Goal: Task Accomplishment & Management: Complete application form

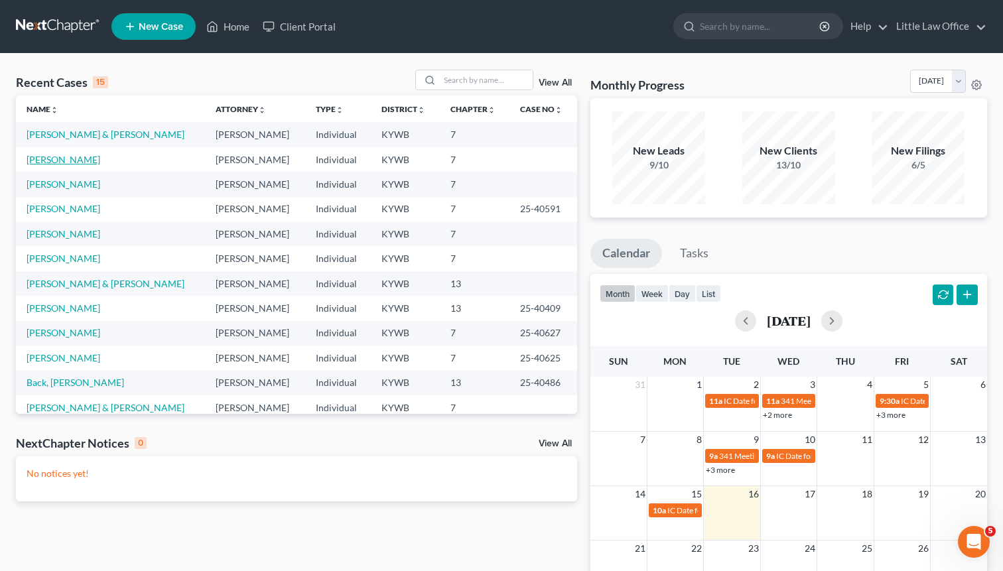
click at [66, 157] on link "[PERSON_NAME]" at bounding box center [64, 159] width 74 height 11
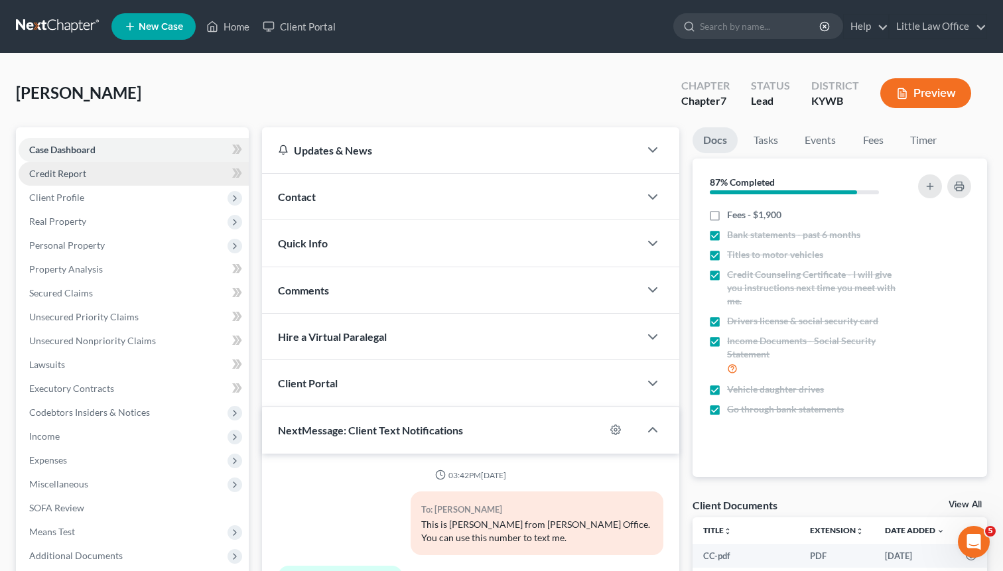
scroll to position [288, 0]
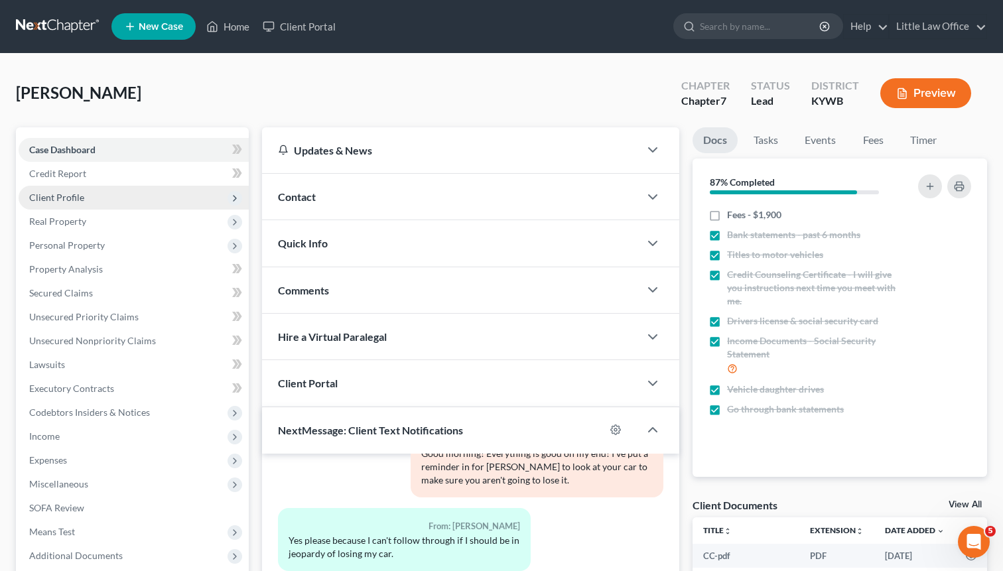
click at [60, 202] on span "Client Profile" at bounding box center [56, 197] width 55 height 11
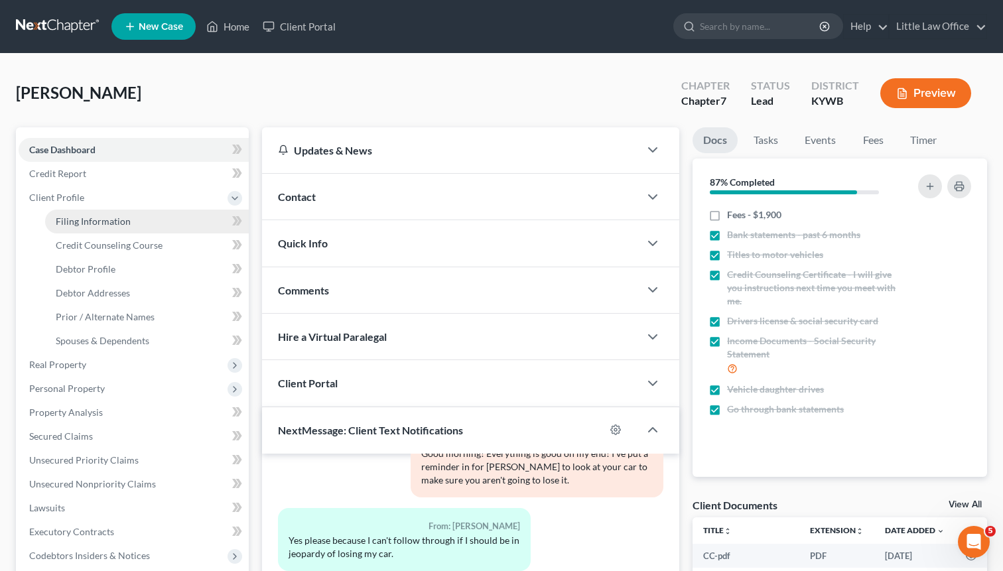
click at [69, 220] on span "Filing Information" at bounding box center [93, 220] width 75 height 11
select select "1"
select select "0"
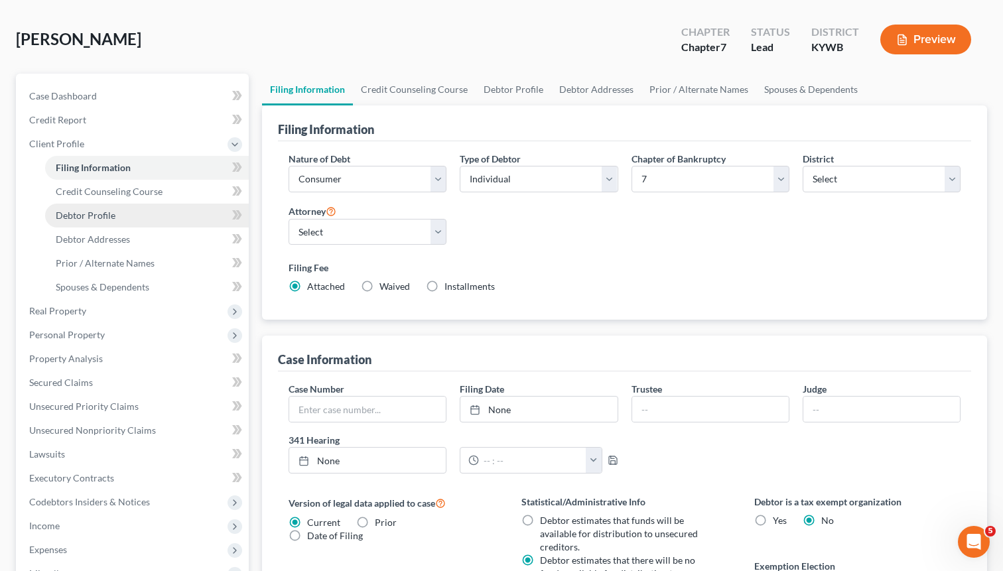
scroll to position [66, 0]
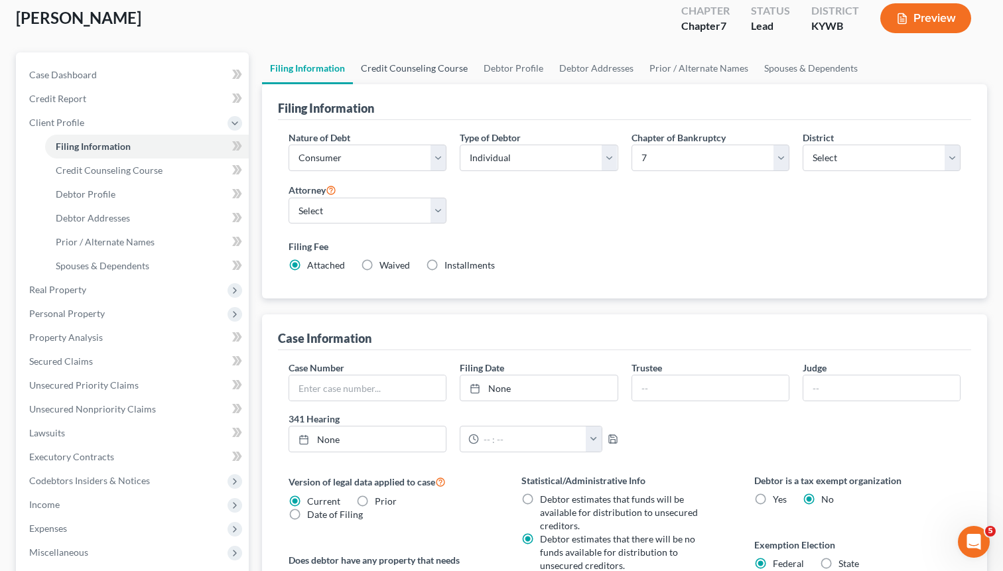
click at [422, 68] on link "Credit Counseling Course" at bounding box center [414, 68] width 123 height 32
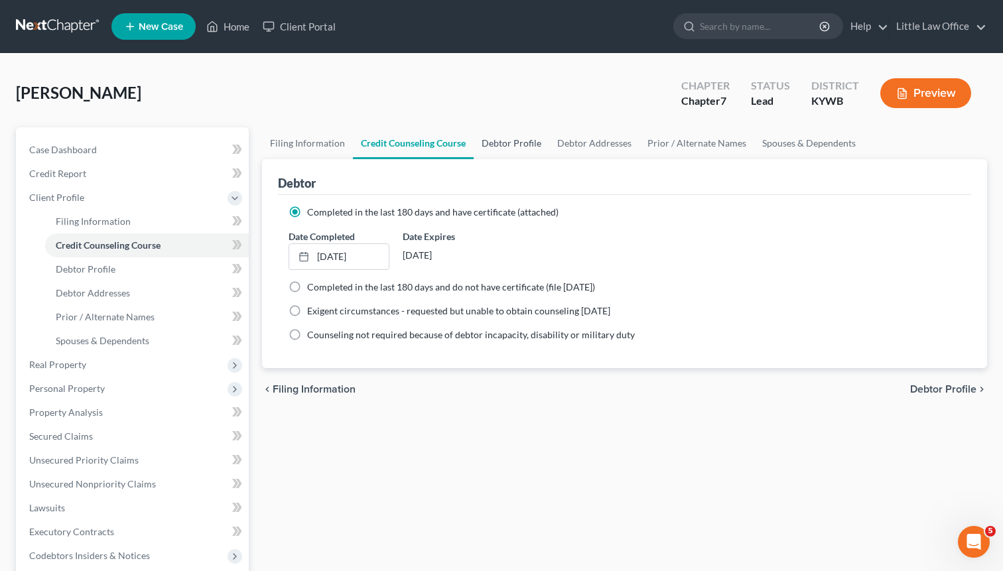
scroll to position [3, 0]
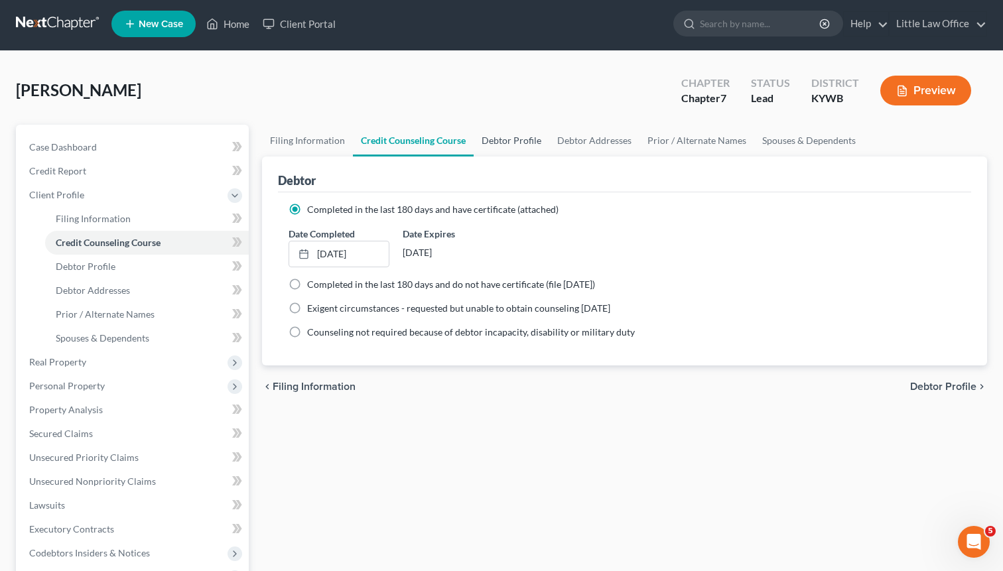
click at [514, 141] on link "Debtor Profile" at bounding box center [511, 141] width 76 height 32
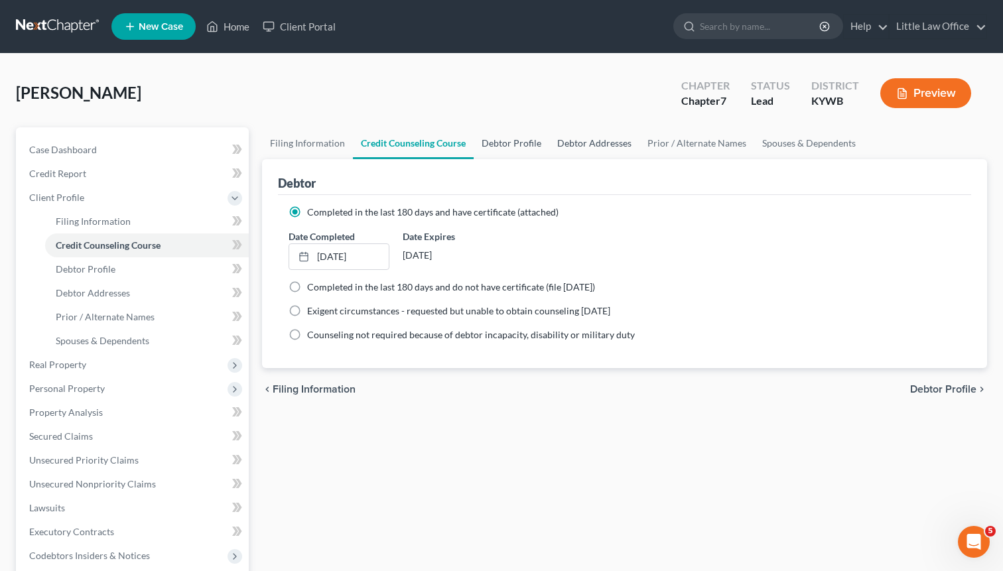
select select "4"
select select "0"
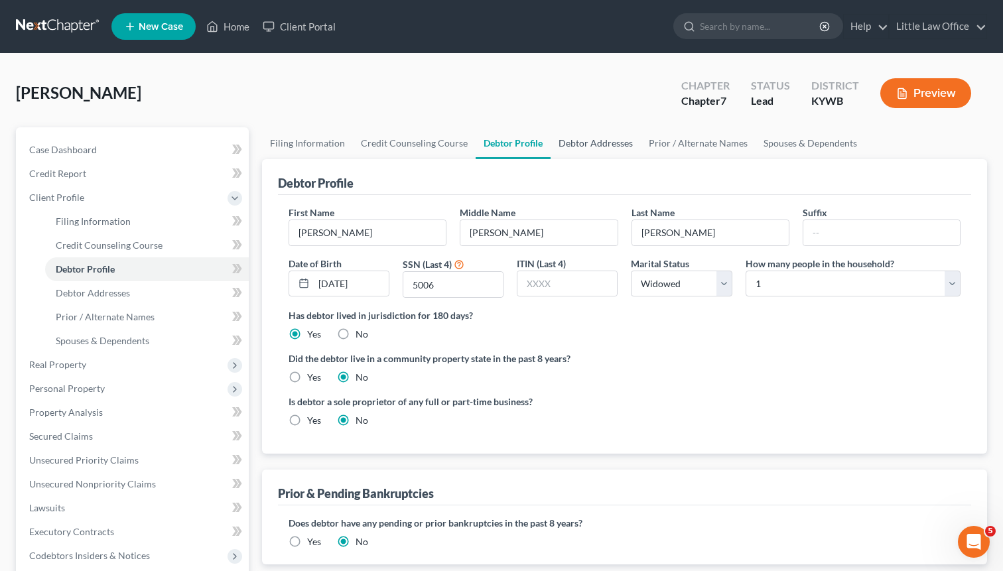
click at [595, 143] on link "Debtor Addresses" at bounding box center [595, 143] width 90 height 32
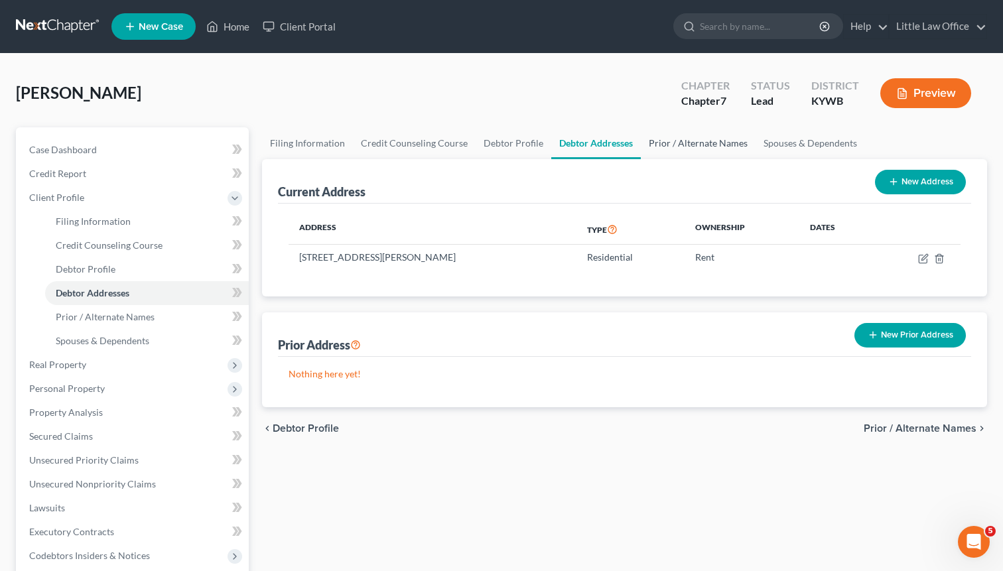
click at [674, 146] on link "Prior / Alternate Names" at bounding box center [697, 143] width 115 height 32
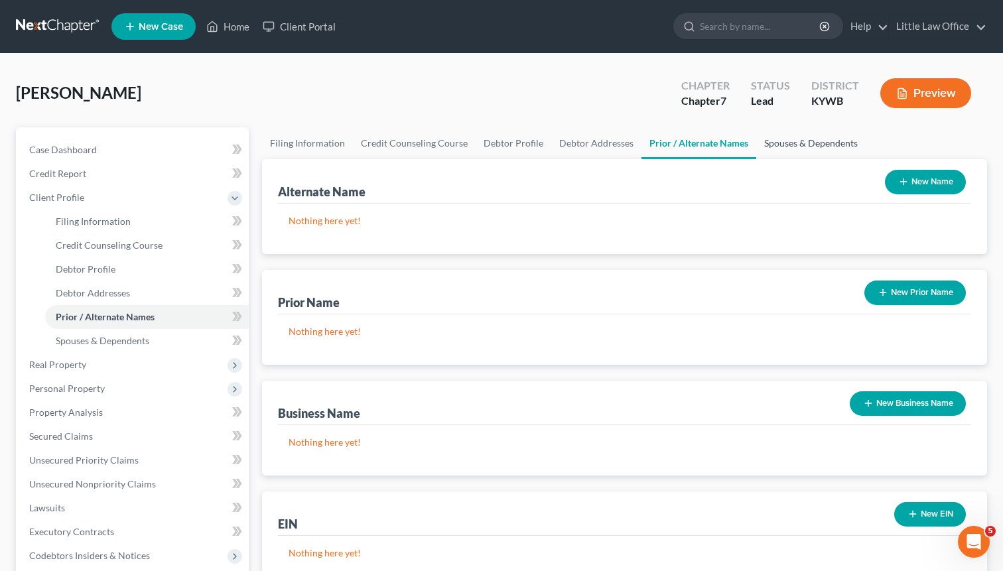
click at [784, 143] on link "Spouses & Dependents" at bounding box center [810, 143] width 109 height 32
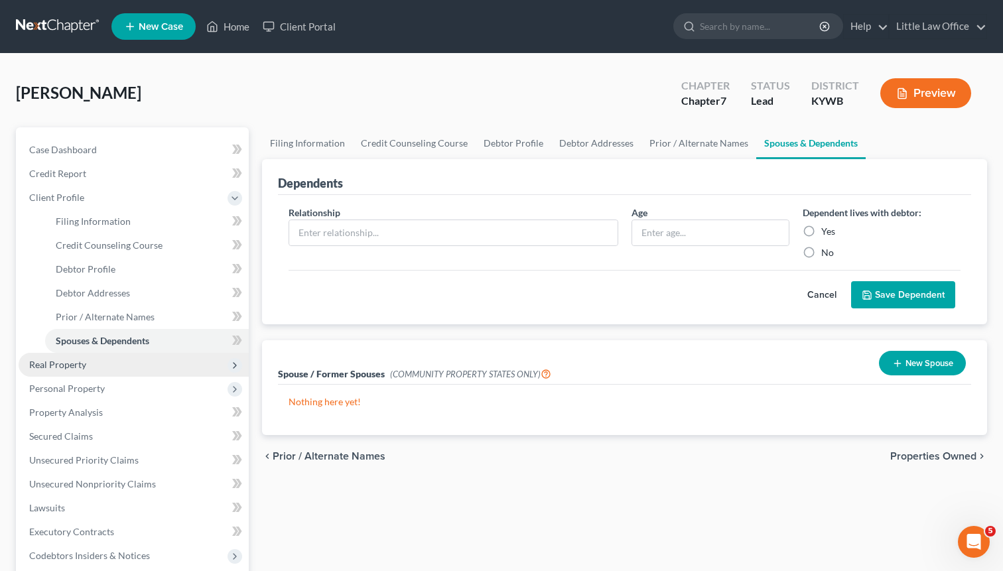
click at [106, 366] on span "Real Property" at bounding box center [134, 365] width 230 height 24
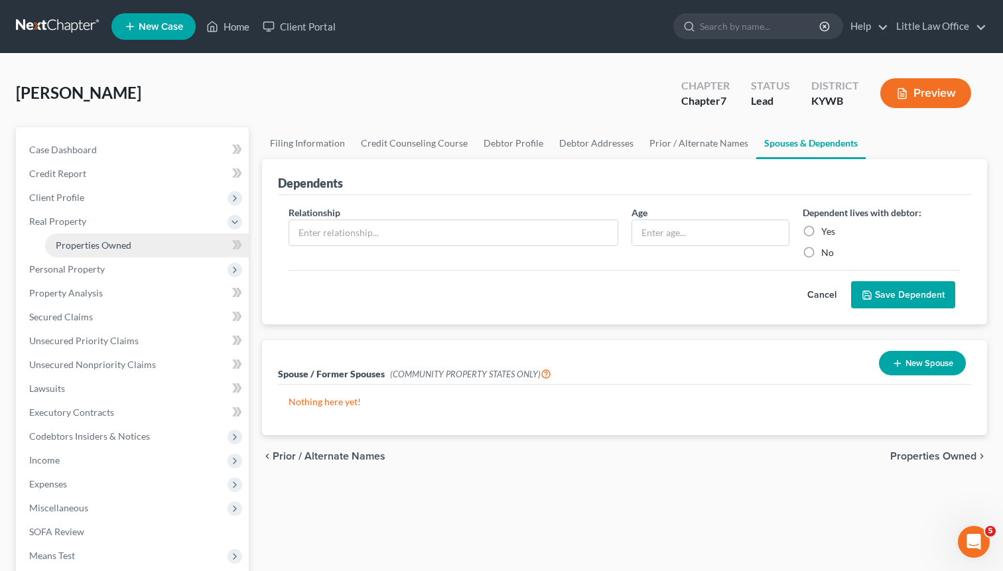
click at [101, 243] on span "Properties Owned" at bounding box center [94, 244] width 76 height 11
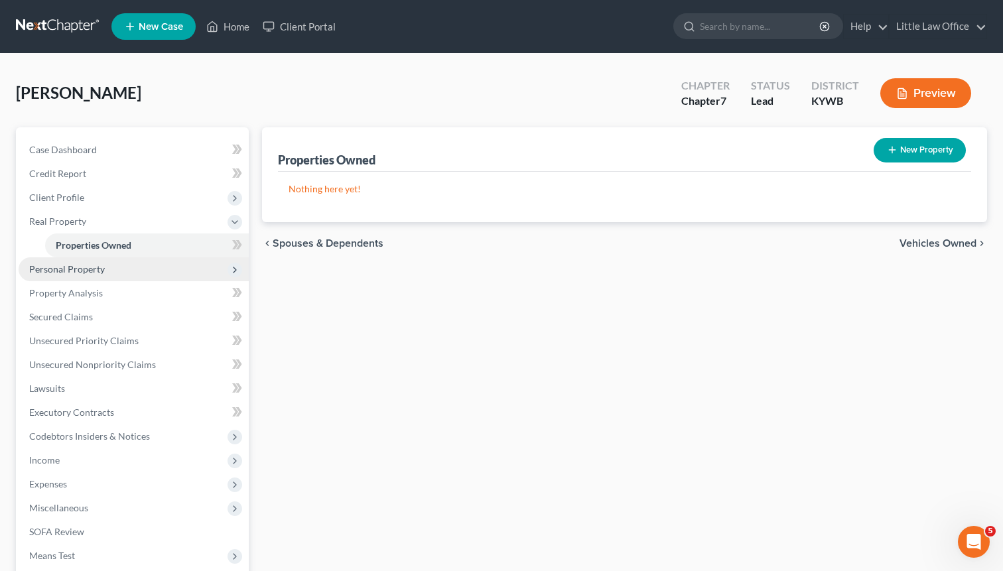
click at [74, 269] on span "Personal Property" at bounding box center [67, 268] width 76 height 11
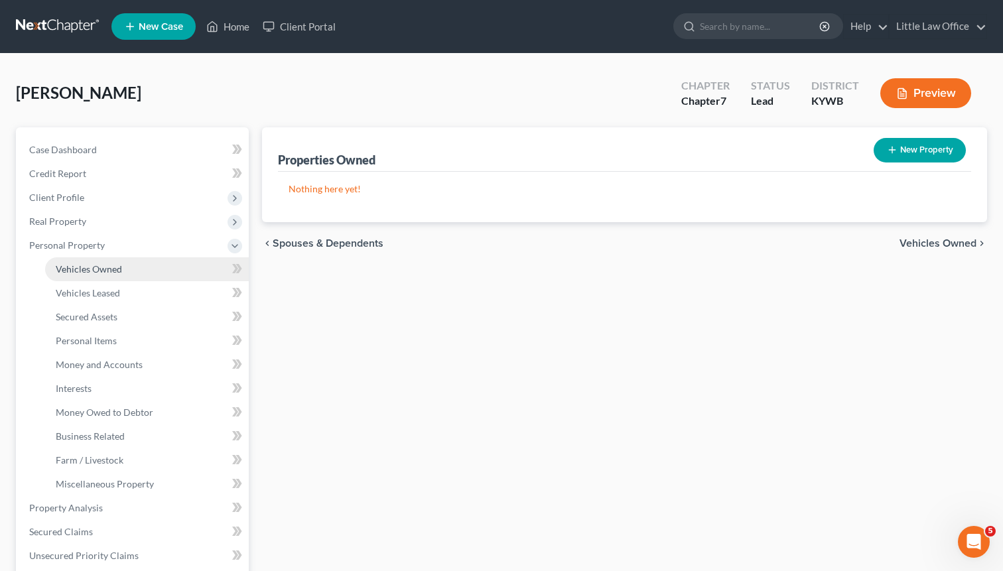
click at [84, 268] on span "Vehicles Owned" at bounding box center [89, 268] width 66 height 11
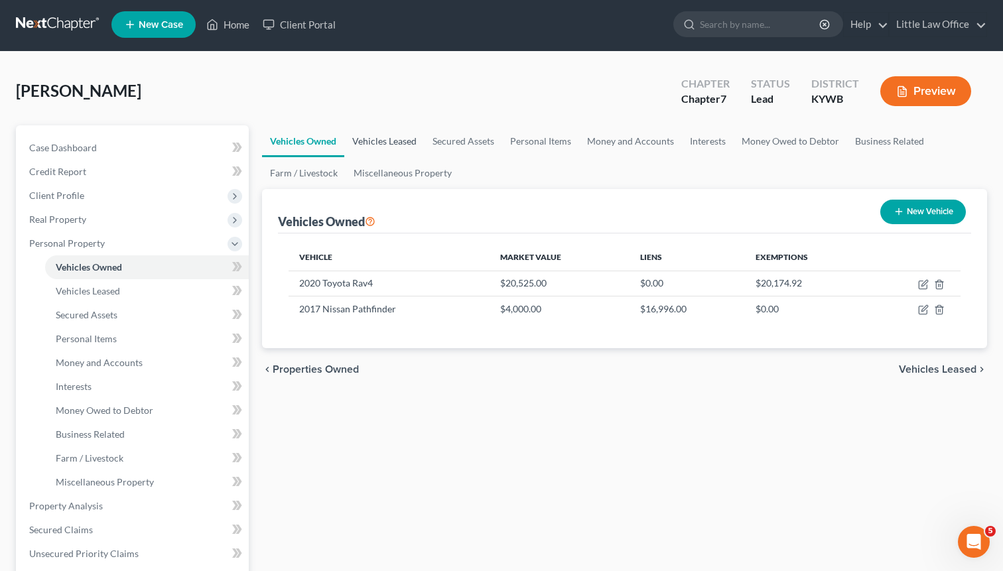
scroll to position [3, 0]
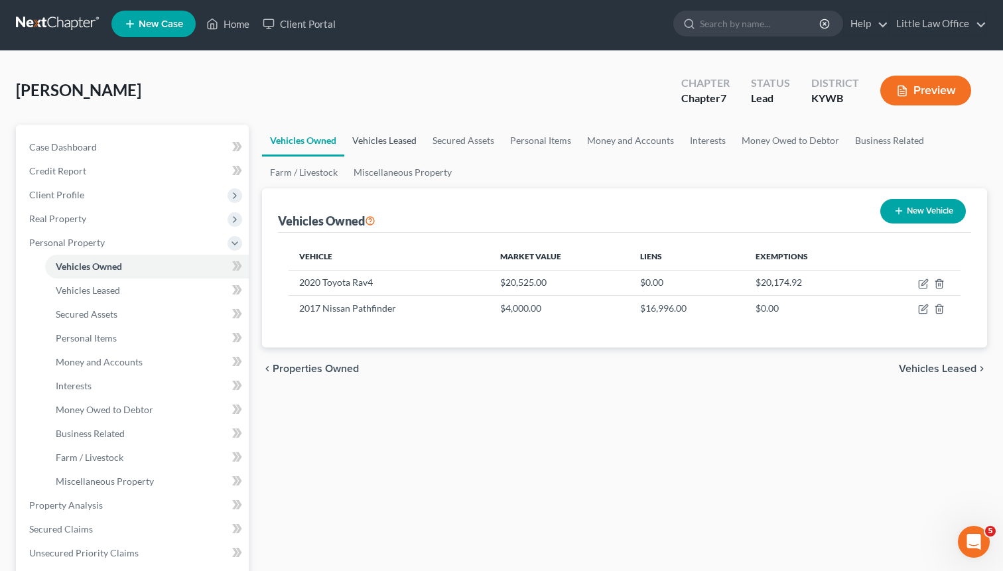
click at [396, 135] on link "Vehicles Leased" at bounding box center [384, 141] width 80 height 32
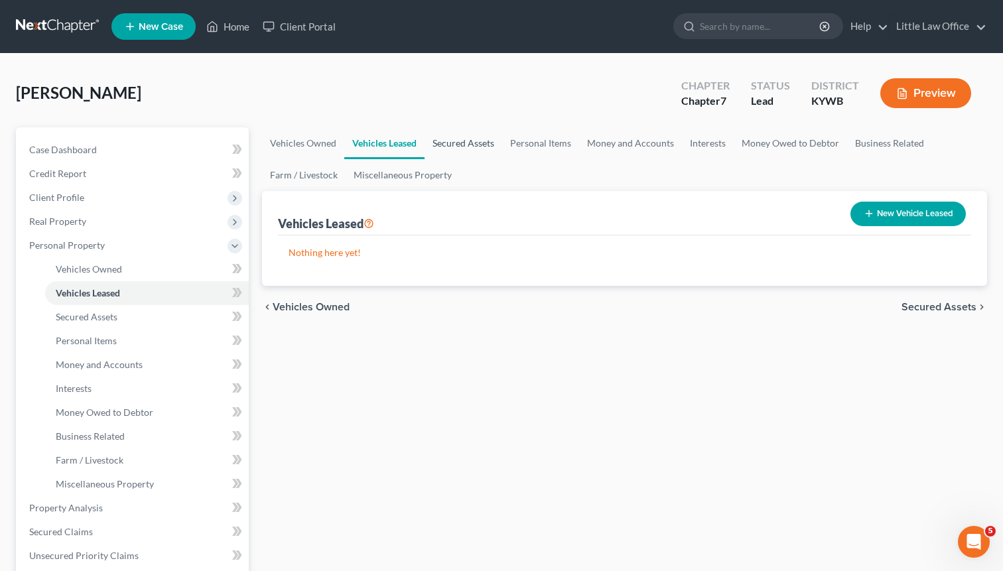
click at [477, 145] on link "Secured Assets" at bounding box center [463, 143] width 78 height 32
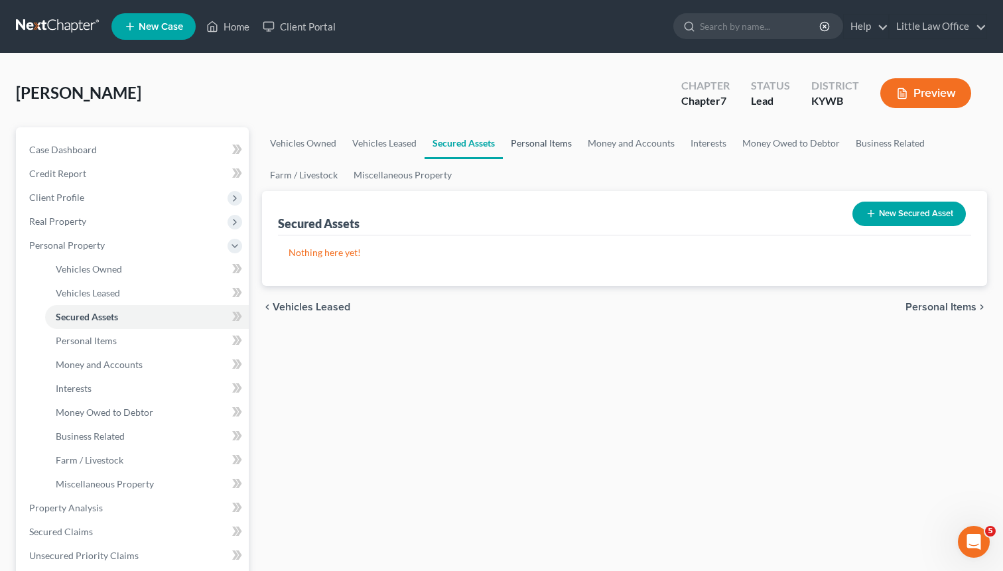
click at [550, 144] on link "Personal Items" at bounding box center [541, 143] width 77 height 32
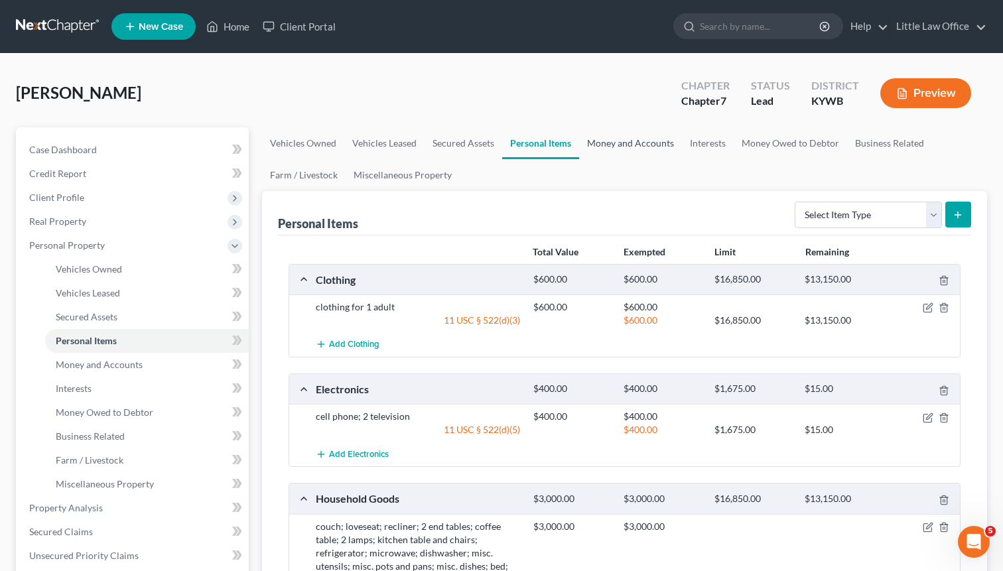
click at [619, 146] on link "Money and Accounts" at bounding box center [630, 143] width 103 height 32
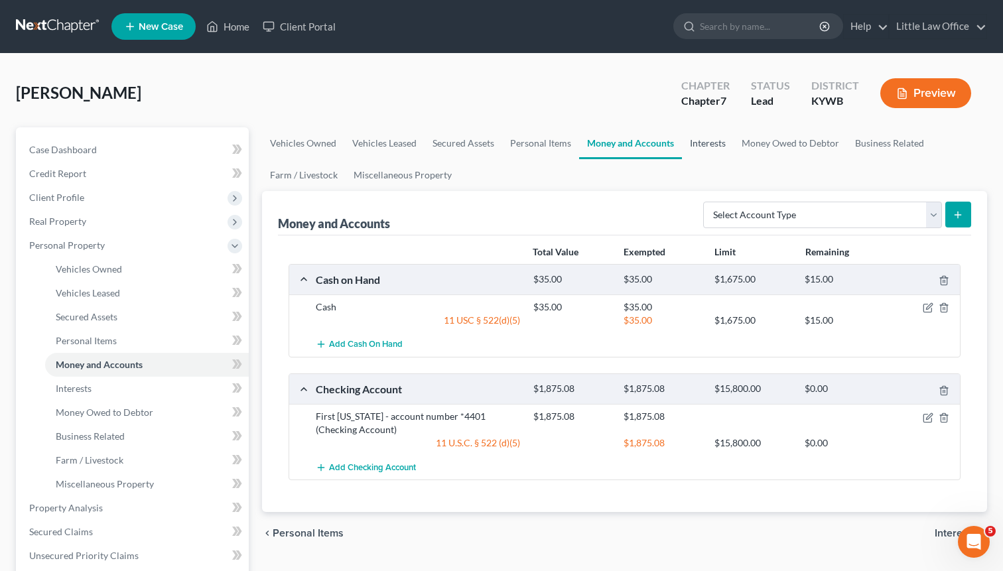
click at [690, 140] on link "Interests" at bounding box center [708, 143] width 52 height 32
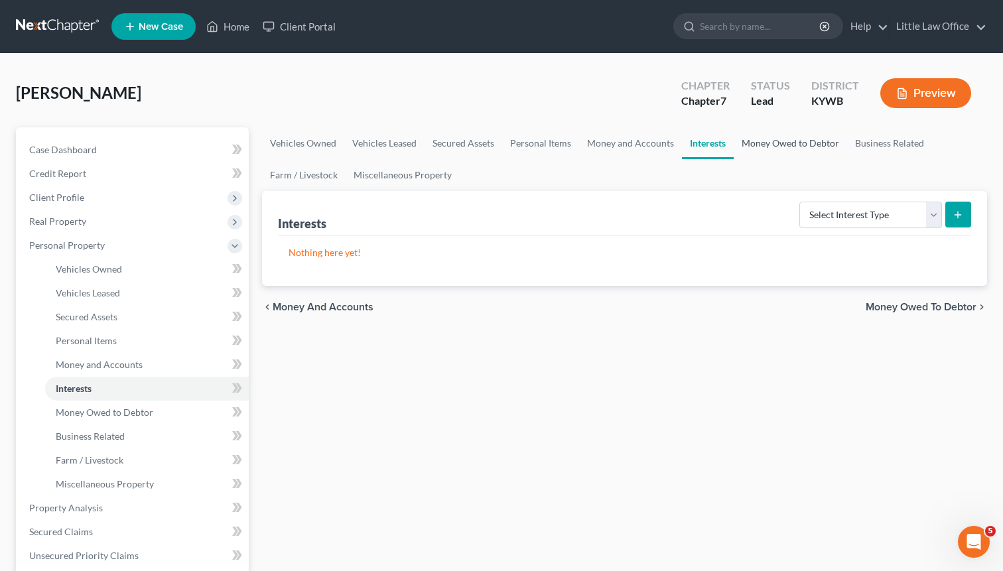
click at [778, 144] on link "Money Owed to Debtor" at bounding box center [789, 143] width 113 height 32
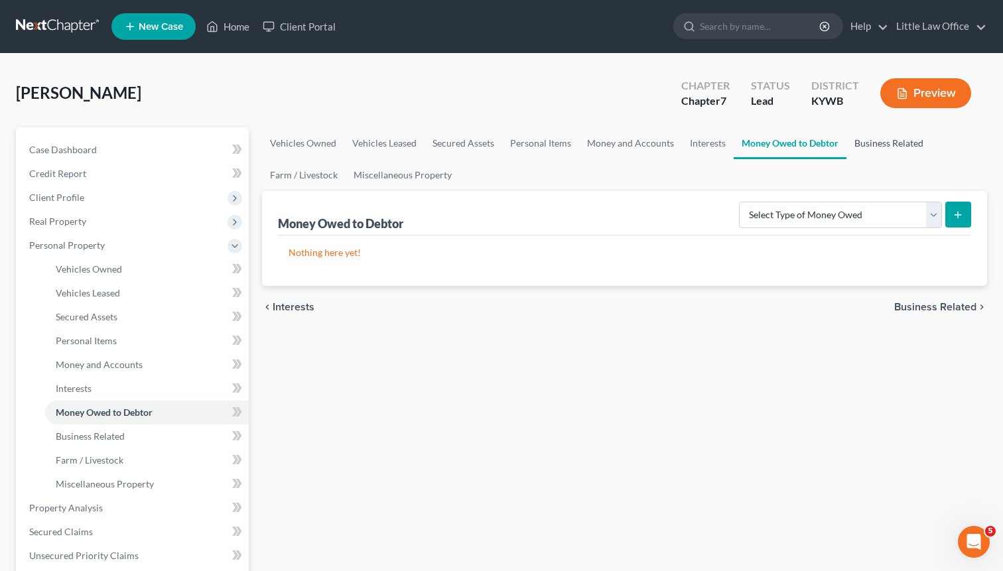
click at [880, 143] on link "Business Related" at bounding box center [888, 143] width 85 height 32
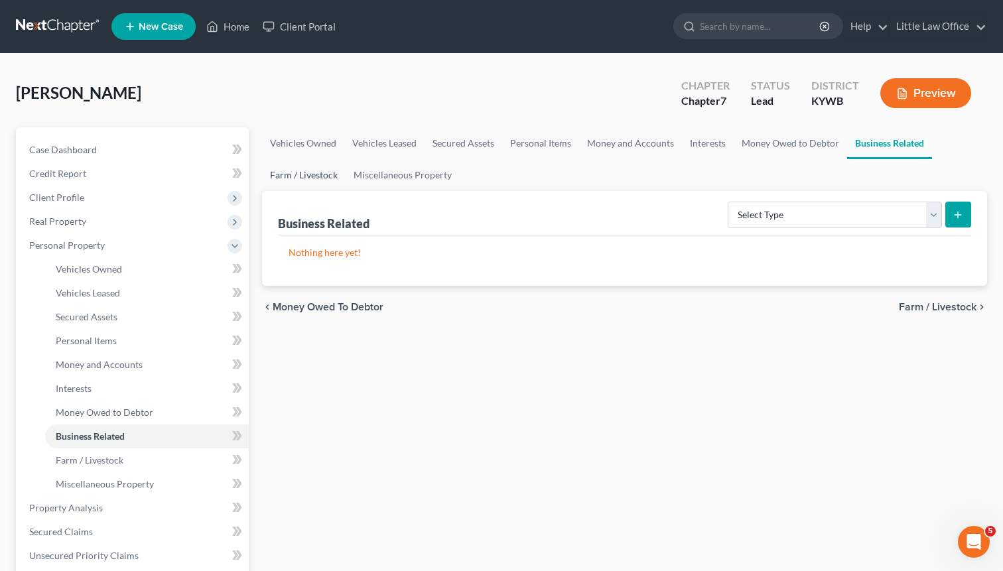
drag, startPoint x: 302, startPoint y: 172, endPoint x: 334, endPoint y: 168, distance: 32.1
click at [302, 172] on link "Farm / Livestock" at bounding box center [304, 175] width 84 height 32
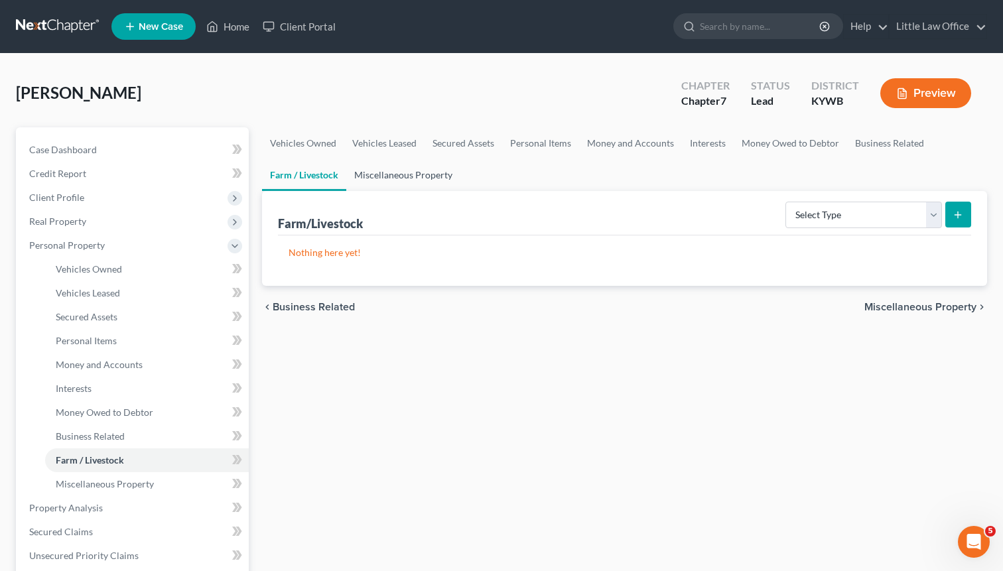
click at [416, 173] on link "Miscellaneous Property" at bounding box center [403, 175] width 114 height 32
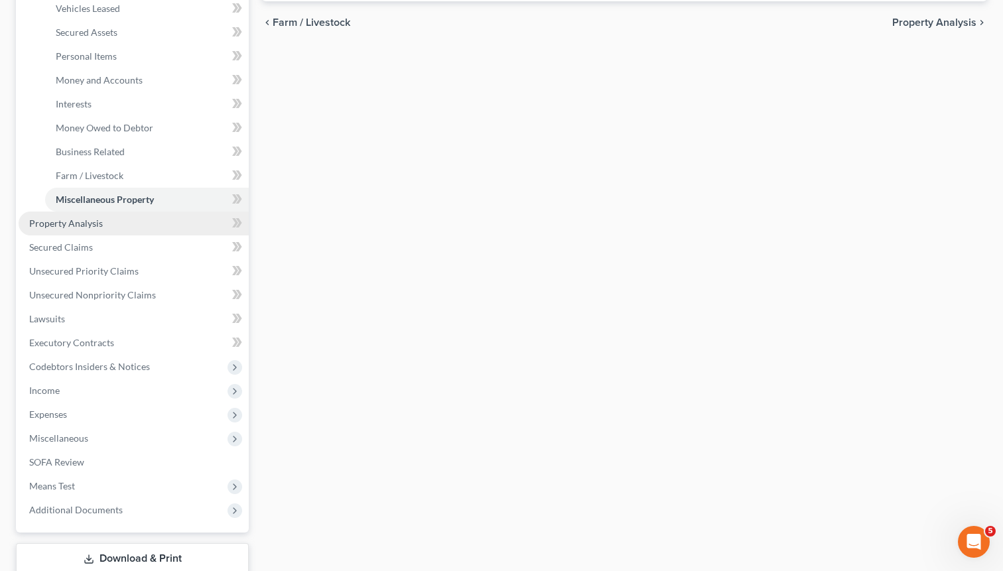
click at [56, 229] on link "Property Analysis" at bounding box center [134, 224] width 230 height 24
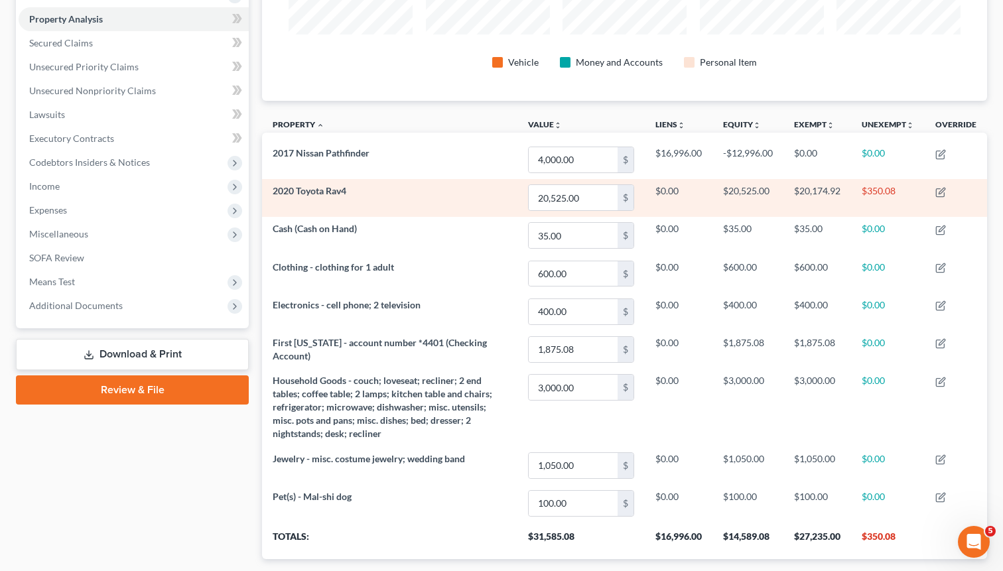
scroll to position [253, 0]
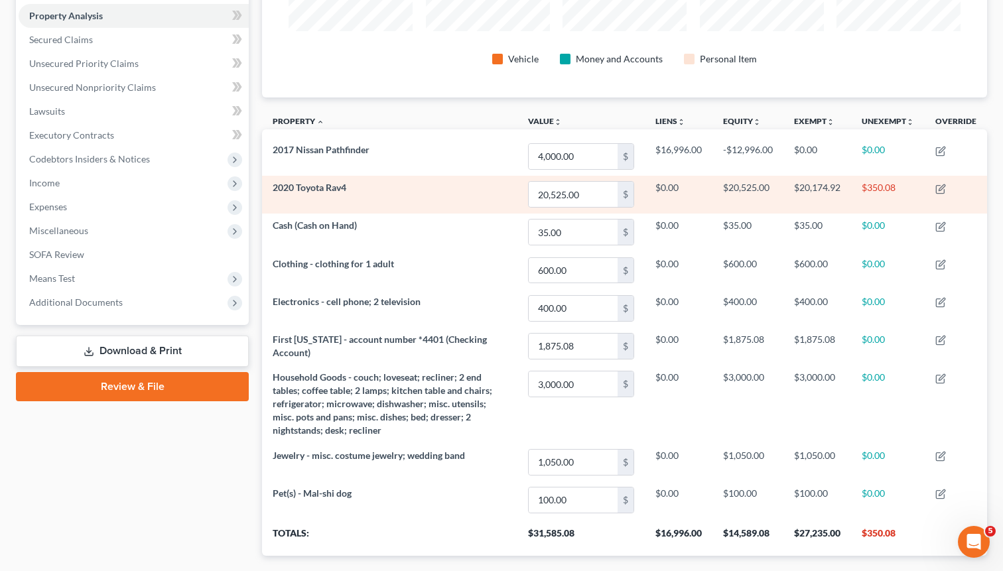
click at [731, 185] on td "$20,525.00" at bounding box center [747, 195] width 71 height 38
click at [940, 189] on icon "button" at bounding box center [941, 187] width 6 height 6
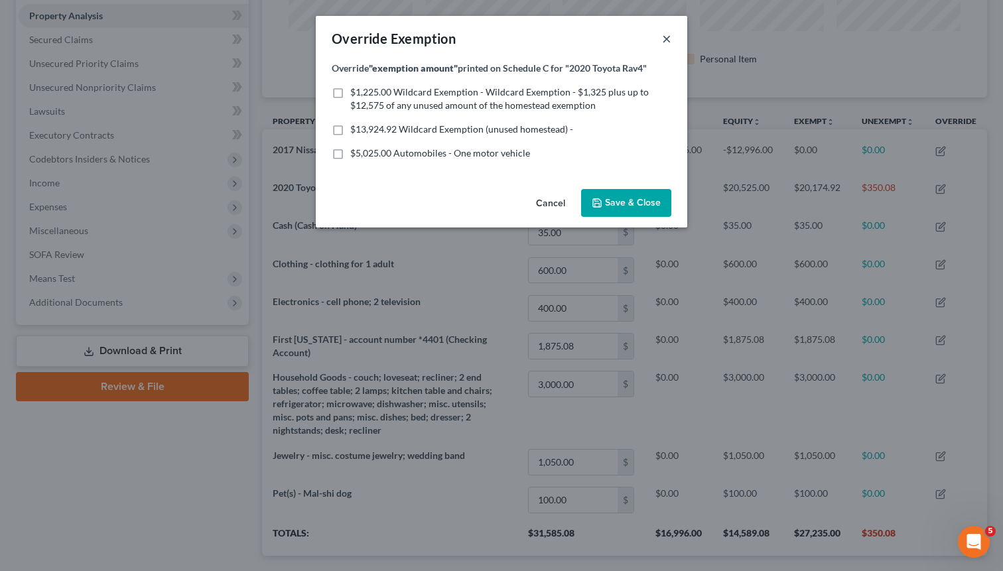
click at [662, 38] on button "×" at bounding box center [666, 38] width 9 height 16
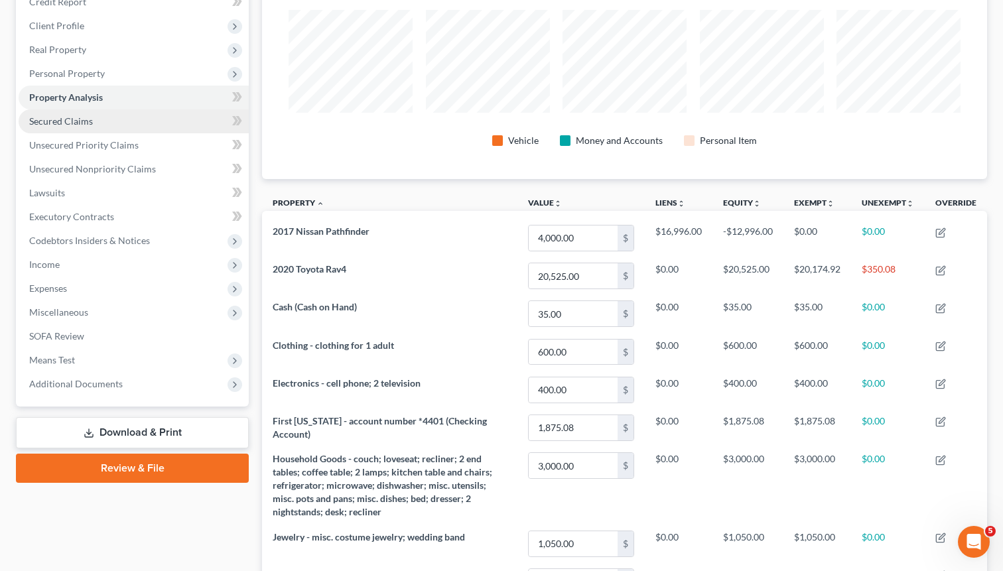
scroll to position [158, 0]
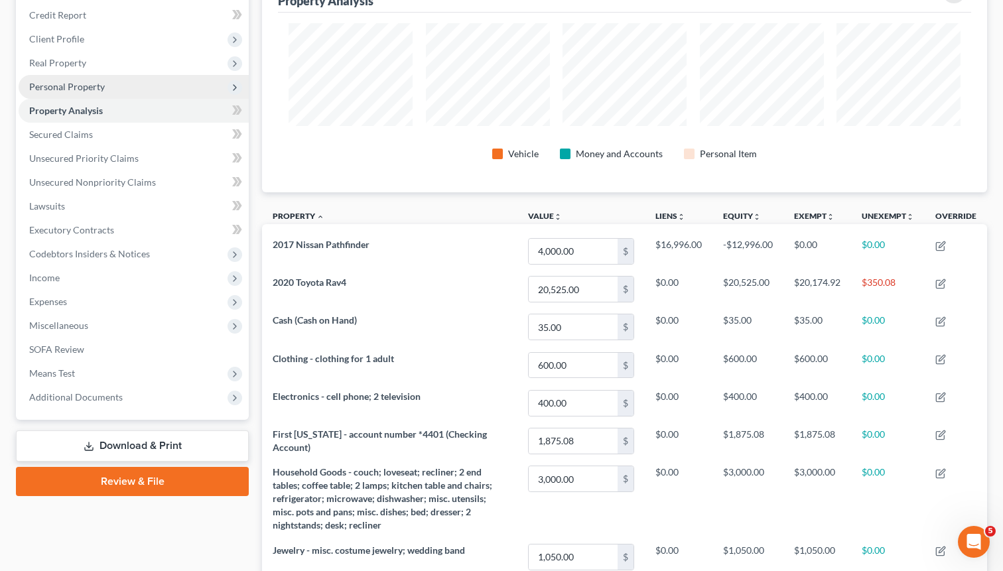
click at [70, 82] on span "Personal Property" at bounding box center [67, 86] width 76 height 11
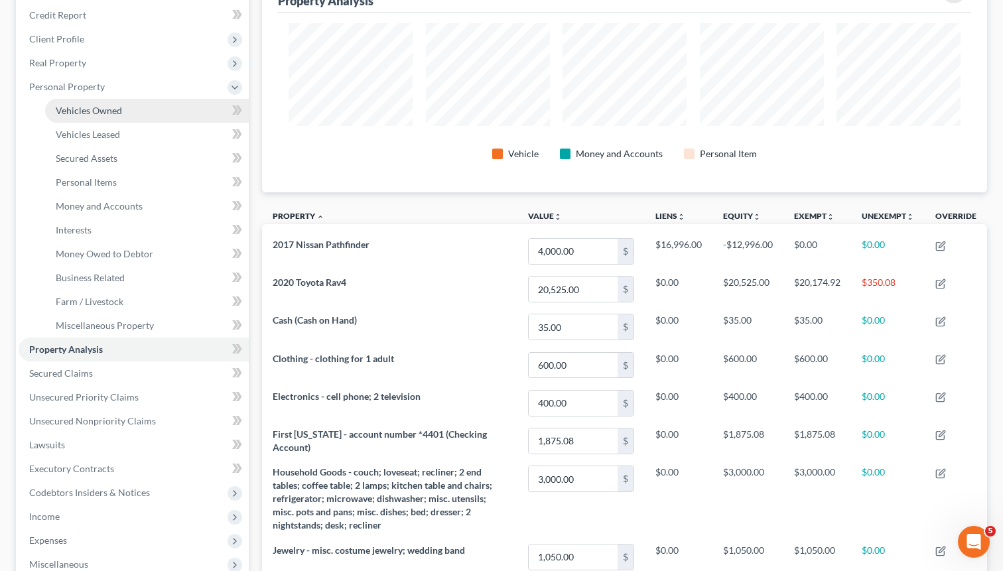
click at [89, 111] on span "Vehicles Owned" at bounding box center [89, 110] width 66 height 11
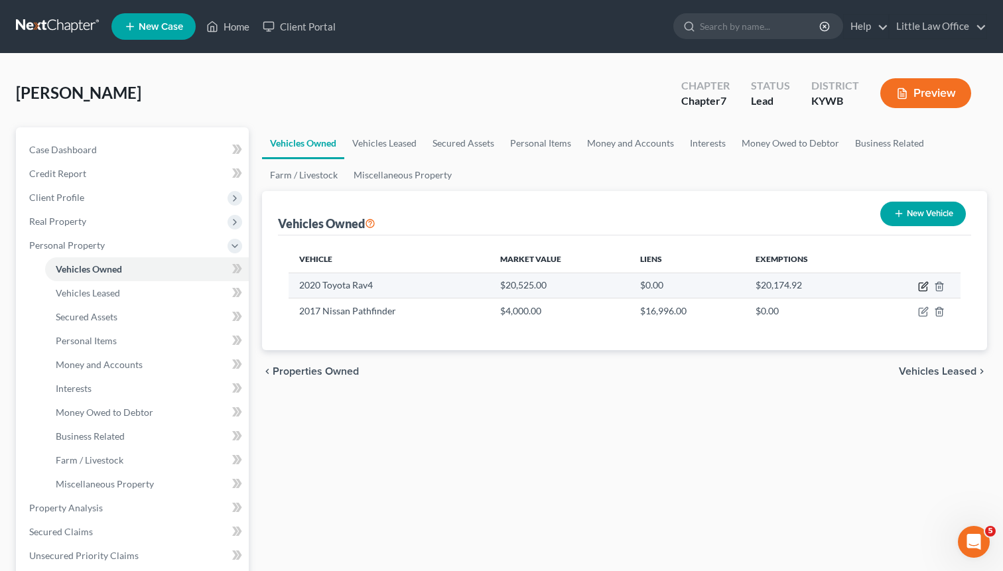
click at [920, 286] on icon "button" at bounding box center [923, 286] width 11 height 11
select select "0"
select select "6"
select select "1"
select select "0"
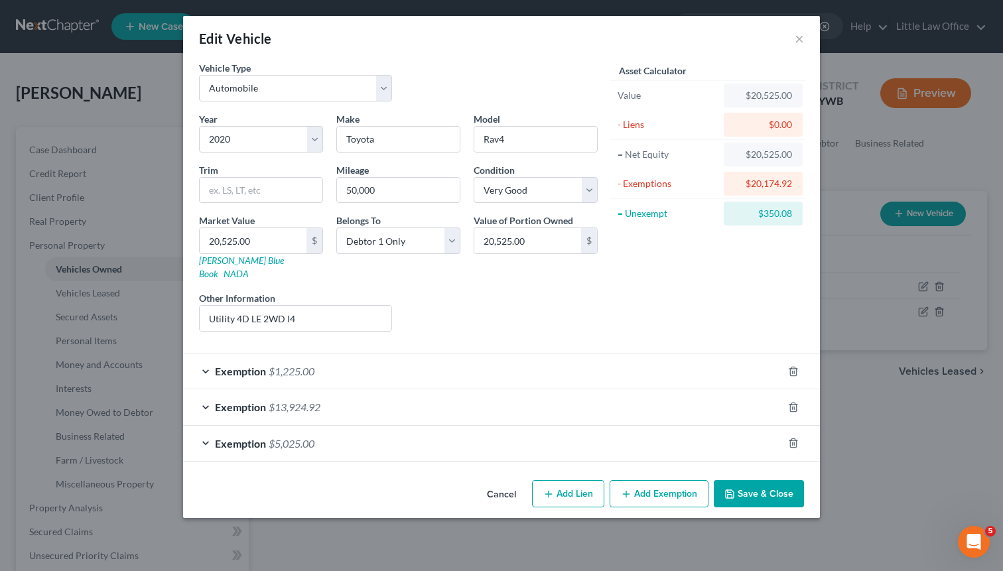
click at [278, 400] on span "$13,924.92" at bounding box center [295, 406] width 52 height 13
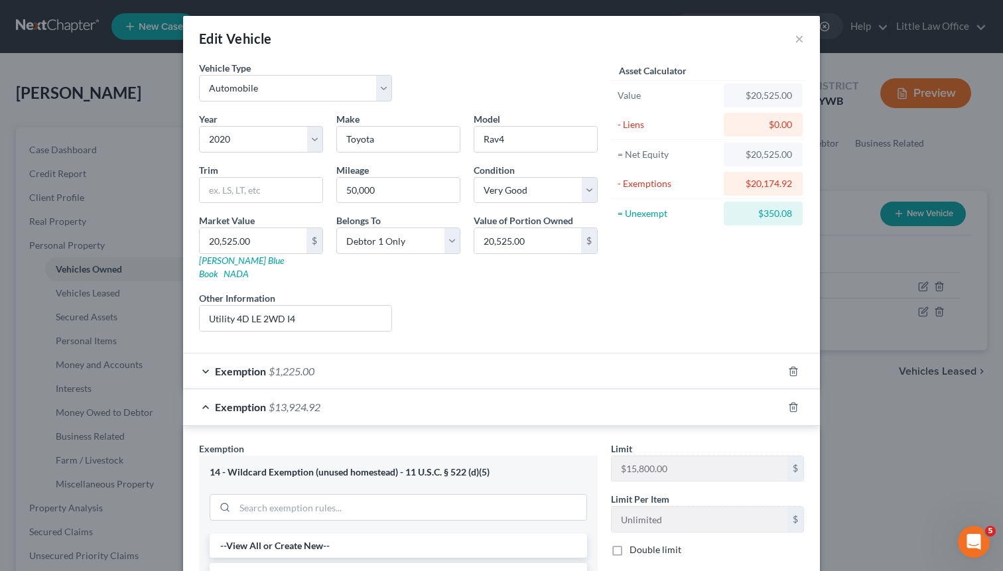
scroll to position [1, 0]
click at [796, 40] on button "×" at bounding box center [798, 38] width 9 height 16
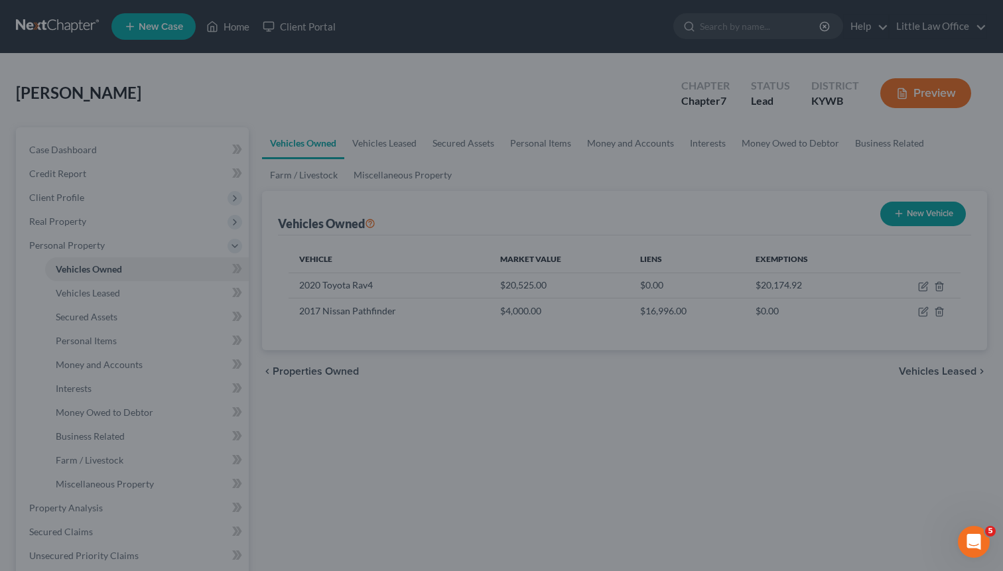
scroll to position [3, 0]
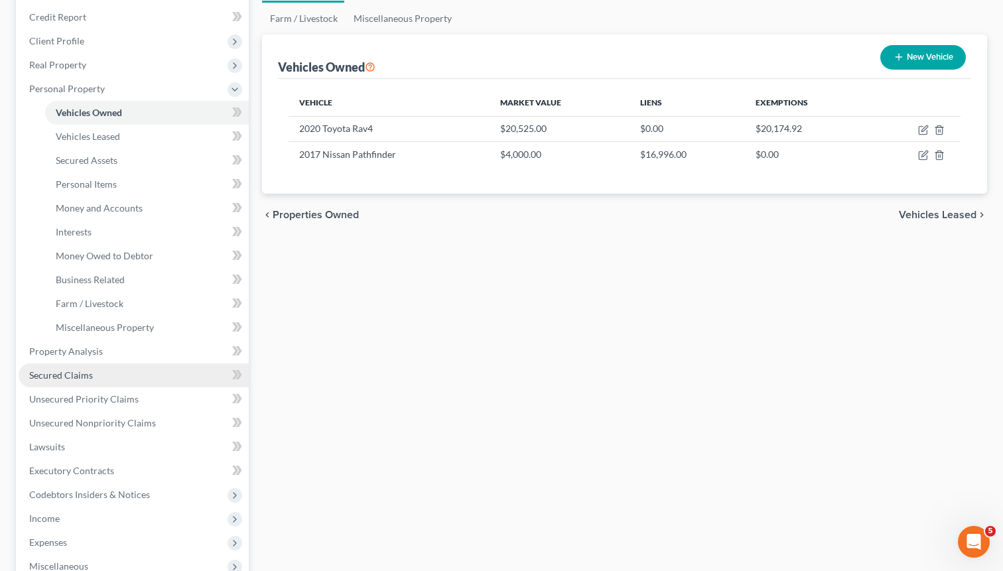
click at [82, 377] on span "Secured Claims" at bounding box center [61, 374] width 64 height 11
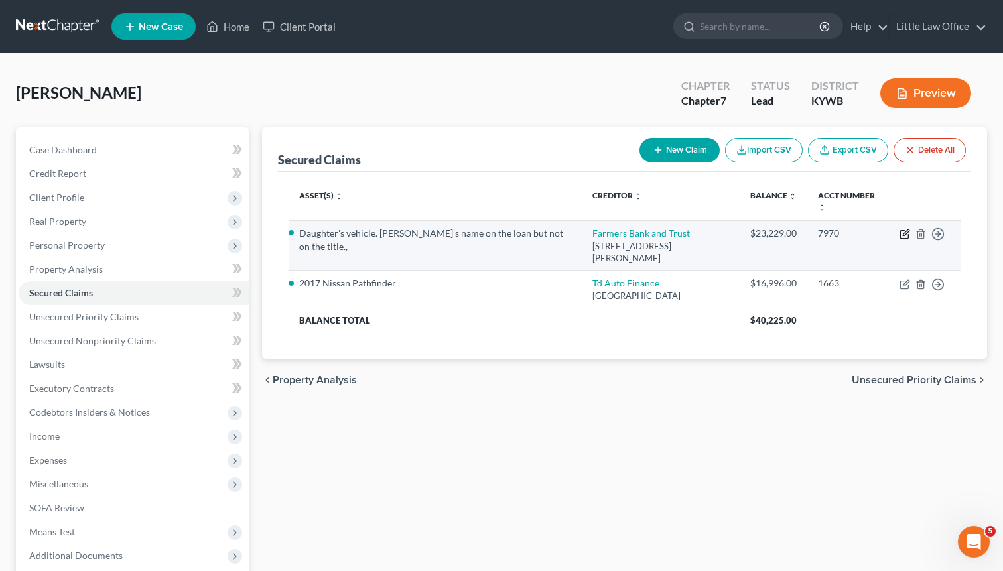
click at [902, 232] on icon "button" at bounding box center [904, 234] width 11 height 11
select select "18"
select select "0"
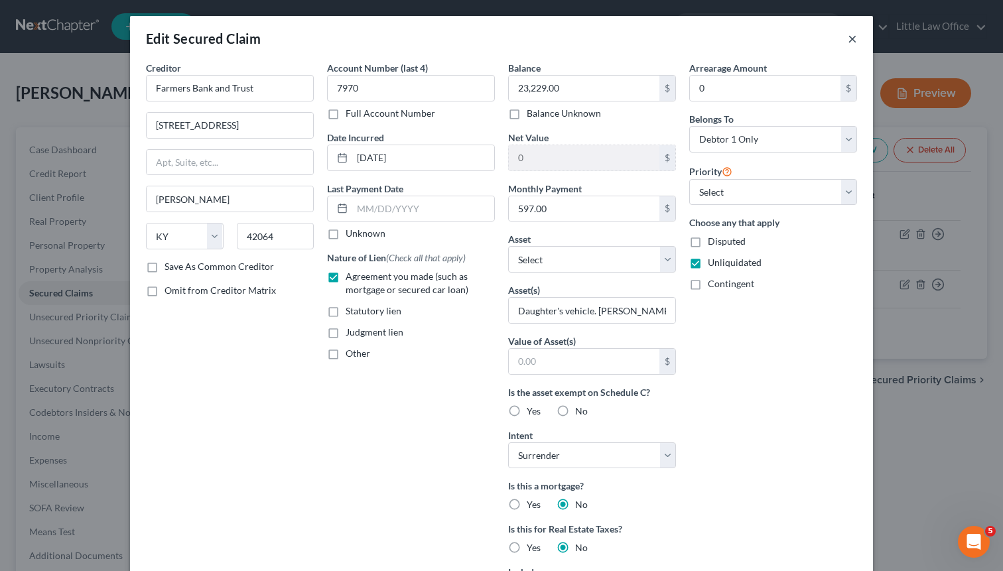
scroll to position [5, 0]
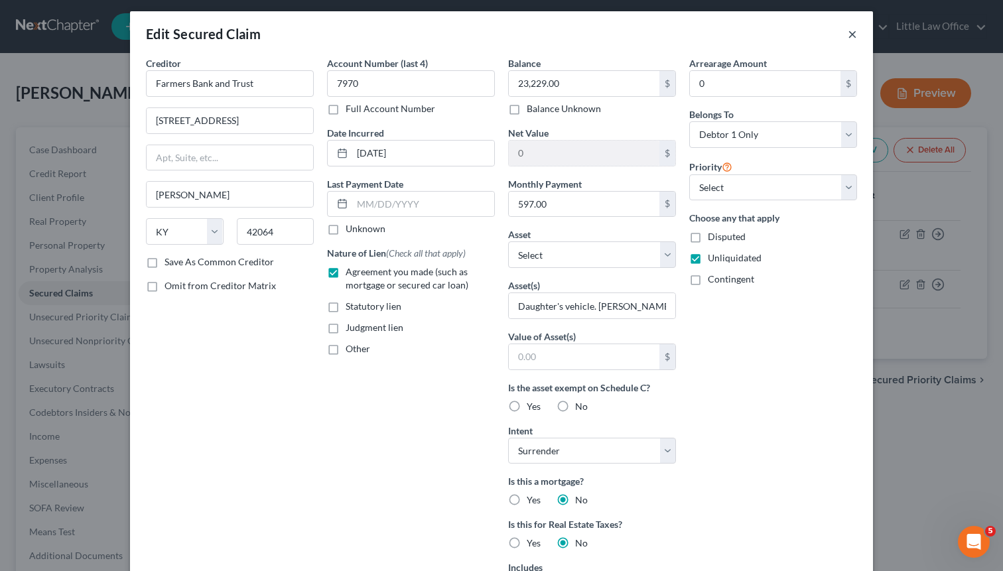
click at [849, 40] on button "×" at bounding box center [851, 34] width 9 height 16
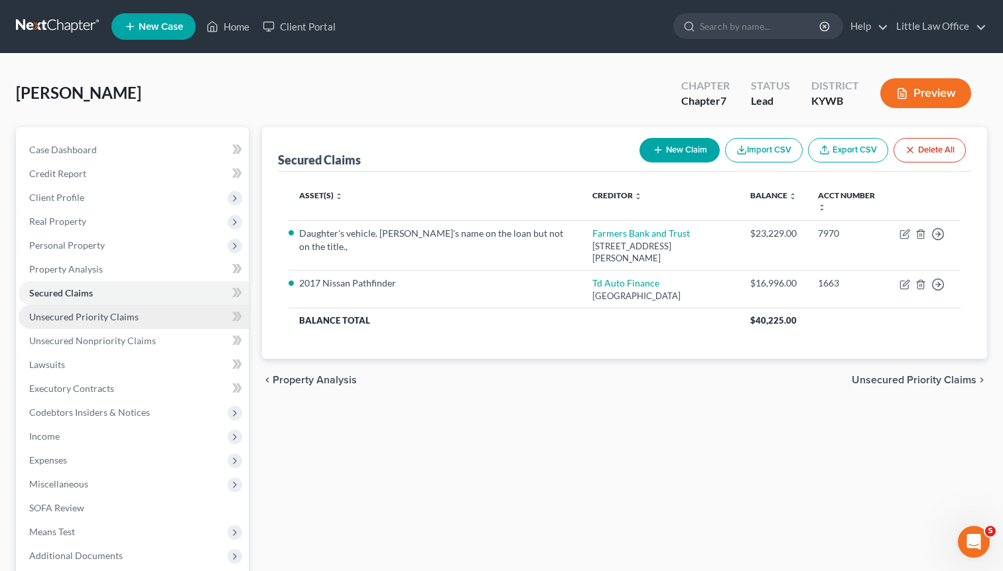
click at [96, 320] on span "Unsecured Priority Claims" at bounding box center [83, 316] width 109 height 11
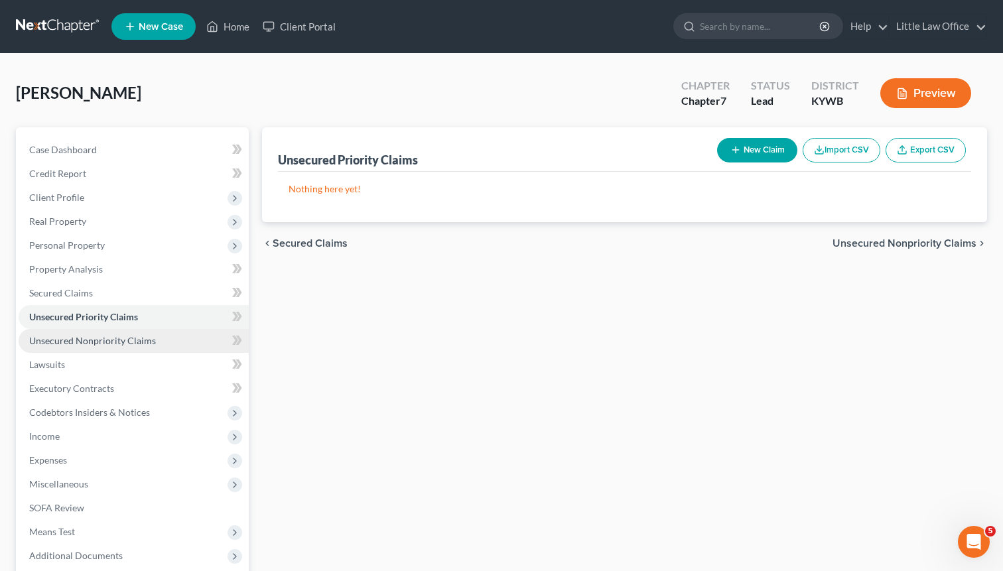
click at [96, 344] on span "Unsecured Nonpriority Claims" at bounding box center [92, 340] width 127 height 11
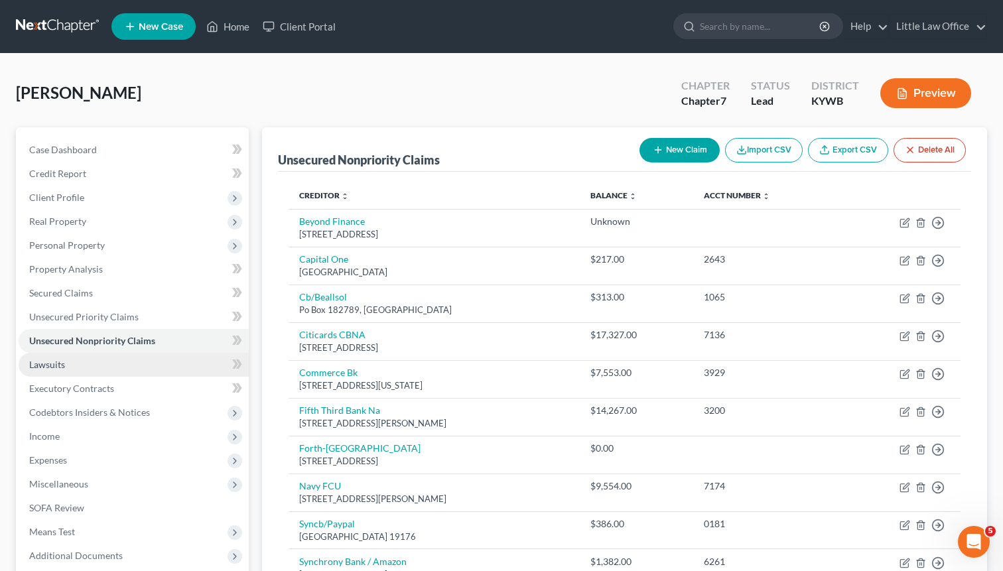
click at [74, 363] on link "Lawsuits" at bounding box center [134, 365] width 230 height 24
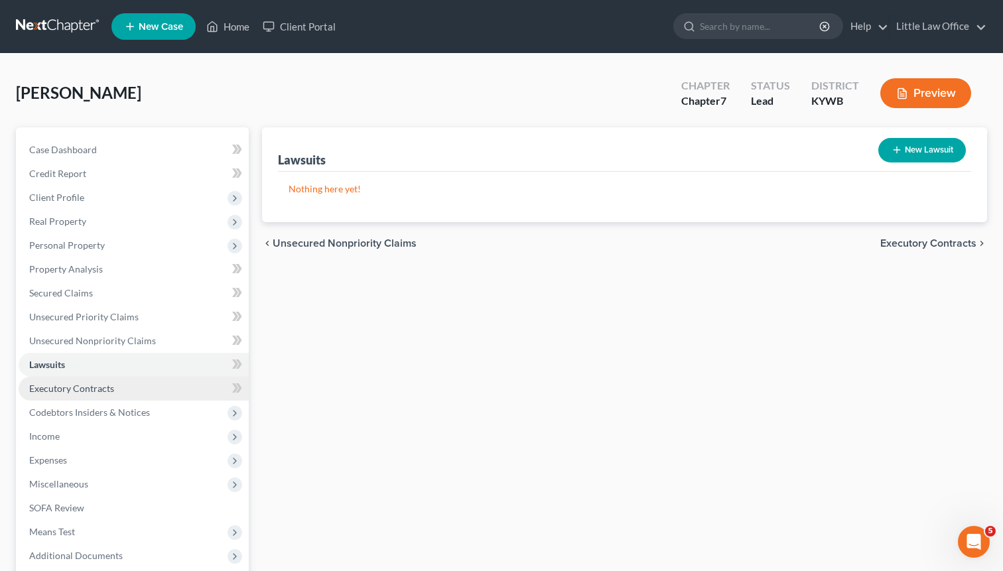
click at [73, 385] on span "Executory Contracts" at bounding box center [71, 388] width 85 height 11
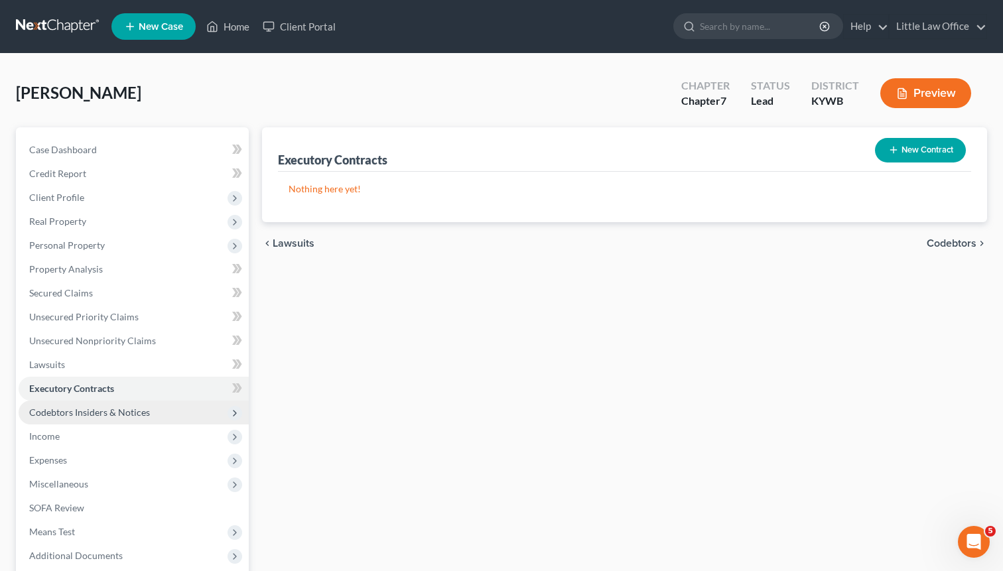
click at [70, 414] on span "Codebtors Insiders & Notices" at bounding box center [89, 411] width 121 height 11
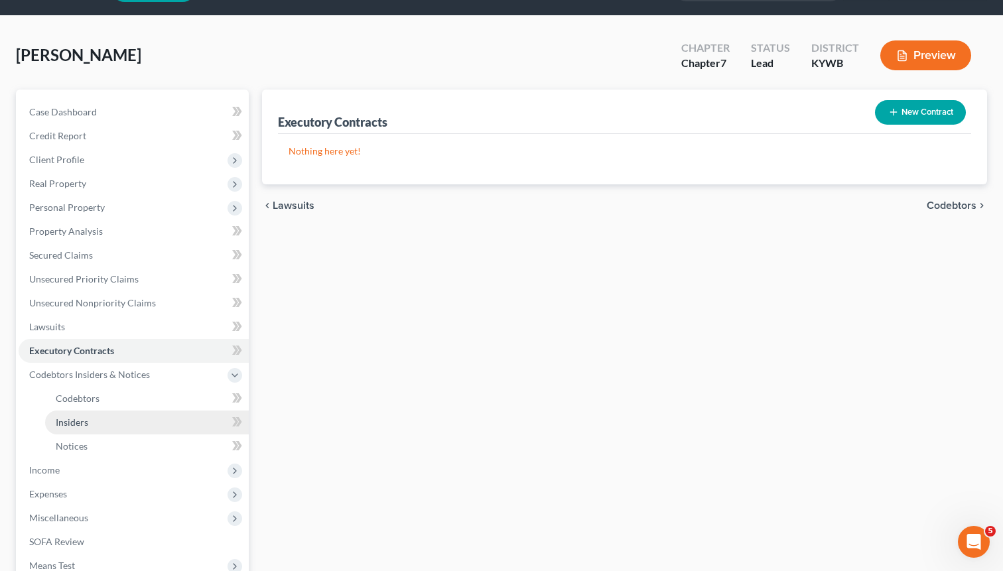
scroll to position [48, 0]
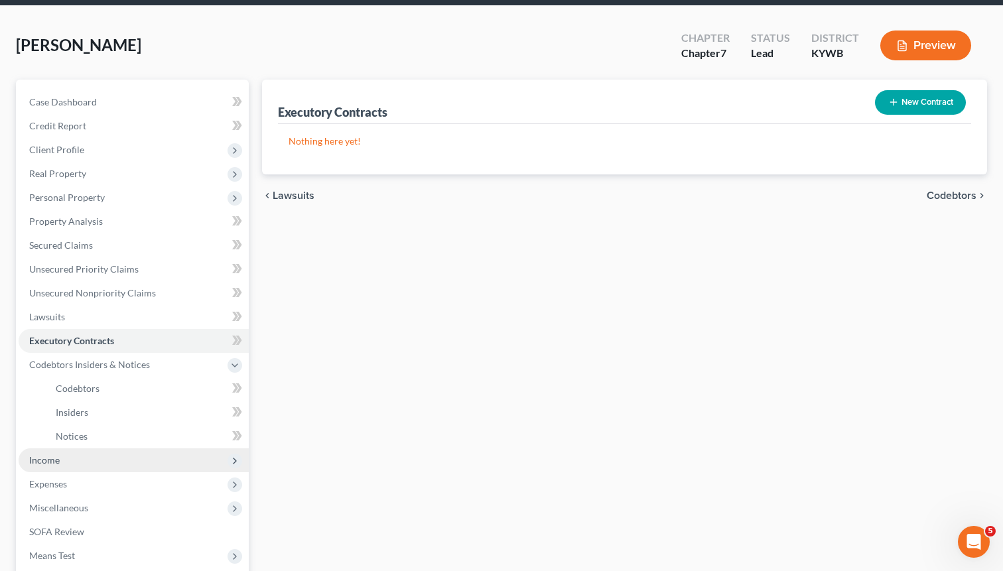
click at [56, 463] on span "Income" at bounding box center [44, 459] width 30 height 11
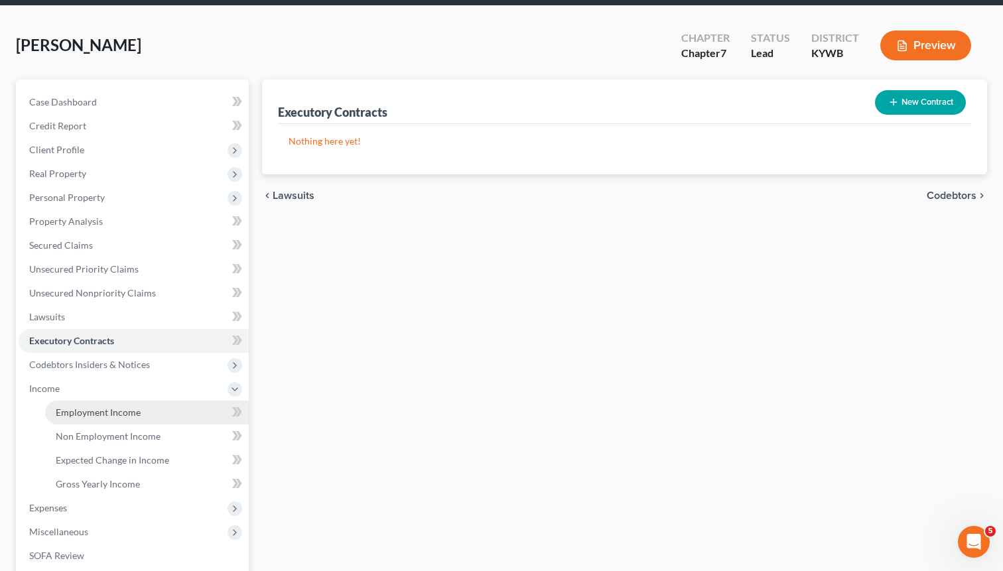
click at [89, 417] on span "Employment Income" at bounding box center [98, 411] width 85 height 11
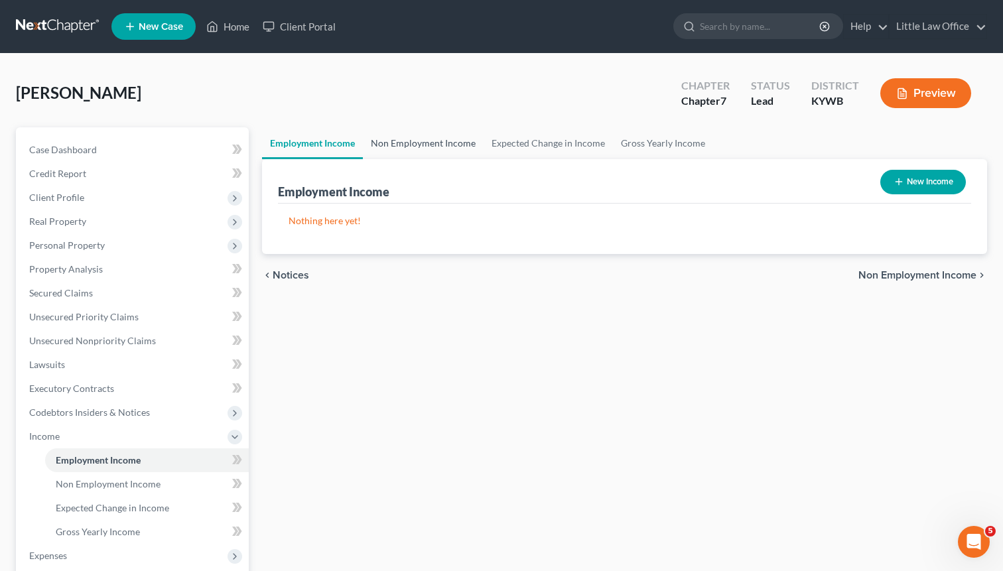
click at [414, 144] on link "Non Employment Income" at bounding box center [423, 143] width 121 height 32
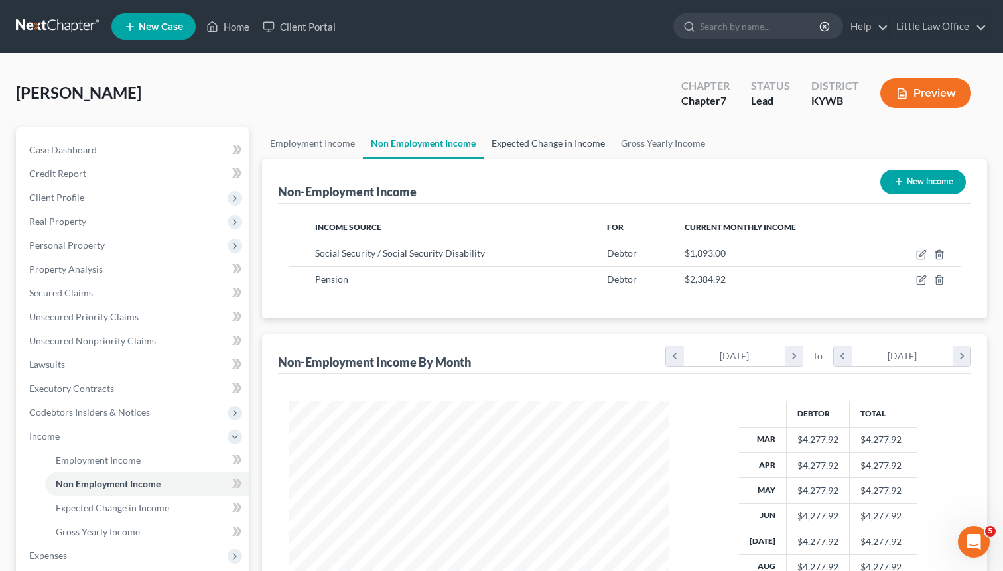
scroll to position [238, 408]
click at [544, 151] on link "Expected Change in Income" at bounding box center [547, 143] width 129 height 32
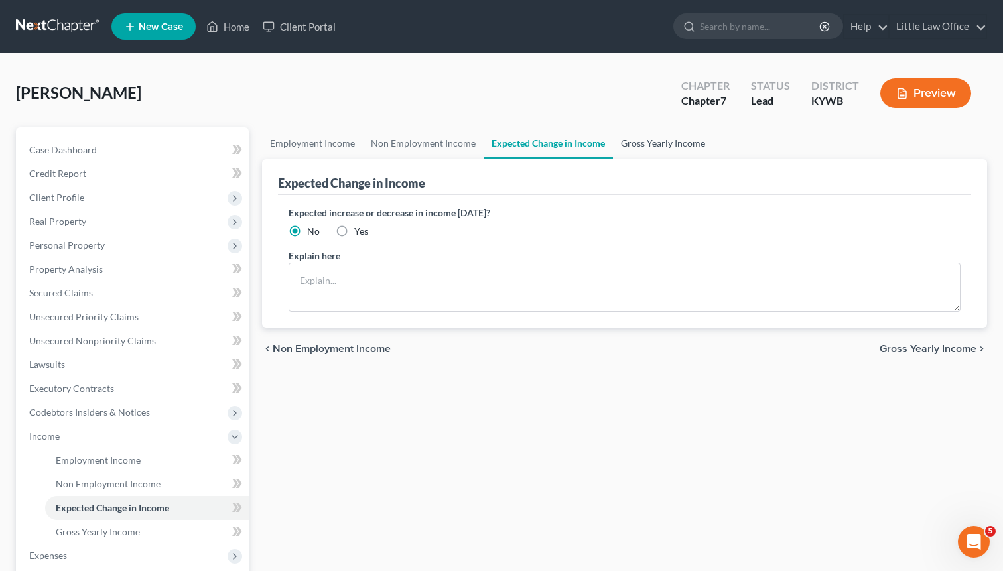
click at [671, 140] on link "Gross Yearly Income" at bounding box center [663, 143] width 100 height 32
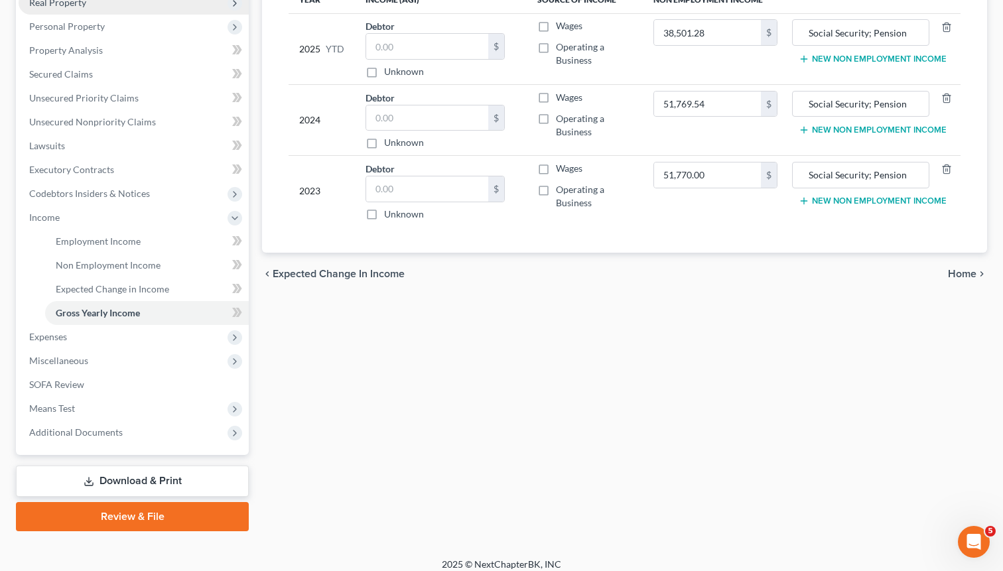
scroll to position [229, 0]
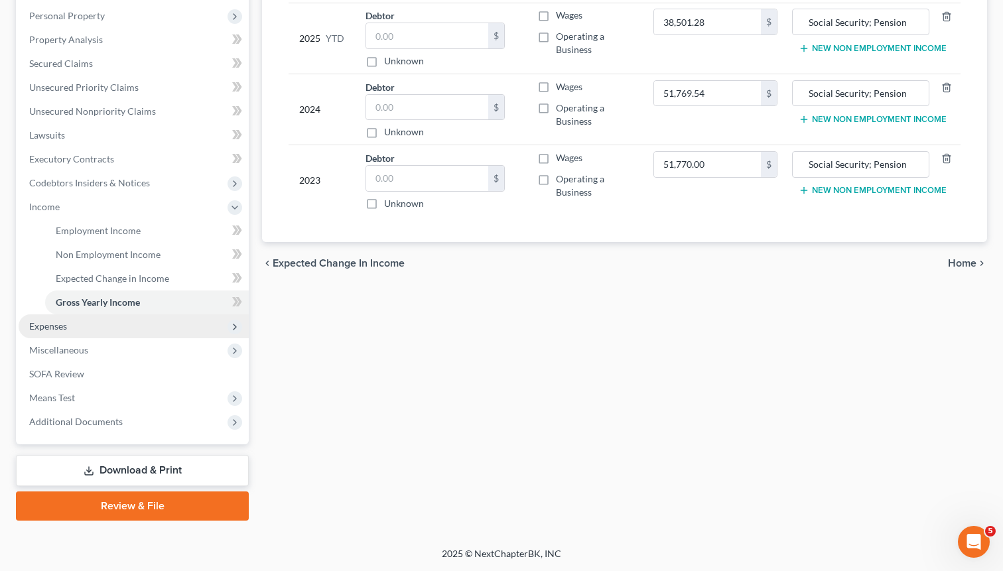
click at [52, 329] on span "Expenses" at bounding box center [48, 325] width 38 height 11
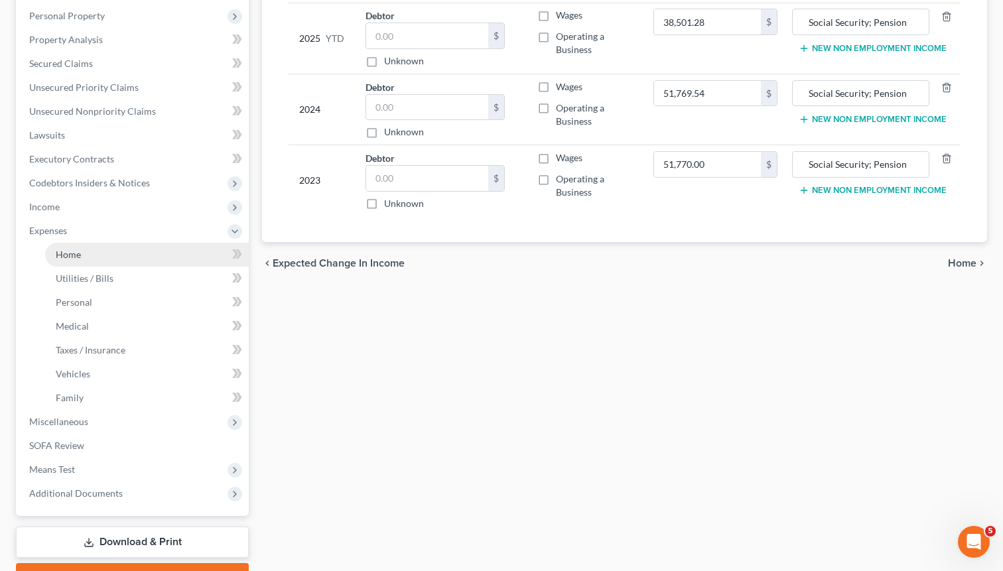
click at [60, 245] on link "Home" at bounding box center [147, 255] width 204 height 24
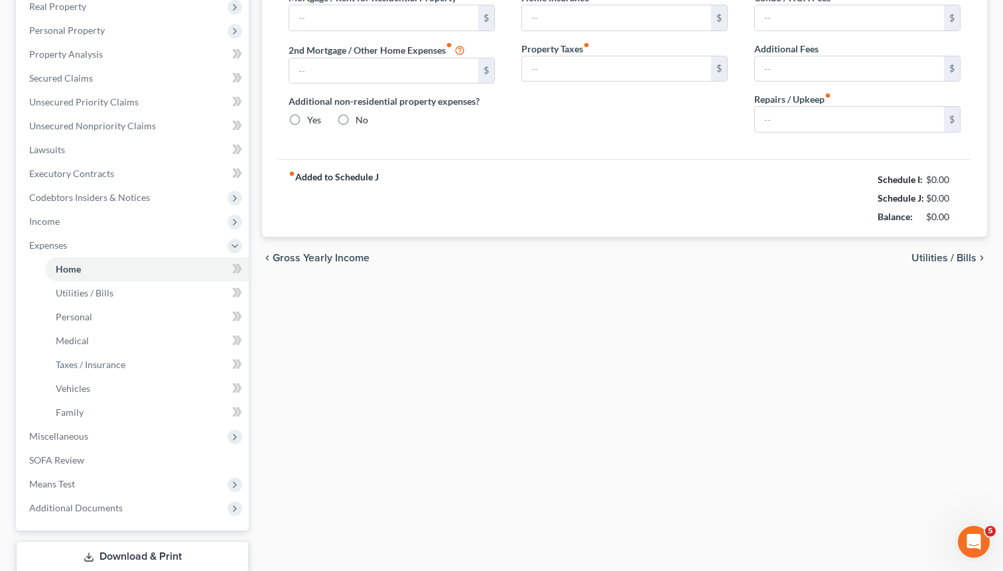
type input "682.00"
type input "0.00"
radio input "true"
type input "50.00"
type input "0.00"
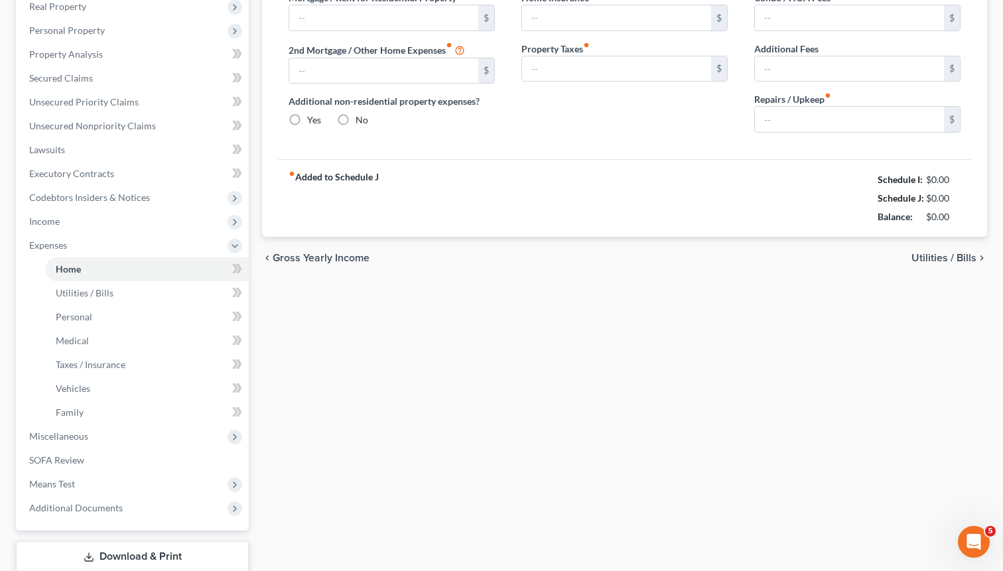
type input "0.00"
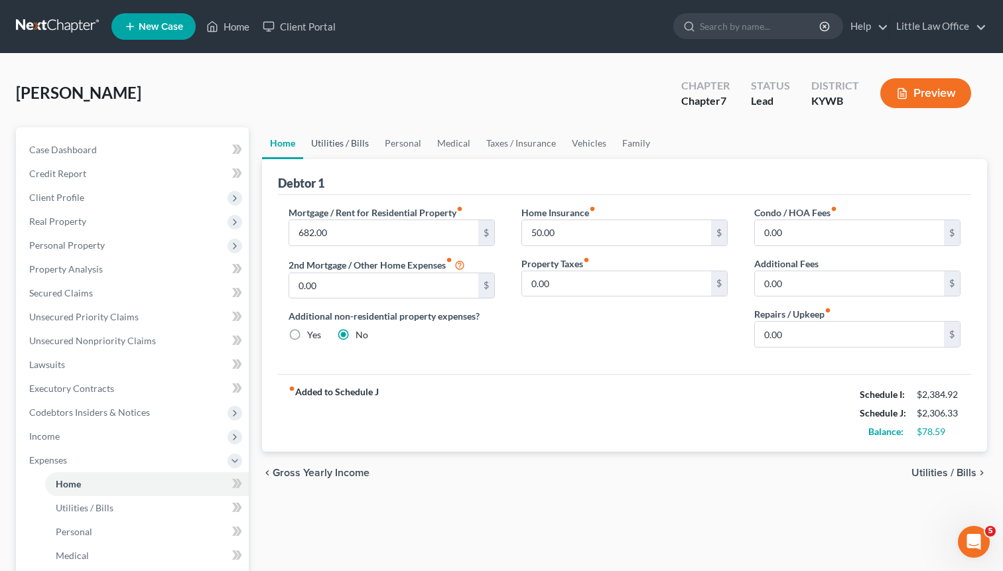
click at [332, 145] on link "Utilities / Bills" at bounding box center [340, 143] width 74 height 32
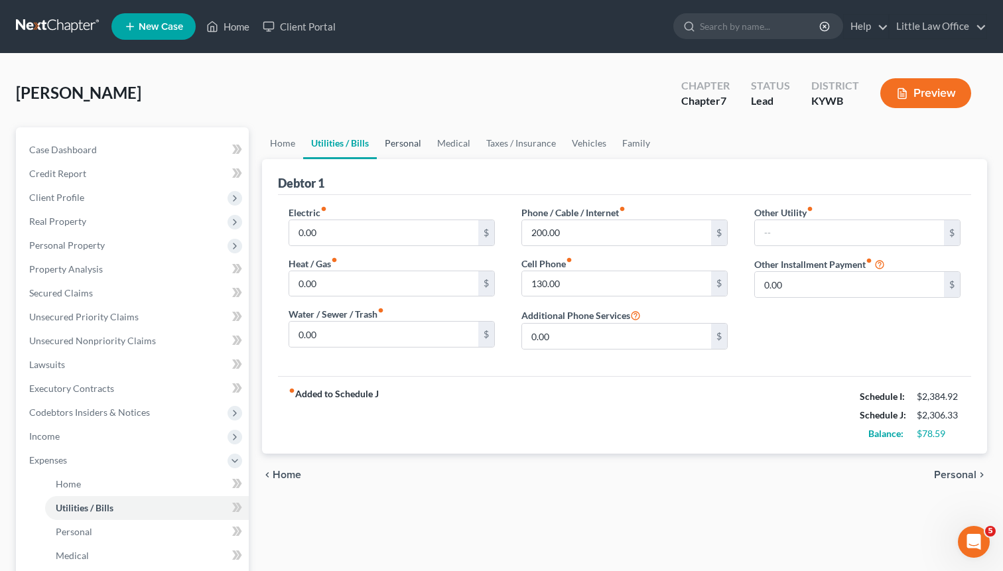
click at [402, 143] on link "Personal" at bounding box center [403, 143] width 52 height 32
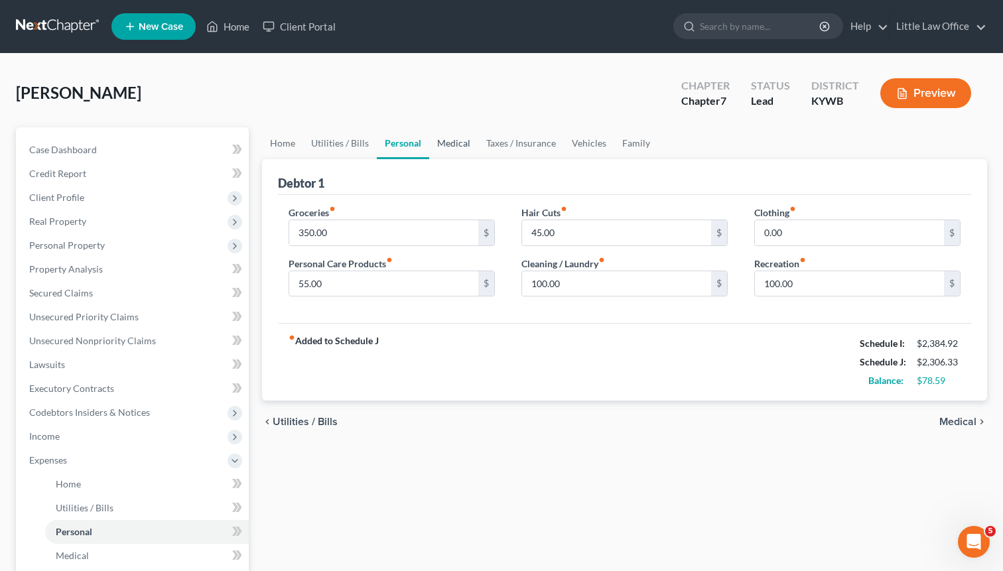
click at [450, 143] on link "Medical" at bounding box center [453, 143] width 49 height 32
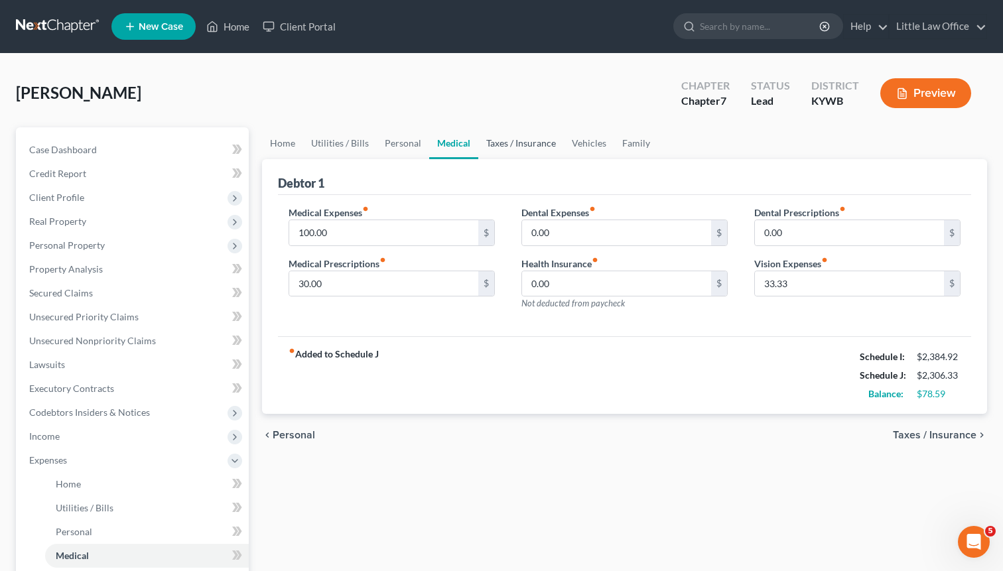
click at [523, 144] on link "Taxes / Insurance" at bounding box center [521, 143] width 86 height 32
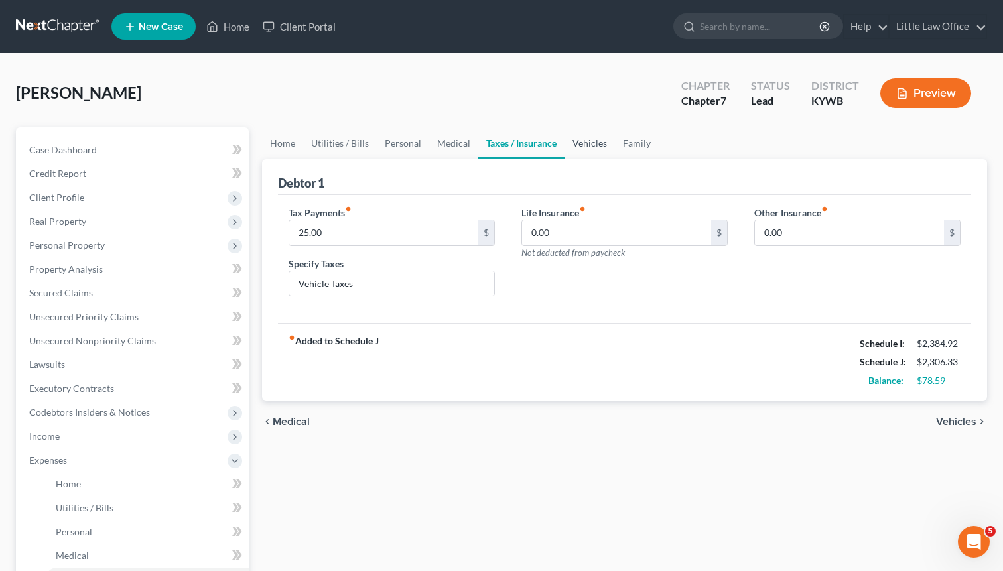
click at [592, 144] on link "Vehicles" at bounding box center [589, 143] width 50 height 32
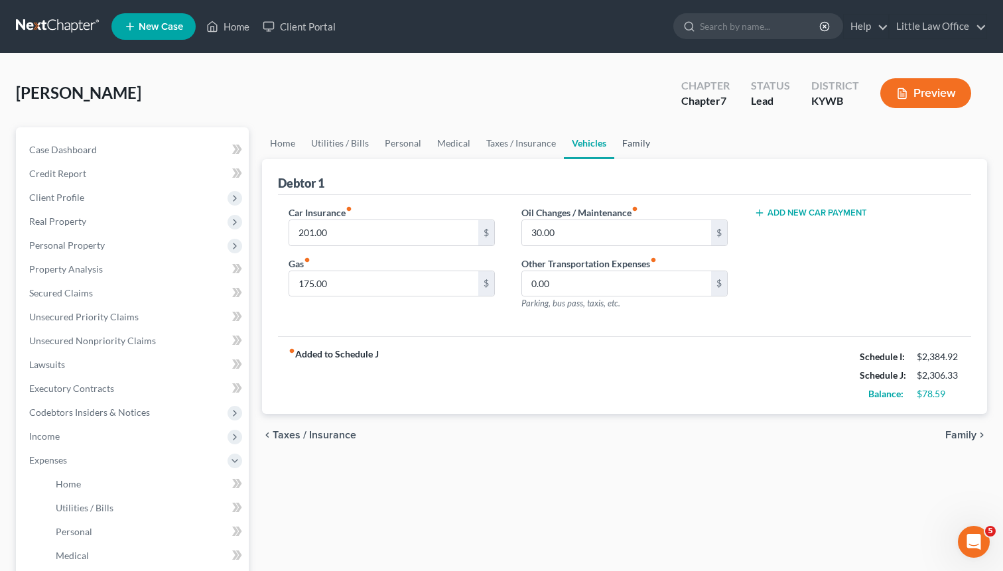
click at [629, 145] on link "Family" at bounding box center [636, 143] width 44 height 32
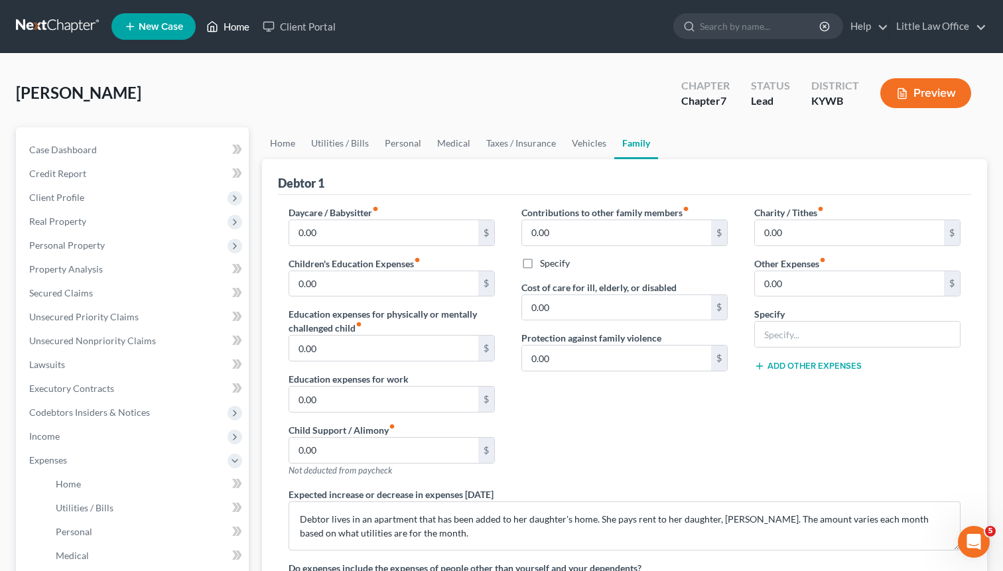
click at [232, 26] on link "Home" at bounding box center [228, 27] width 56 height 24
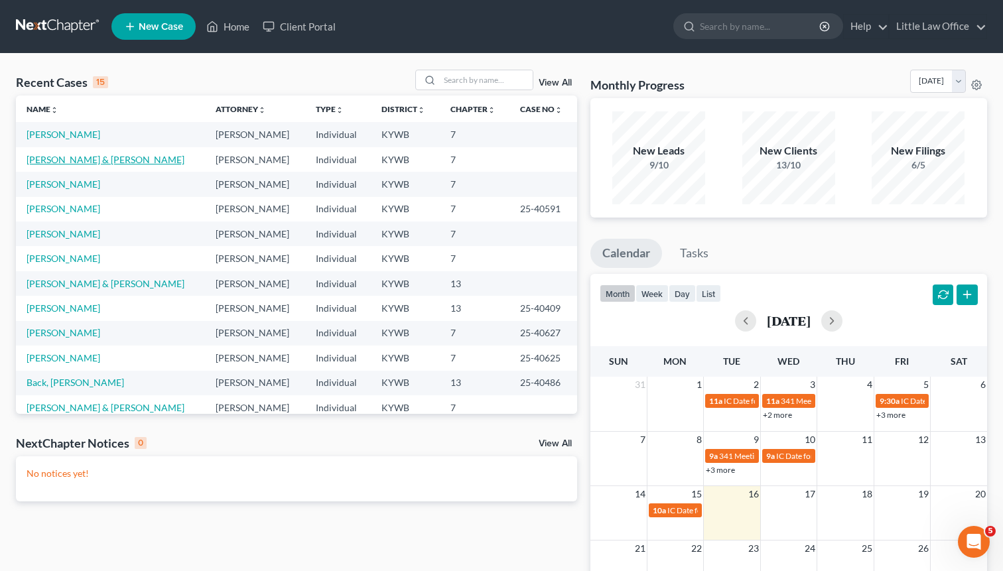
click at [63, 158] on link "[PERSON_NAME] & [PERSON_NAME]" at bounding box center [106, 159] width 158 height 11
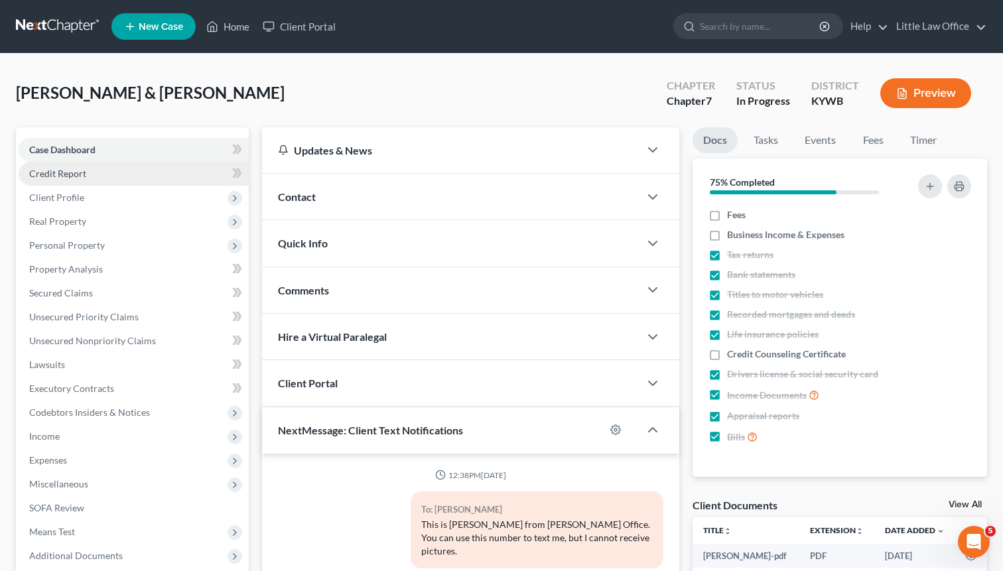
scroll to position [6521, 0]
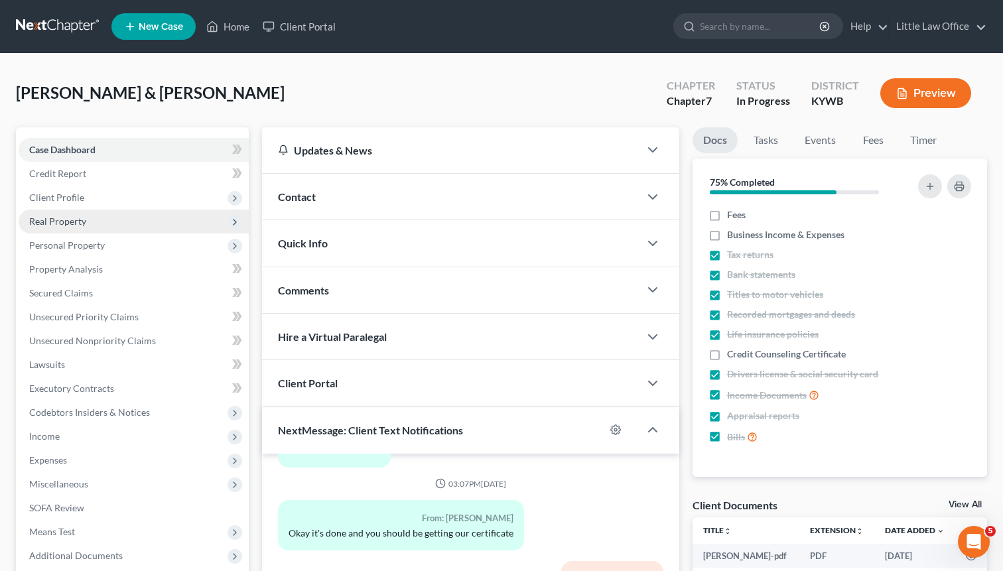
click at [53, 223] on span "Real Property" at bounding box center [57, 220] width 57 height 11
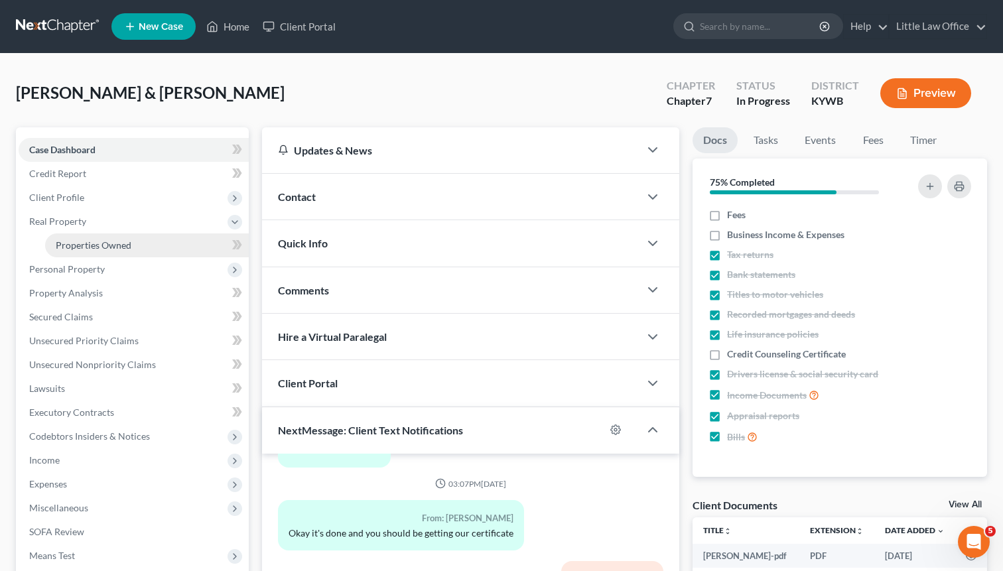
click at [57, 246] on span "Properties Owned" at bounding box center [94, 244] width 76 height 11
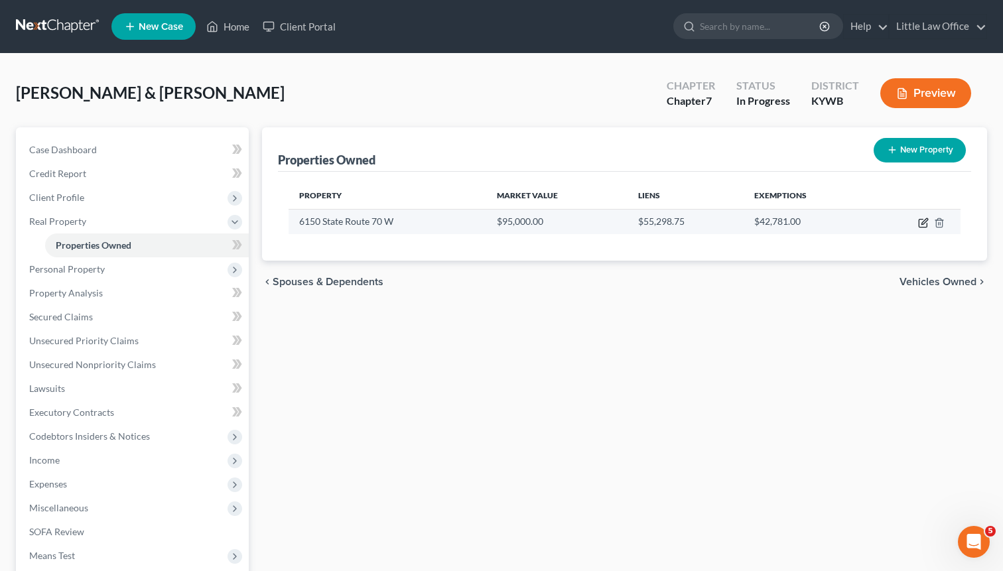
click at [926, 222] on icon "button" at bounding box center [923, 222] width 11 height 11
select select "18"
select select "2"
select select "0"
select select "45"
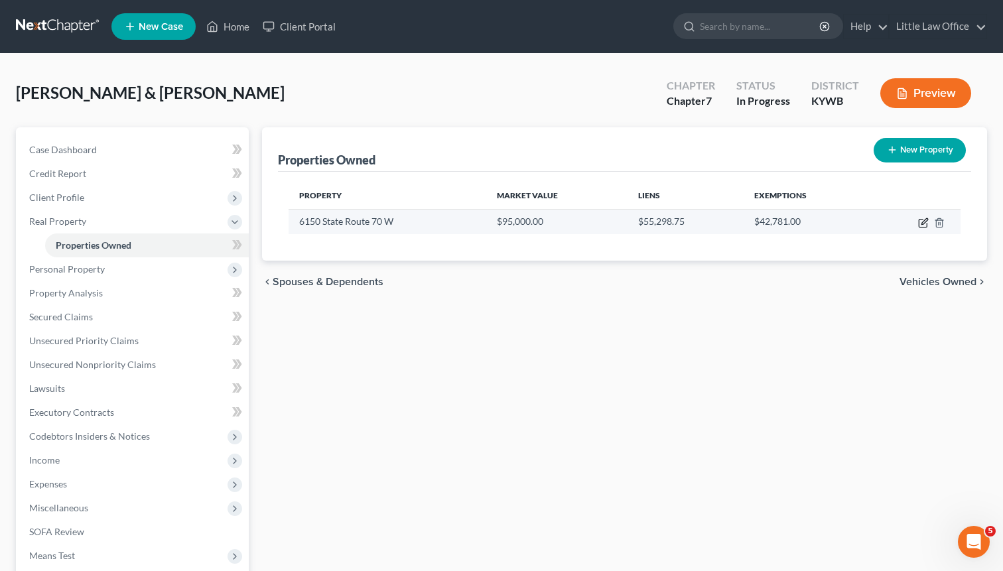
select select "1"
select select "2"
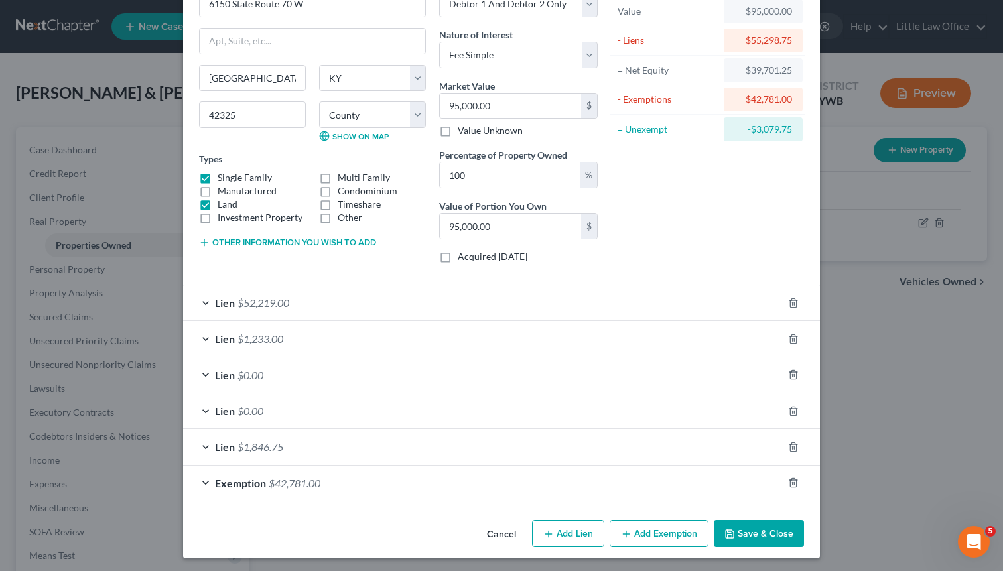
scroll to position [87, 0]
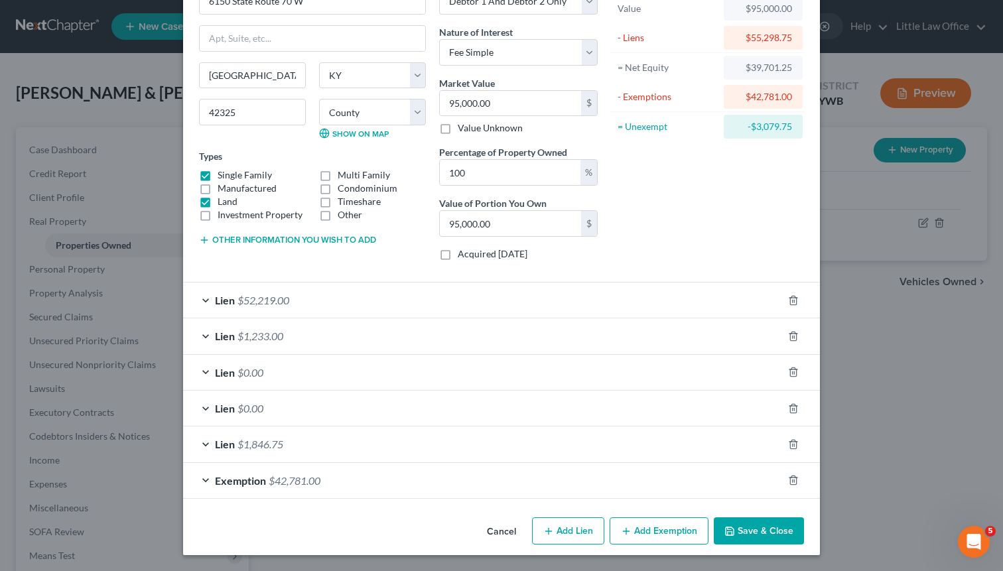
click at [342, 292] on div "Lien $52,219.00" at bounding box center [482, 299] width 599 height 35
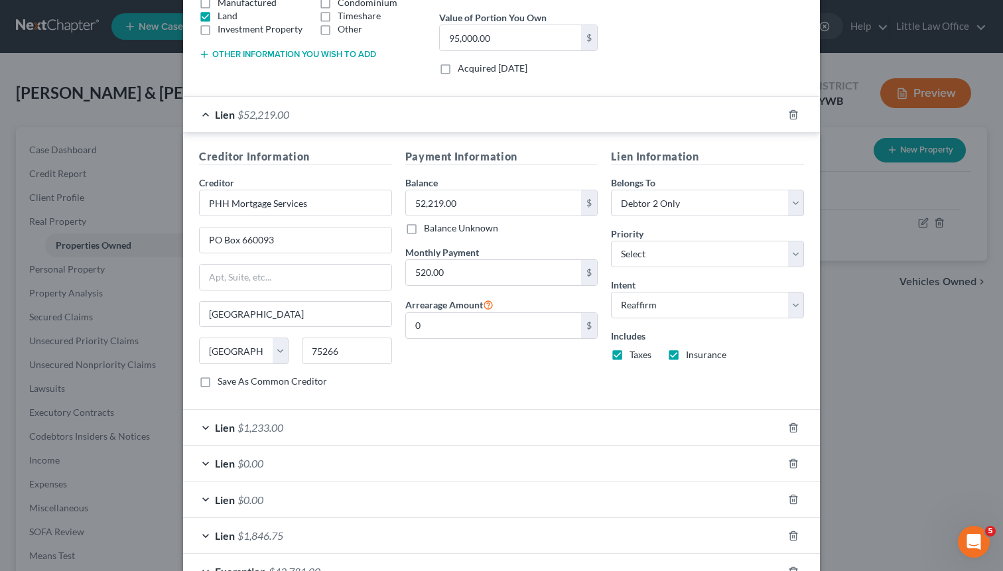
scroll to position [364, 0]
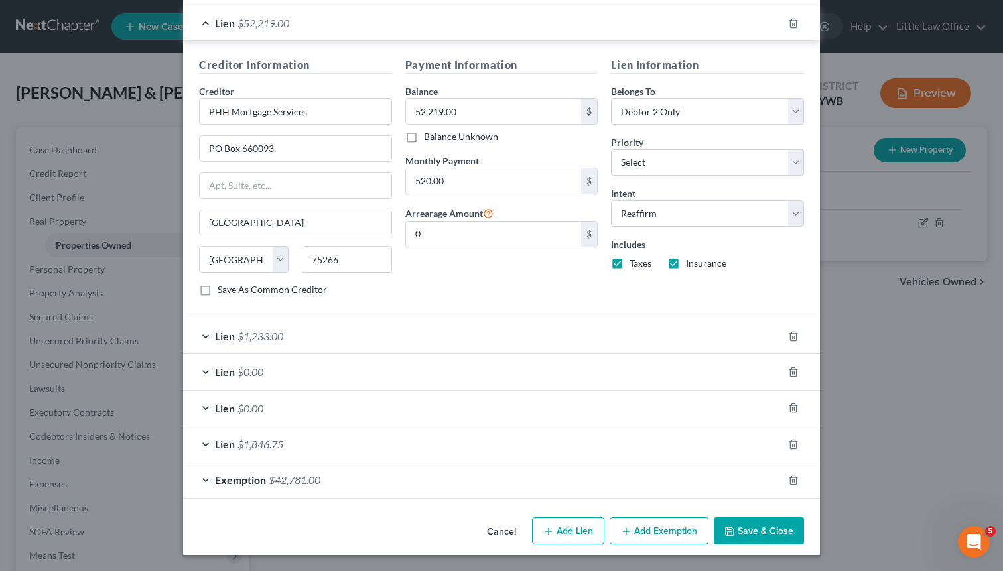
click at [432, 351] on div "Lien $1,233.00" at bounding box center [482, 335] width 599 height 35
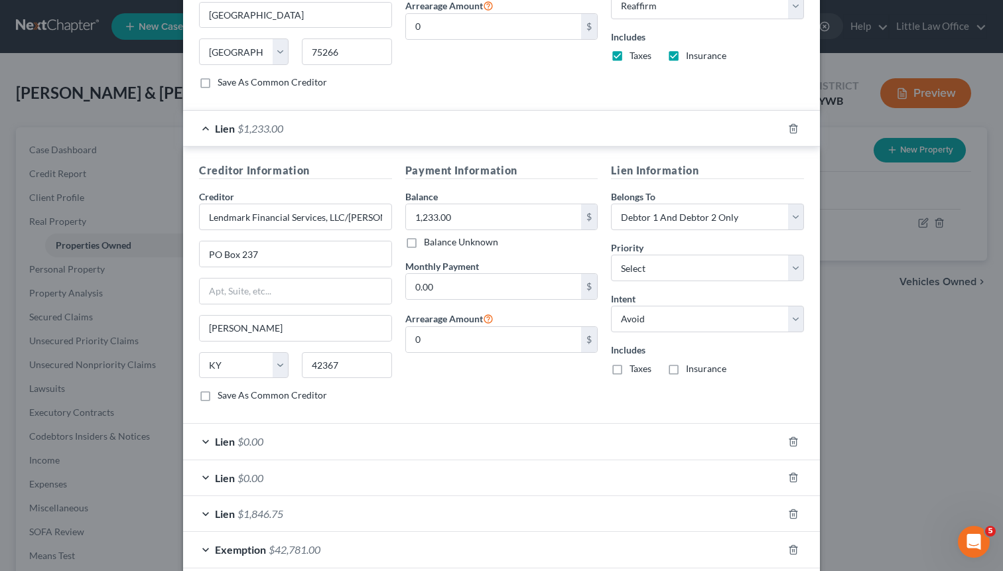
scroll to position [641, 0]
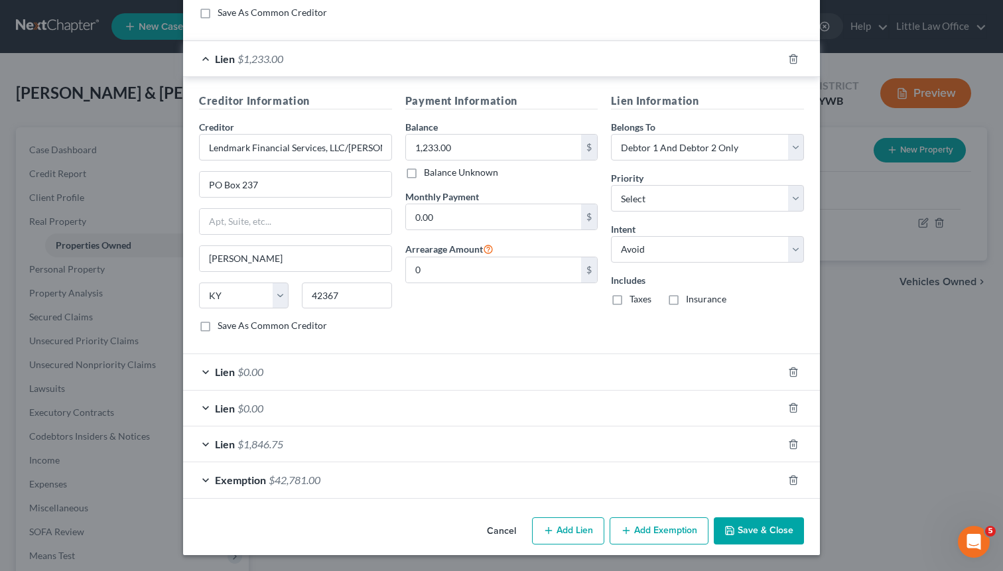
click at [274, 485] on span "$42,781.00" at bounding box center [295, 479] width 52 height 13
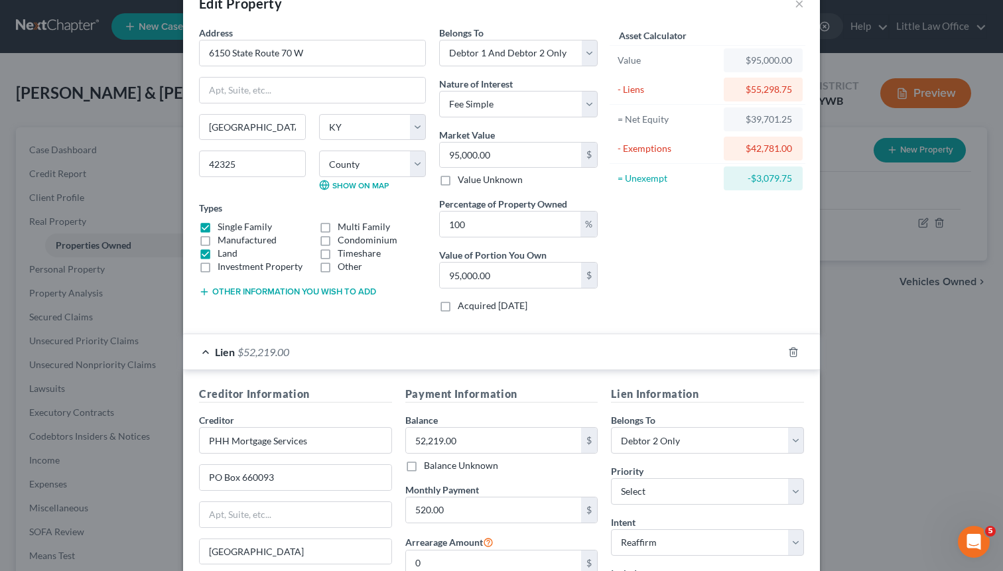
scroll to position [0, 0]
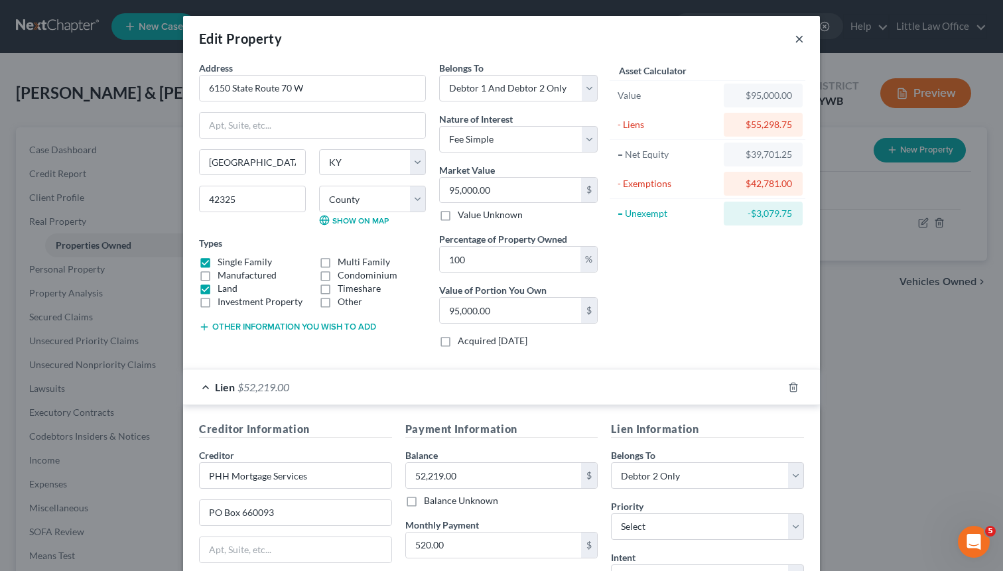
click at [790, 38] on div "Edit Property ×" at bounding box center [501, 38] width 637 height 45
click at [796, 36] on button "×" at bounding box center [798, 38] width 9 height 16
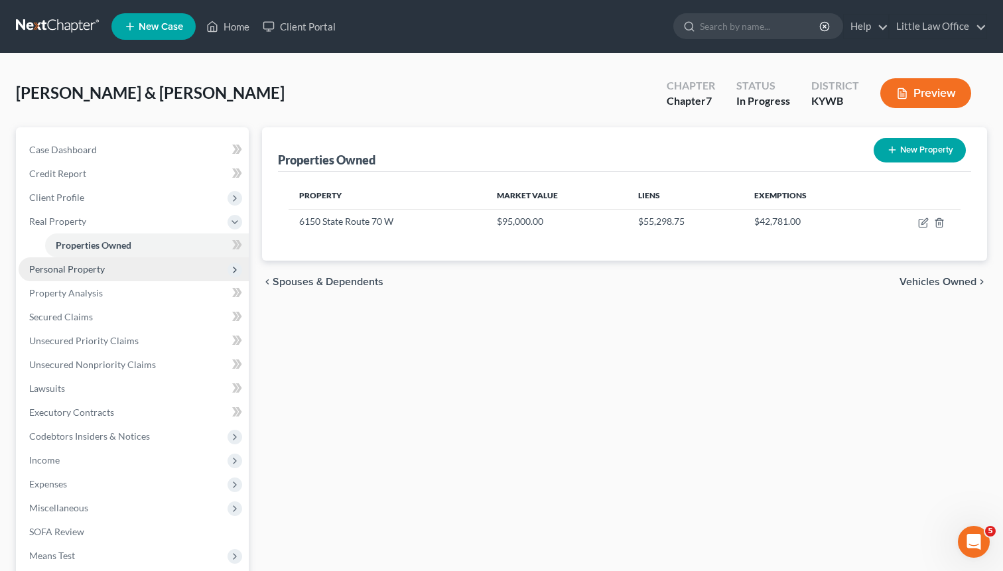
click at [76, 273] on span "Personal Property" at bounding box center [67, 268] width 76 height 11
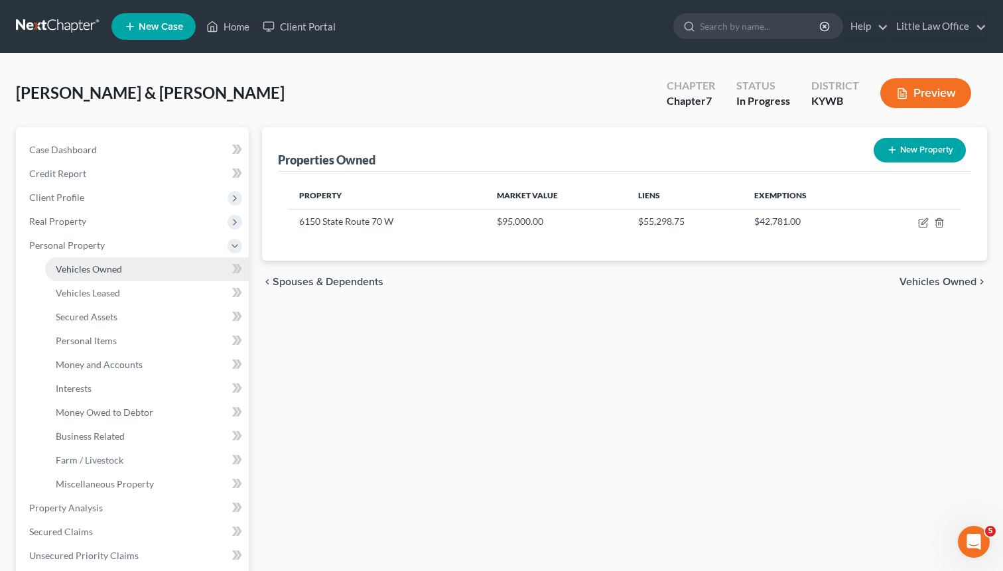
click at [90, 265] on span "Vehicles Owned" at bounding box center [89, 268] width 66 height 11
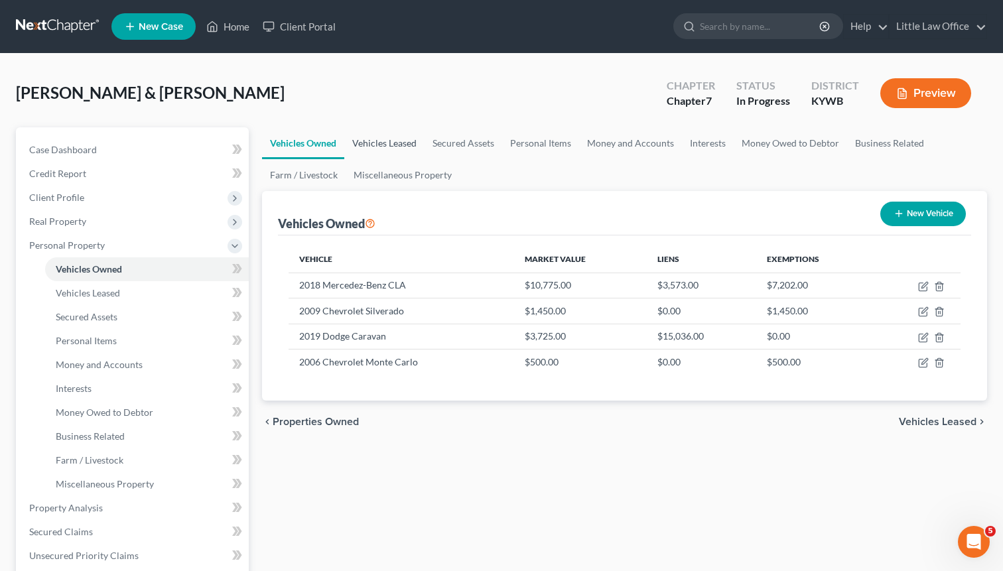
click at [379, 135] on link "Vehicles Leased" at bounding box center [384, 143] width 80 height 32
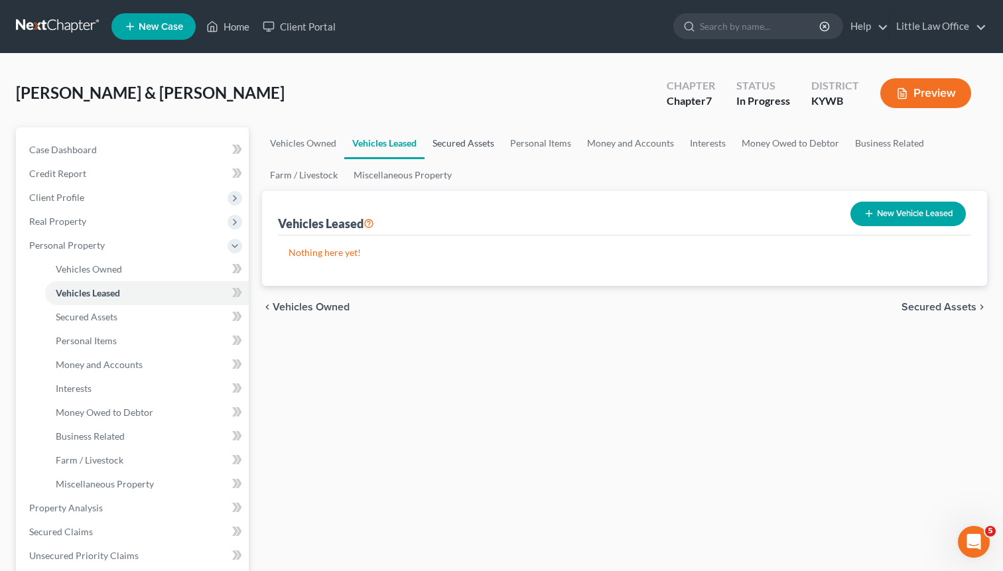
click at [460, 145] on link "Secured Assets" at bounding box center [463, 143] width 78 height 32
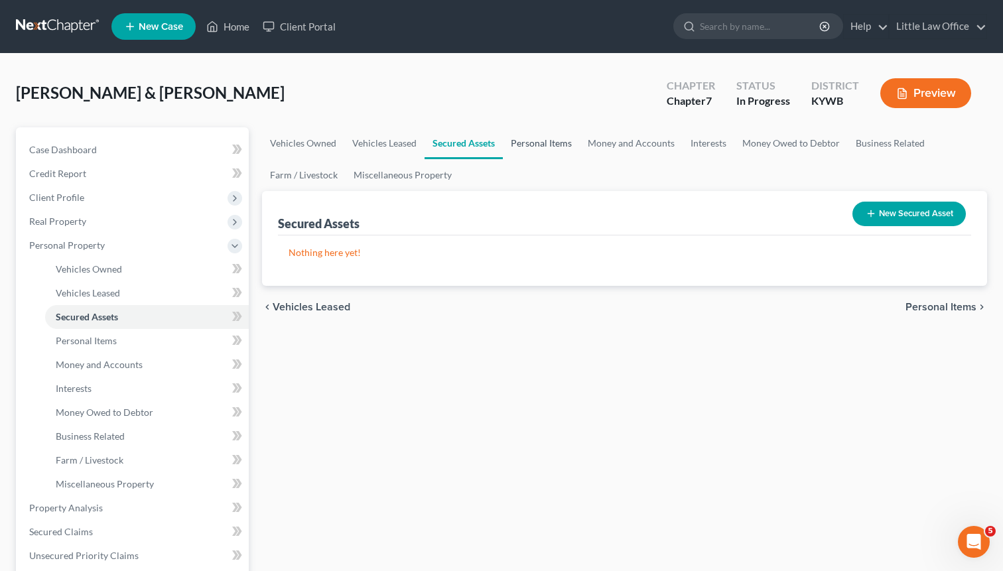
drag, startPoint x: 548, startPoint y: 146, endPoint x: 571, endPoint y: 143, distance: 23.4
click at [548, 146] on link "Personal Items" at bounding box center [541, 143] width 77 height 32
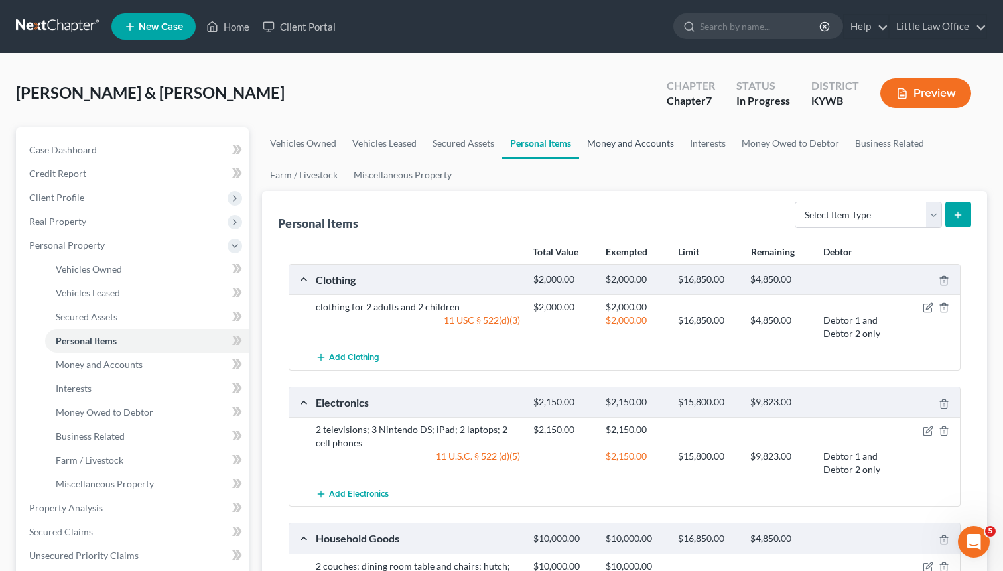
drag, startPoint x: 633, startPoint y: 145, endPoint x: 652, endPoint y: 145, distance: 19.2
click at [633, 145] on link "Money and Accounts" at bounding box center [630, 143] width 103 height 32
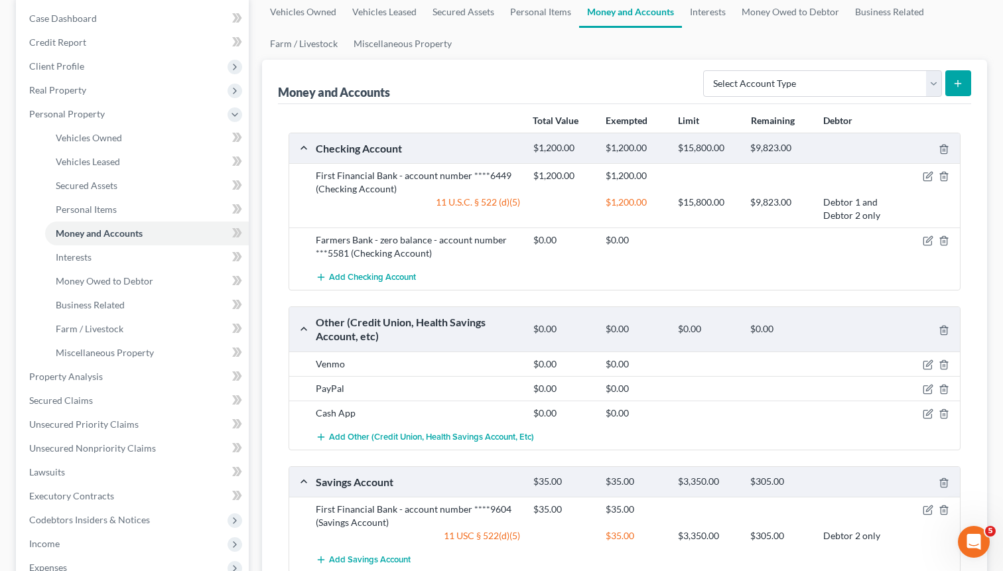
scroll to position [37, 0]
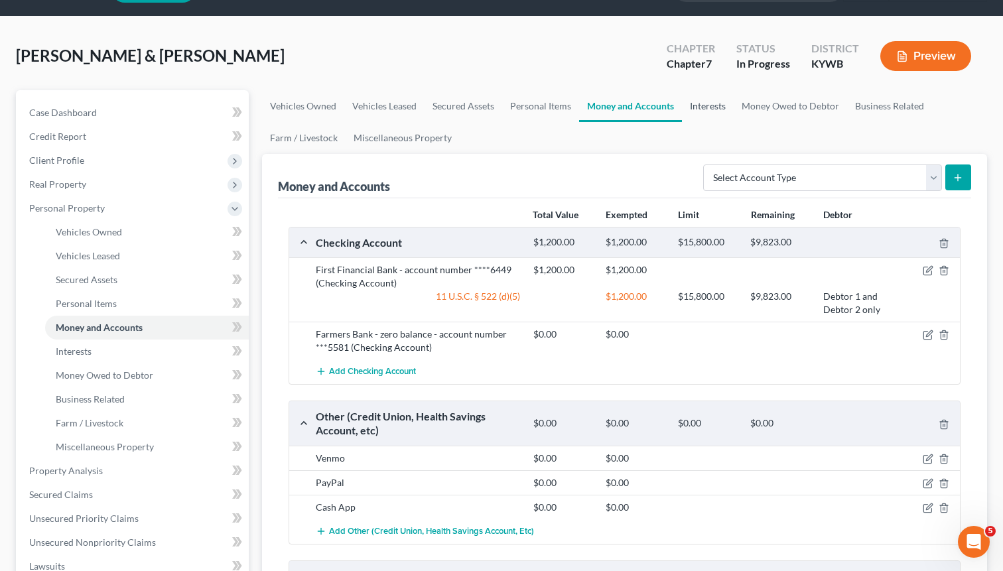
click at [698, 115] on link "Interests" at bounding box center [708, 106] width 52 height 32
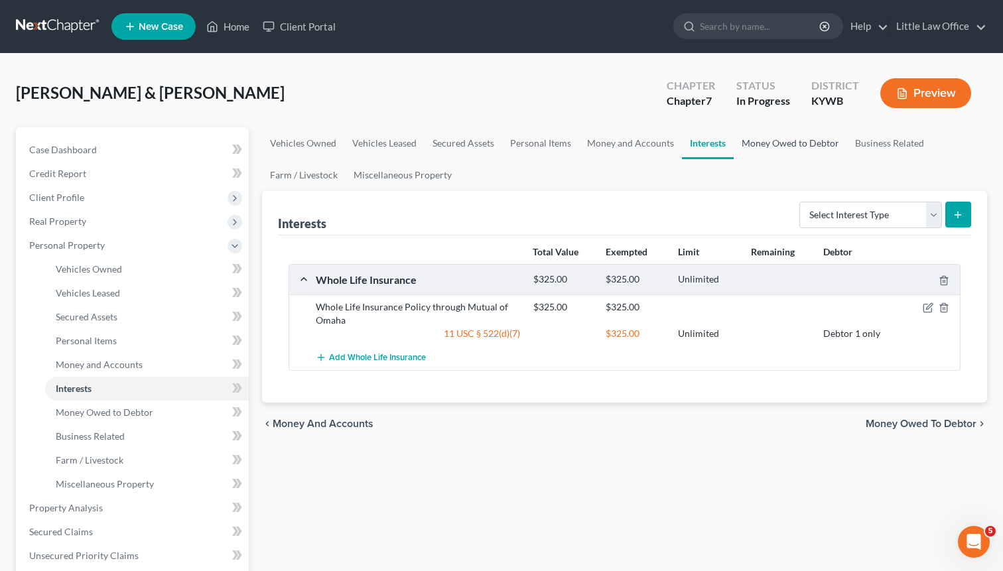
click at [790, 143] on link "Money Owed to Debtor" at bounding box center [789, 143] width 113 height 32
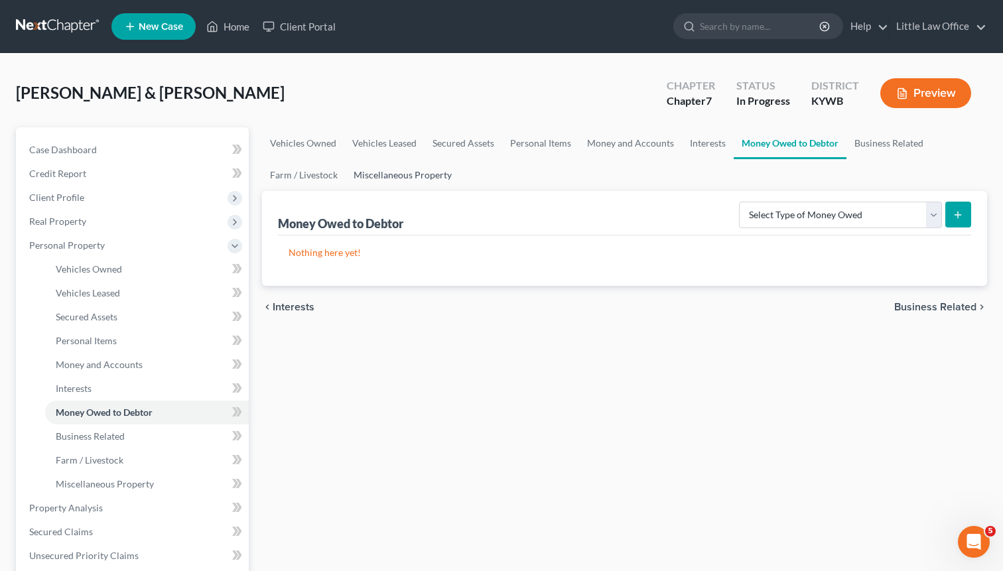
click at [430, 170] on link "Miscellaneous Property" at bounding box center [402, 175] width 114 height 32
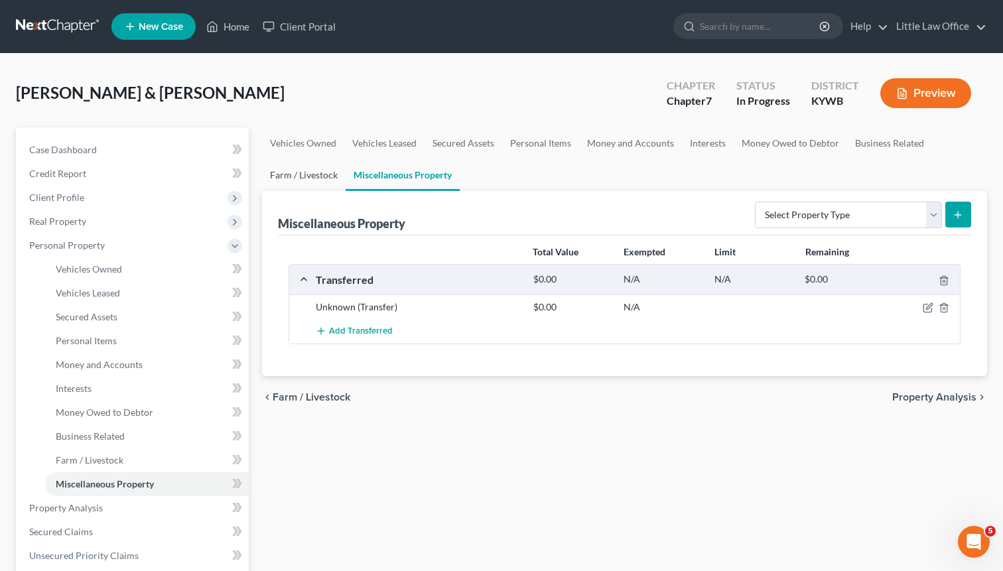
click at [284, 175] on link "Farm / Livestock" at bounding box center [304, 175] width 84 height 32
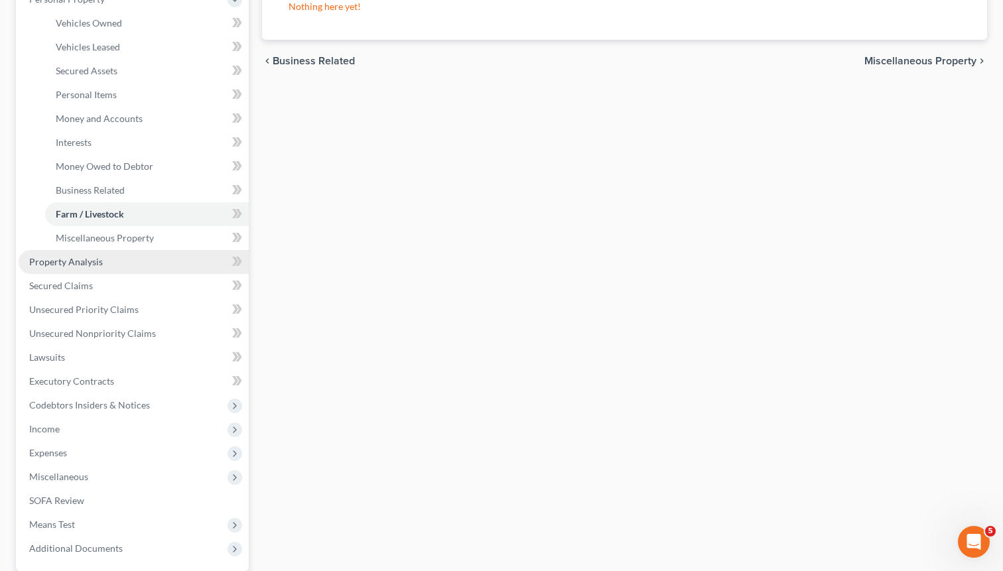
click at [76, 265] on span "Property Analysis" at bounding box center [66, 261] width 74 height 11
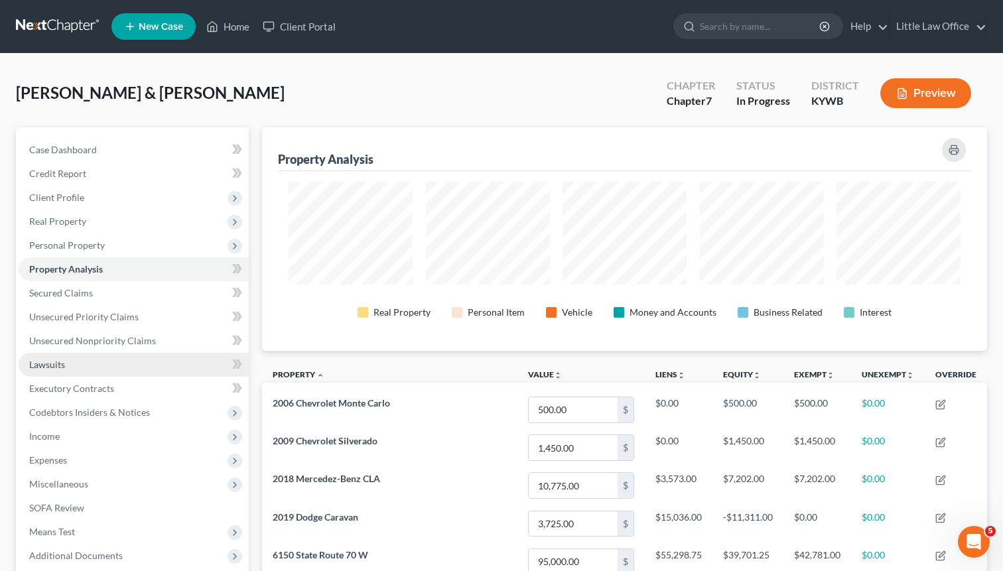
click at [68, 366] on link "Lawsuits" at bounding box center [134, 365] width 230 height 24
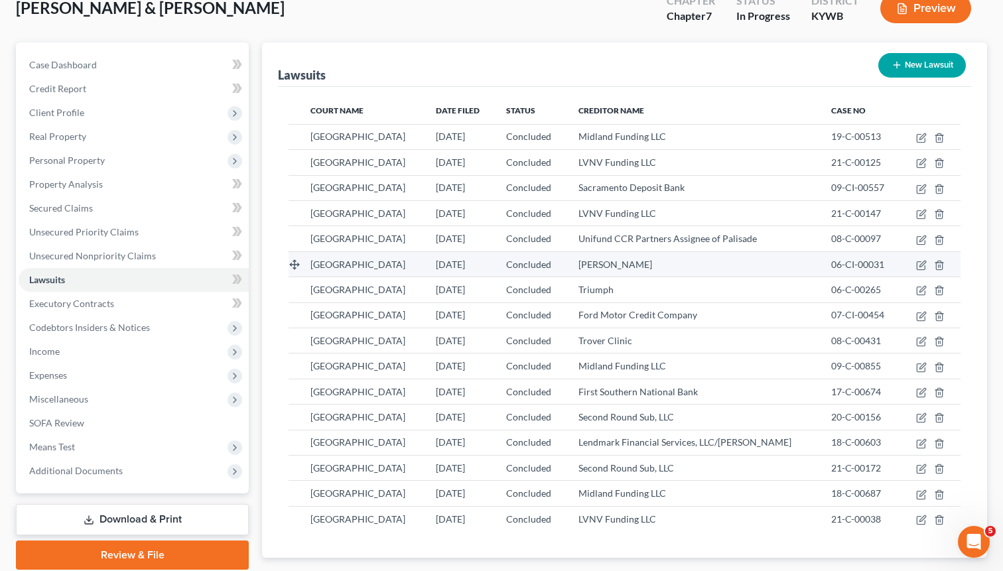
scroll to position [90, 0]
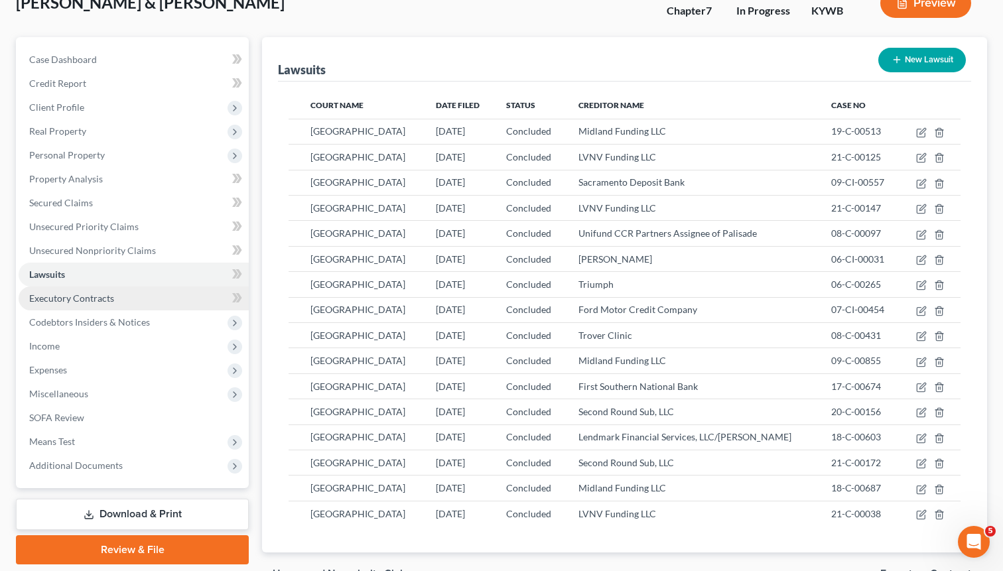
click at [129, 302] on link "Executory Contracts" at bounding box center [134, 298] width 230 height 24
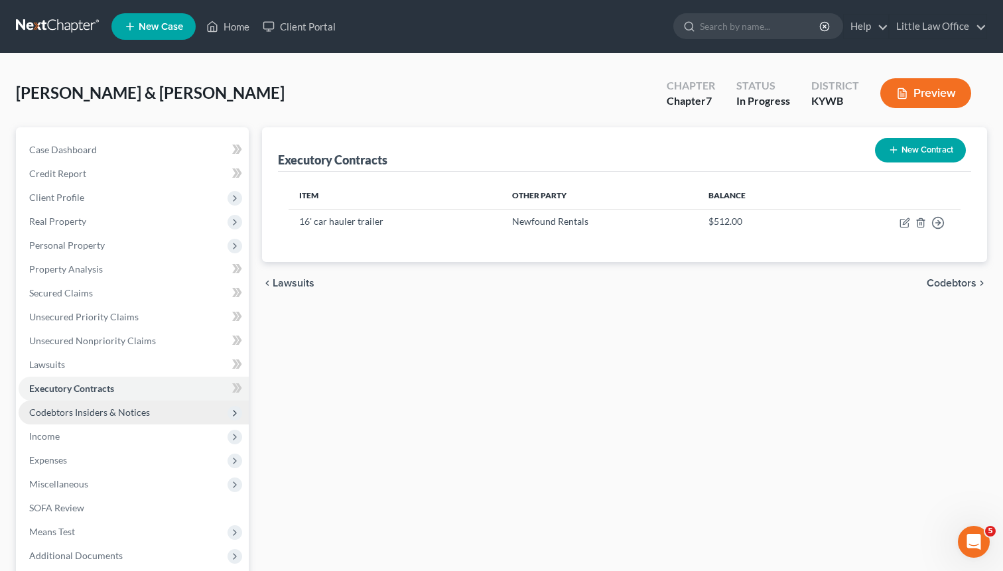
click at [118, 402] on span "Codebtors Insiders & Notices" at bounding box center [134, 412] width 230 height 24
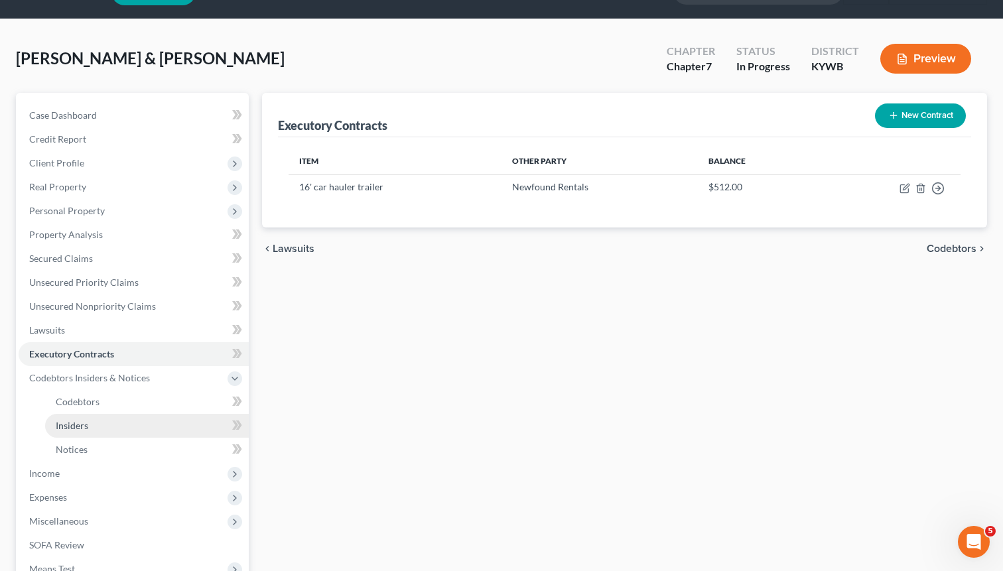
scroll to position [50, 0]
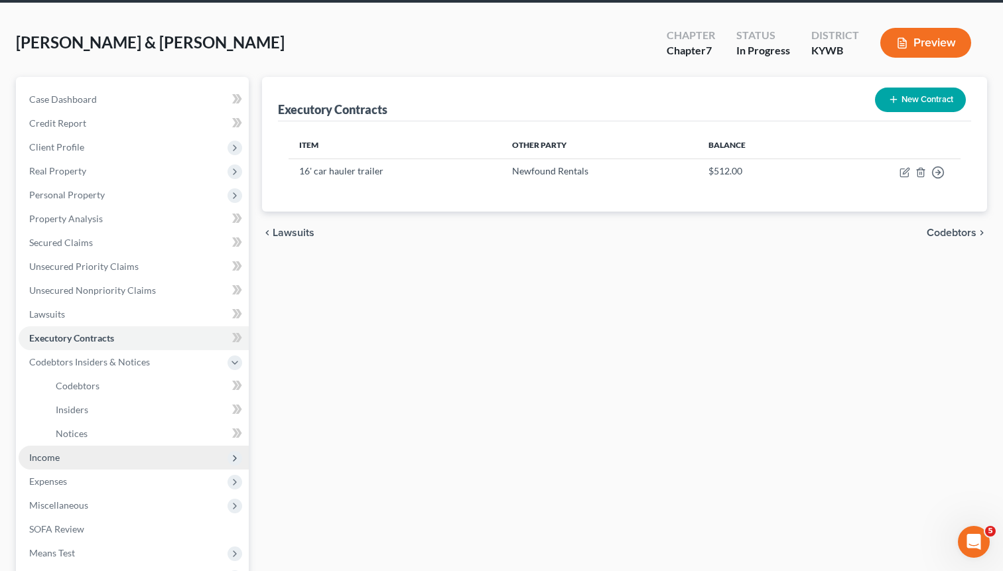
click at [56, 457] on span "Income" at bounding box center [44, 457] width 30 height 11
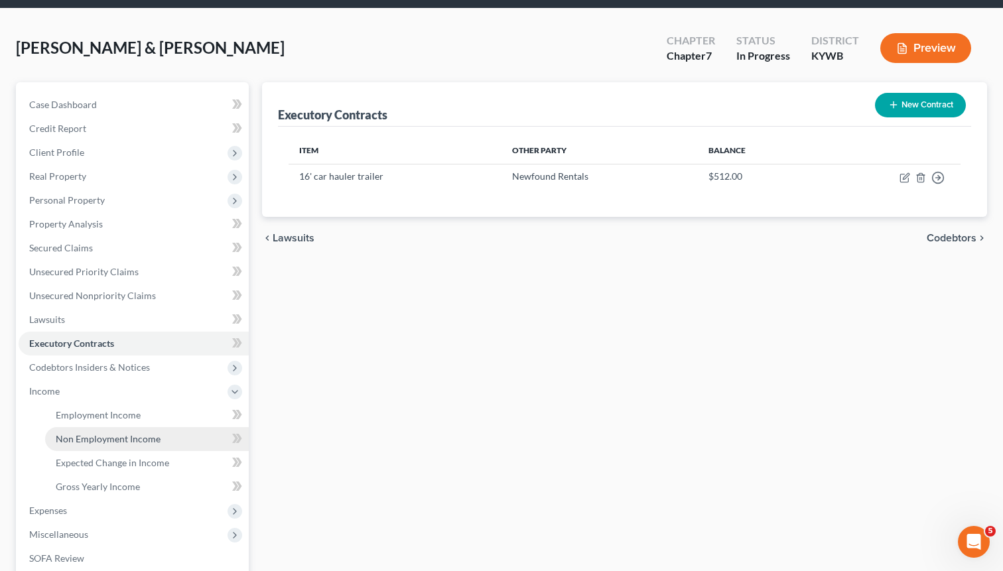
click at [95, 440] on span "Non Employment Income" at bounding box center [108, 438] width 105 height 11
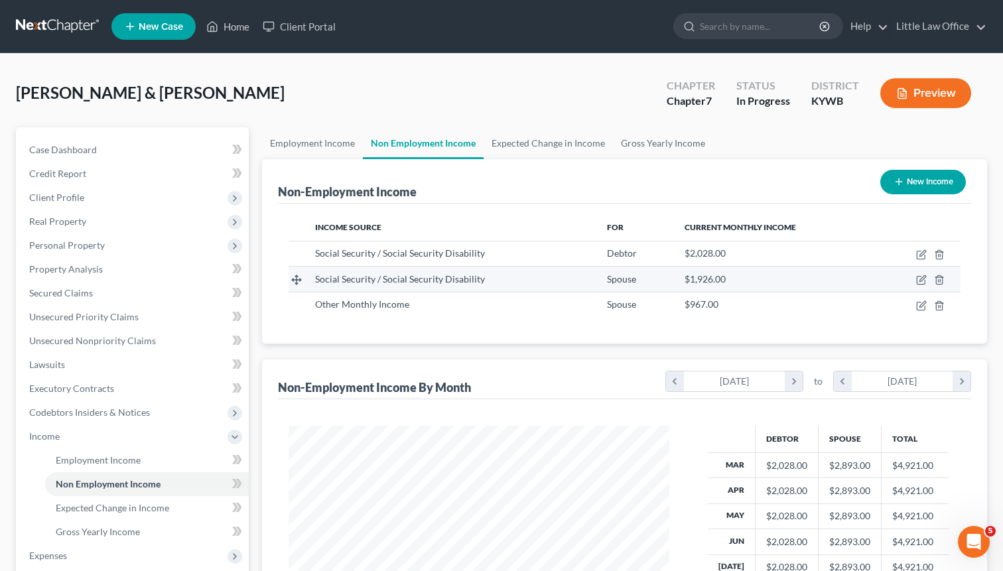
scroll to position [238, 408]
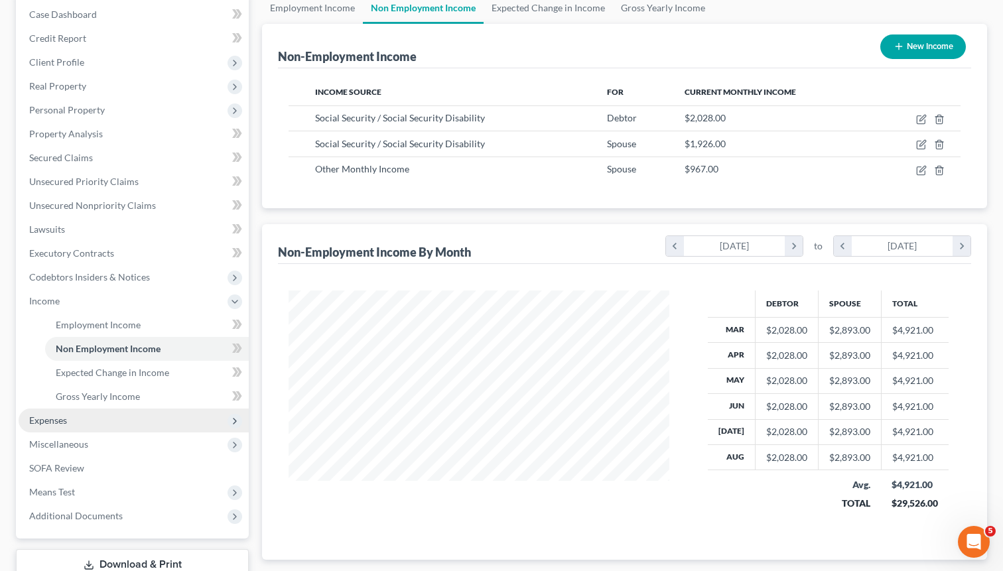
click at [69, 422] on span "Expenses" at bounding box center [134, 420] width 230 height 24
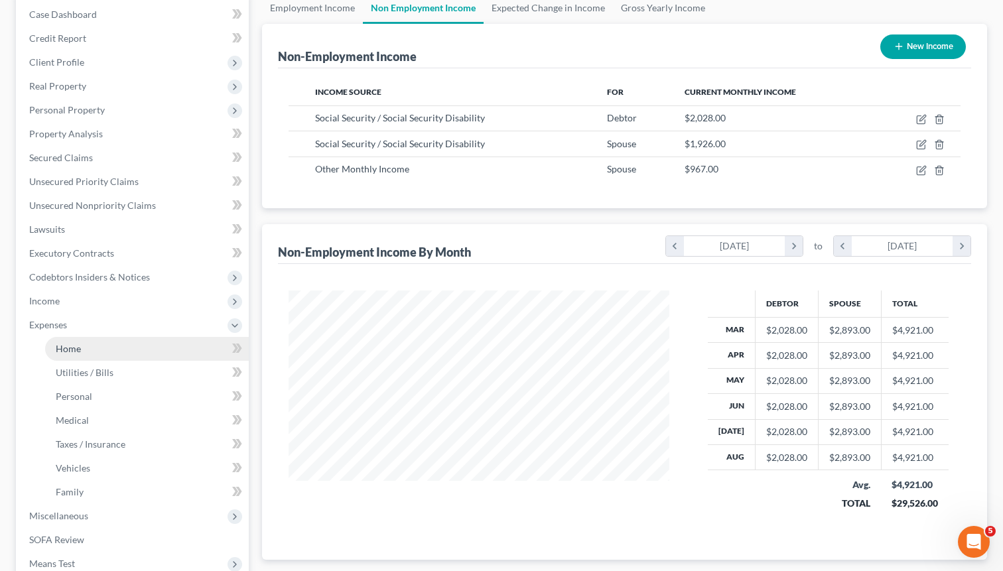
click at [64, 353] on span "Home" at bounding box center [68, 348] width 25 height 11
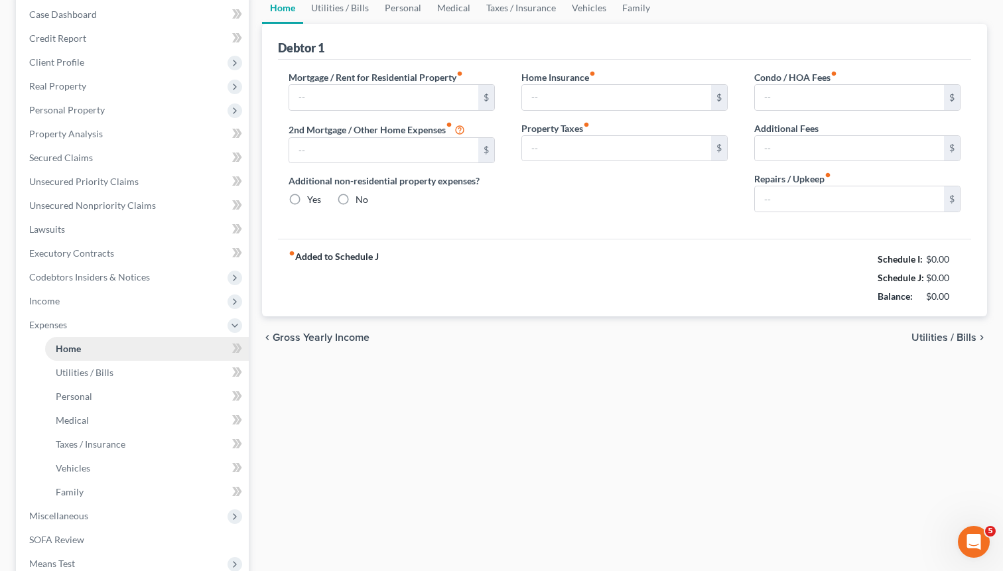
type input "555.00"
type input "0.00"
radio input "true"
type input "0.00"
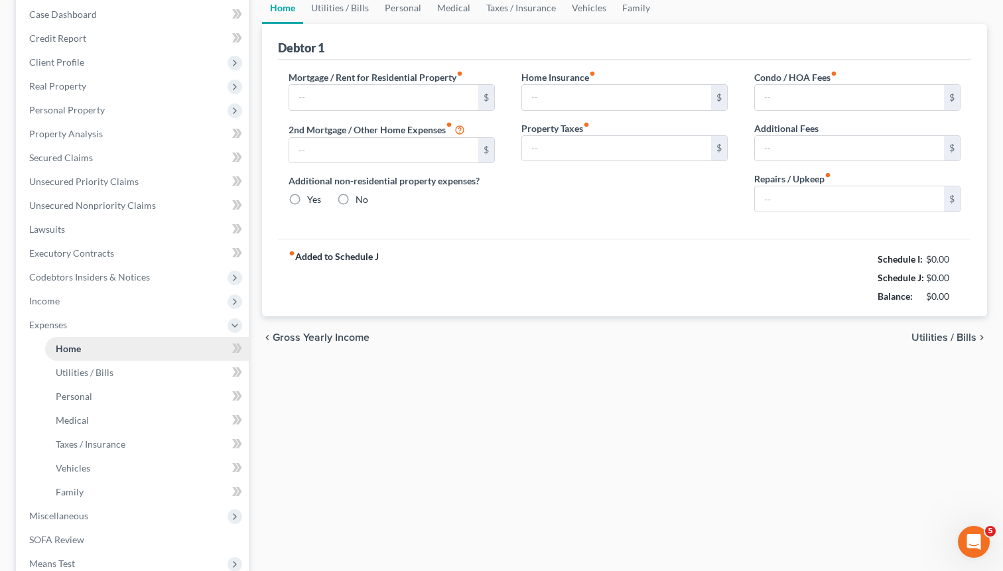
type input "0.00"
type input "100.00"
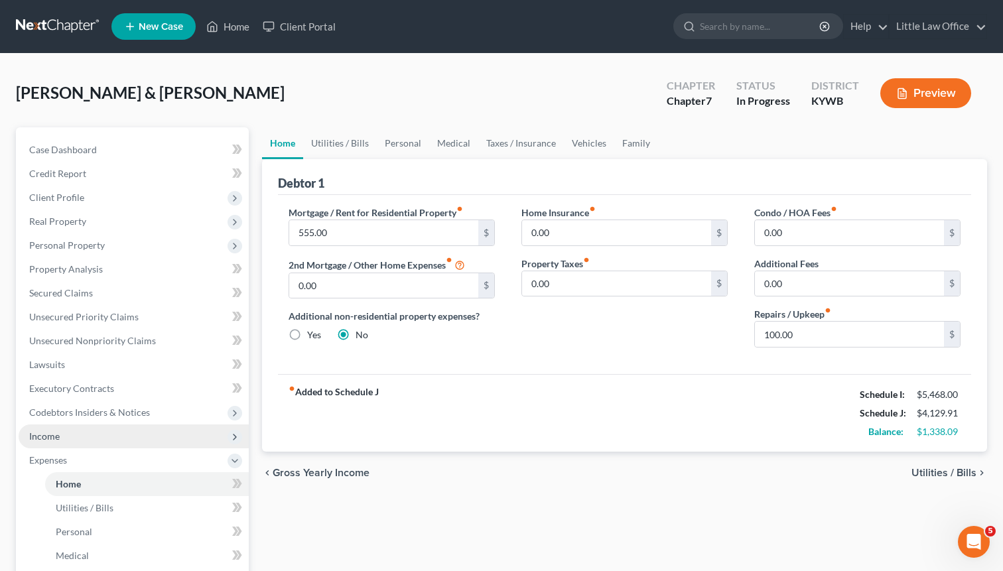
click at [72, 428] on span "Income" at bounding box center [134, 436] width 230 height 24
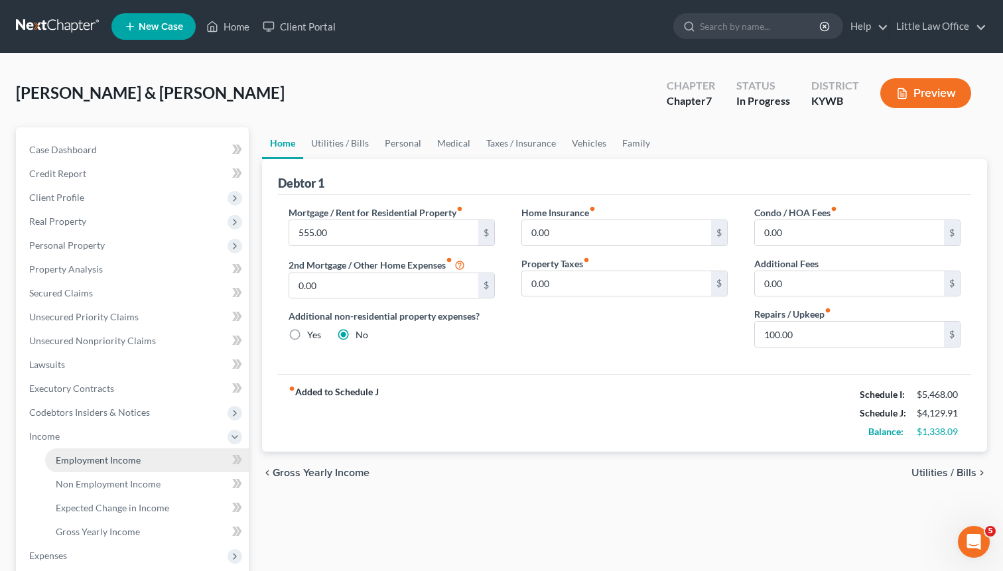
click at [92, 452] on link "Employment Income" at bounding box center [147, 460] width 204 height 24
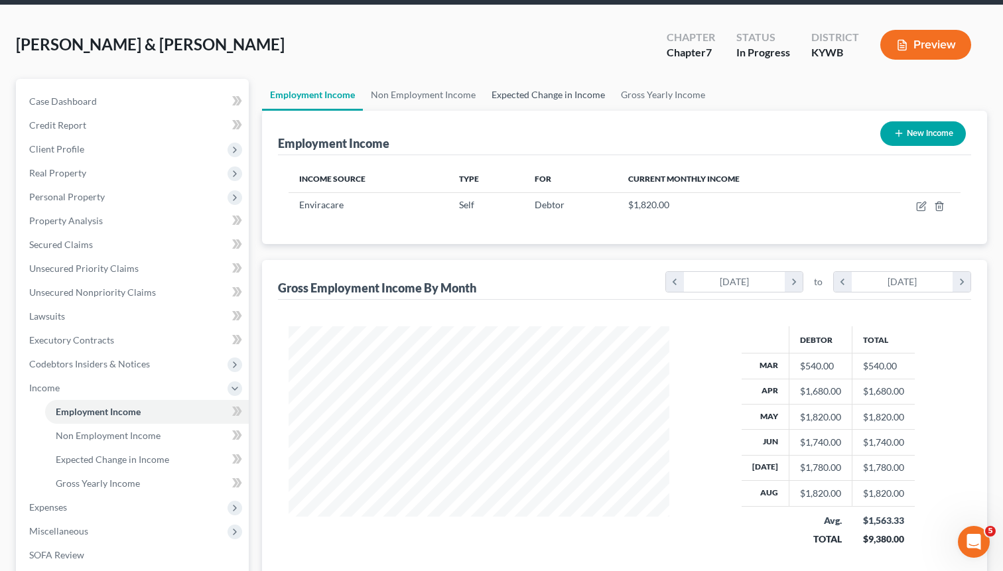
click at [563, 88] on link "Expected Change in Income" at bounding box center [547, 95] width 129 height 32
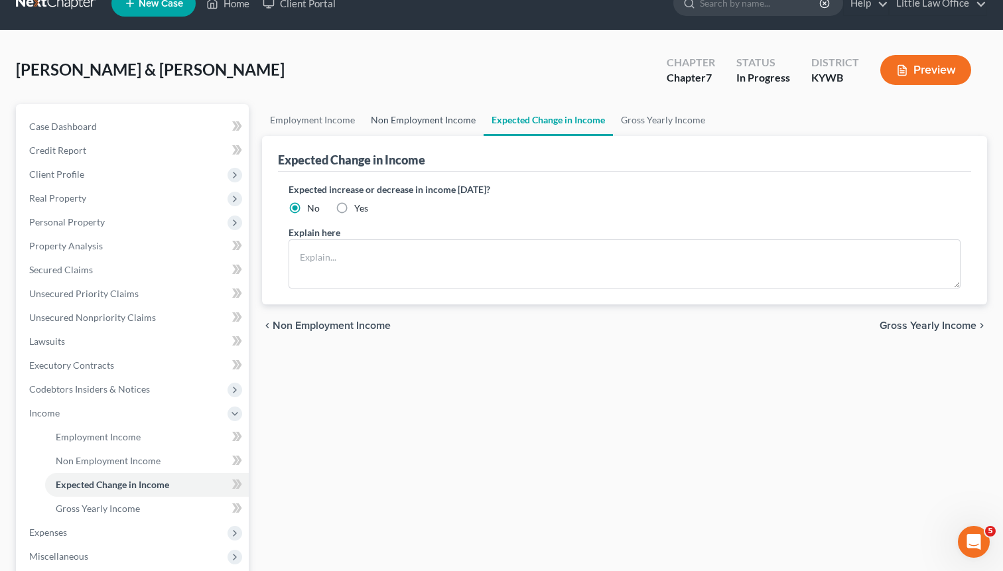
click at [415, 120] on link "Non Employment Income" at bounding box center [423, 120] width 121 height 32
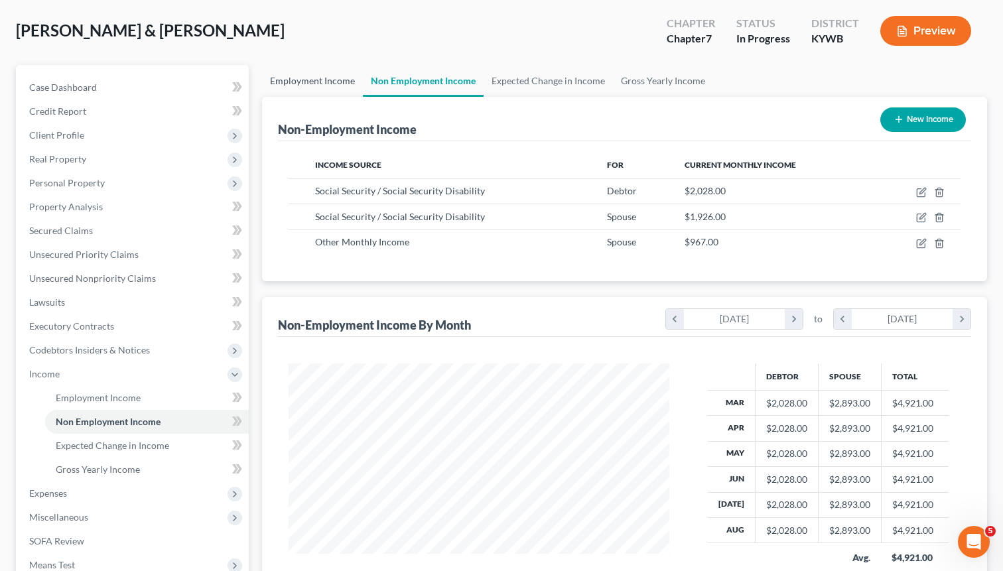
click at [306, 88] on link "Employment Income" at bounding box center [312, 81] width 101 height 32
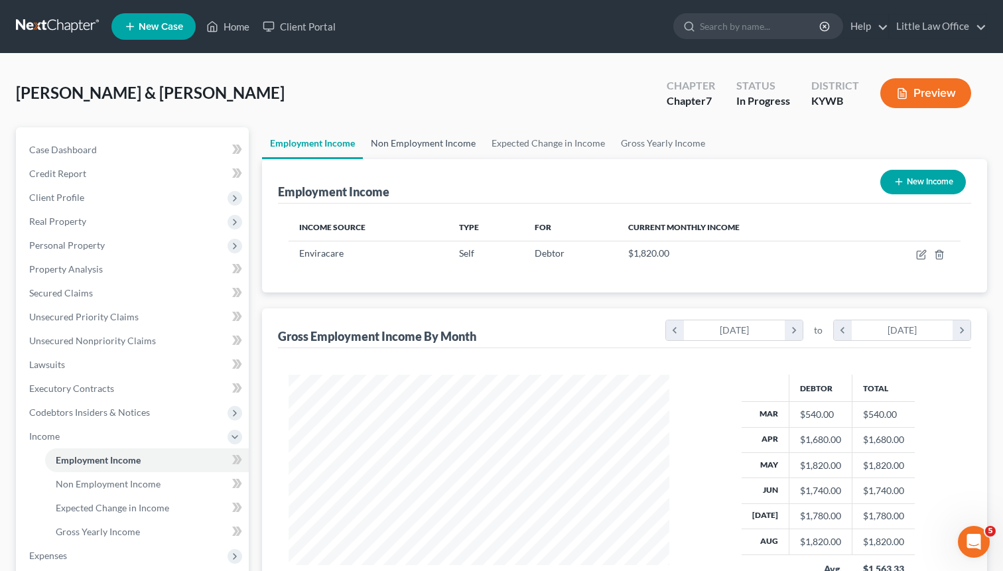
click at [434, 136] on link "Non Employment Income" at bounding box center [423, 143] width 121 height 32
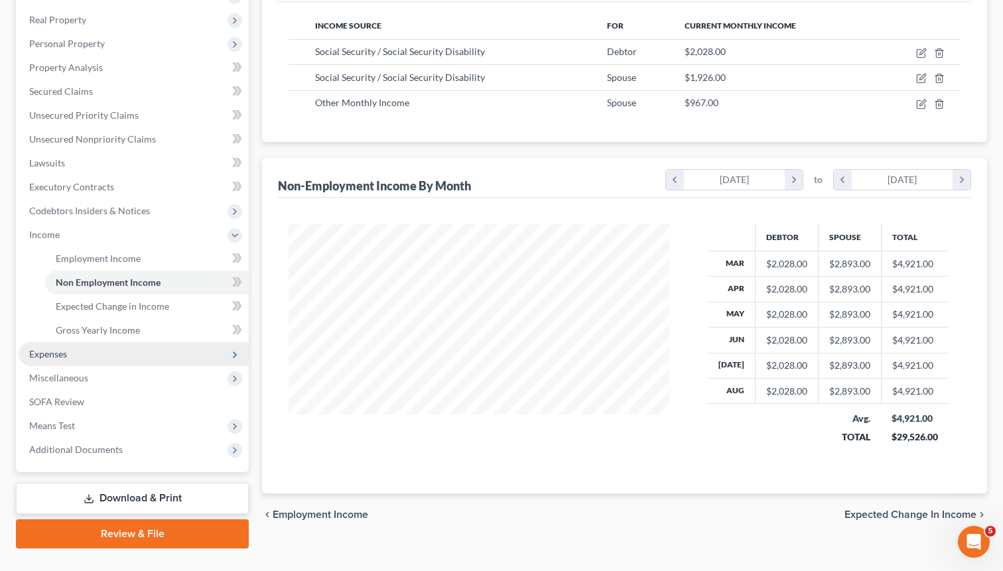
click at [80, 353] on span "Expenses" at bounding box center [134, 354] width 230 height 24
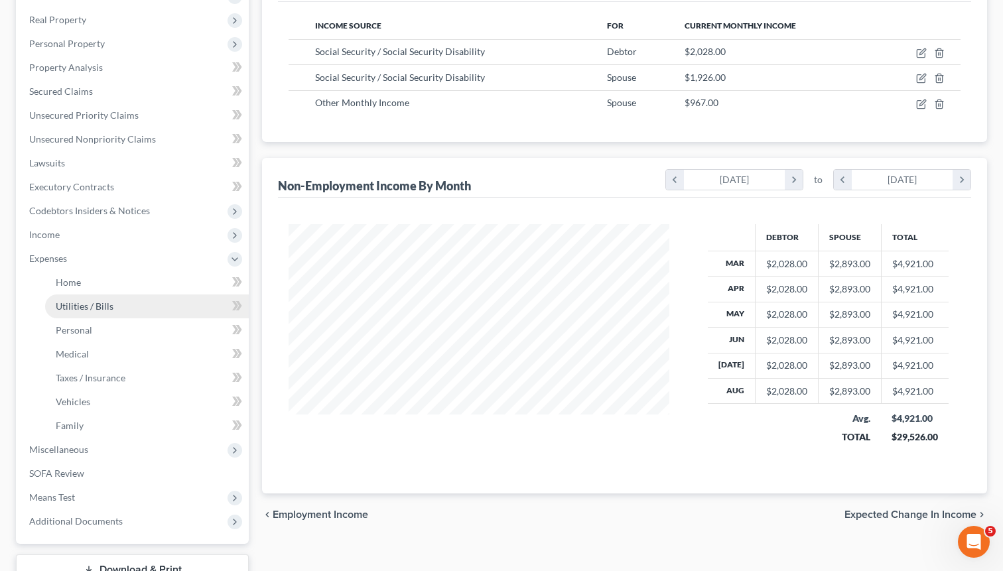
click at [100, 311] on span "Utilities / Bills" at bounding box center [85, 305] width 58 height 11
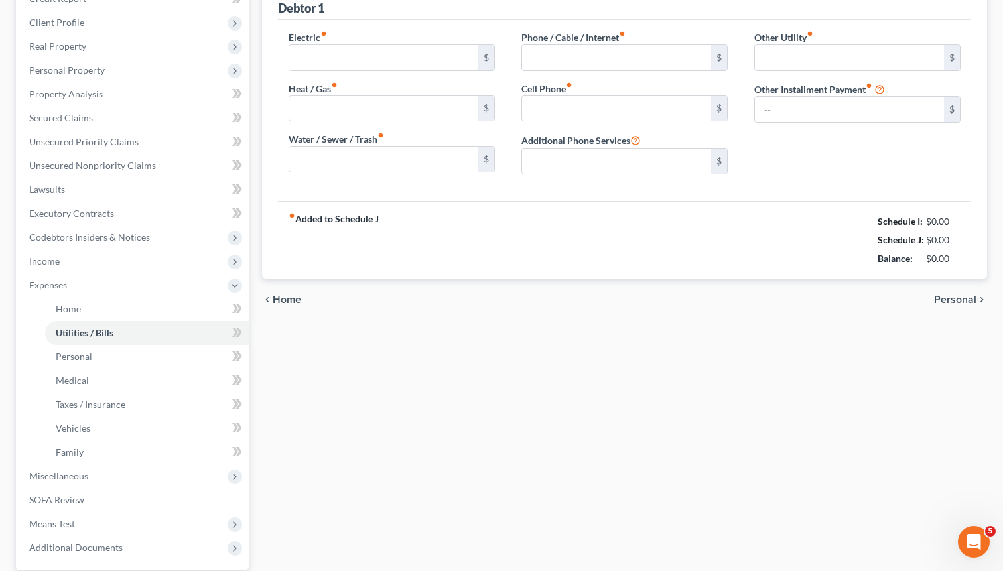
type input "250.00"
type input "0.00"
type input "70.00"
type input "69.00"
type input "235.00"
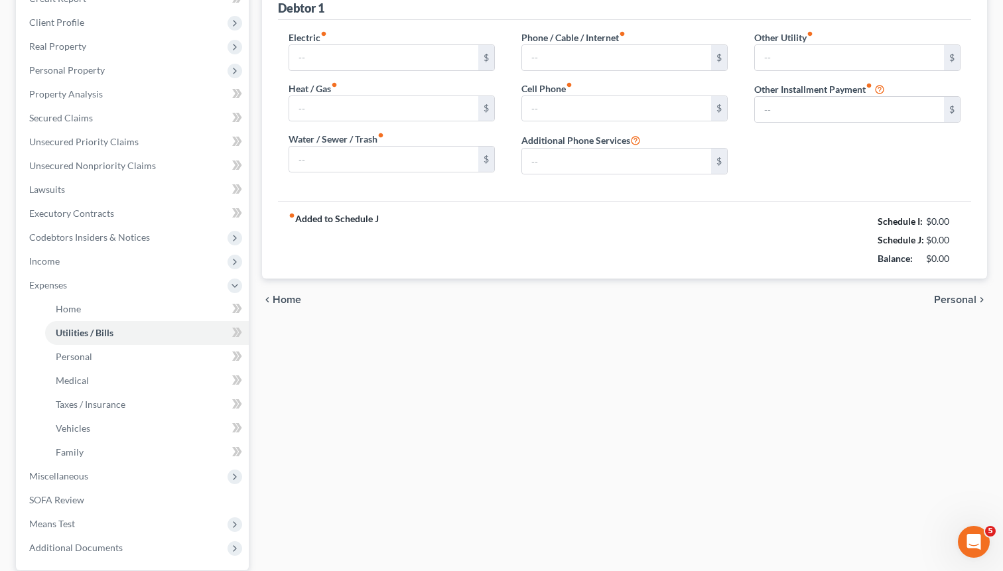
type input "0.00"
type input "15.75"
type input "Propane Tank"
type input "0.00"
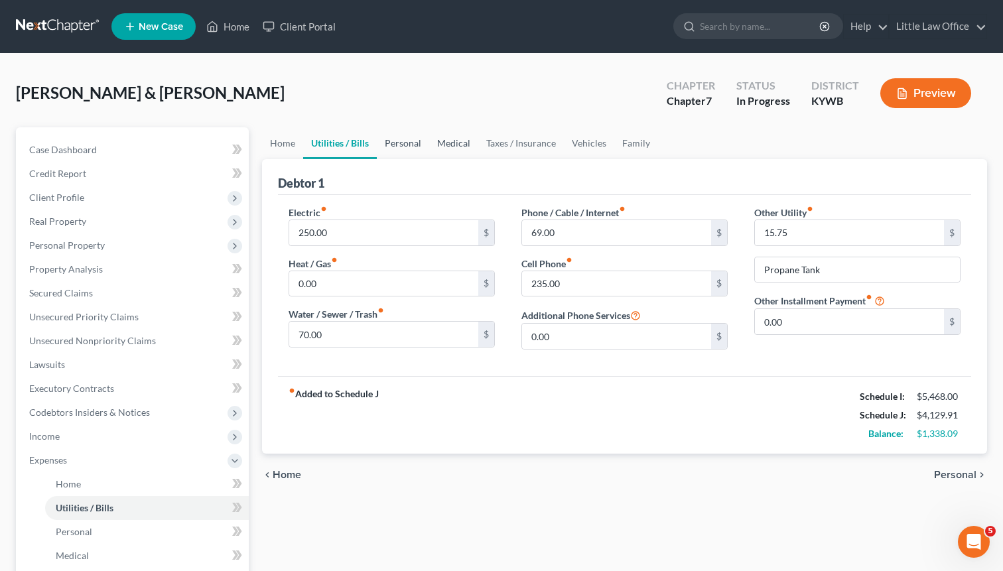
drag, startPoint x: 403, startPoint y: 141, endPoint x: 438, endPoint y: 140, distance: 35.2
click at [403, 141] on link "Personal" at bounding box center [403, 143] width 52 height 32
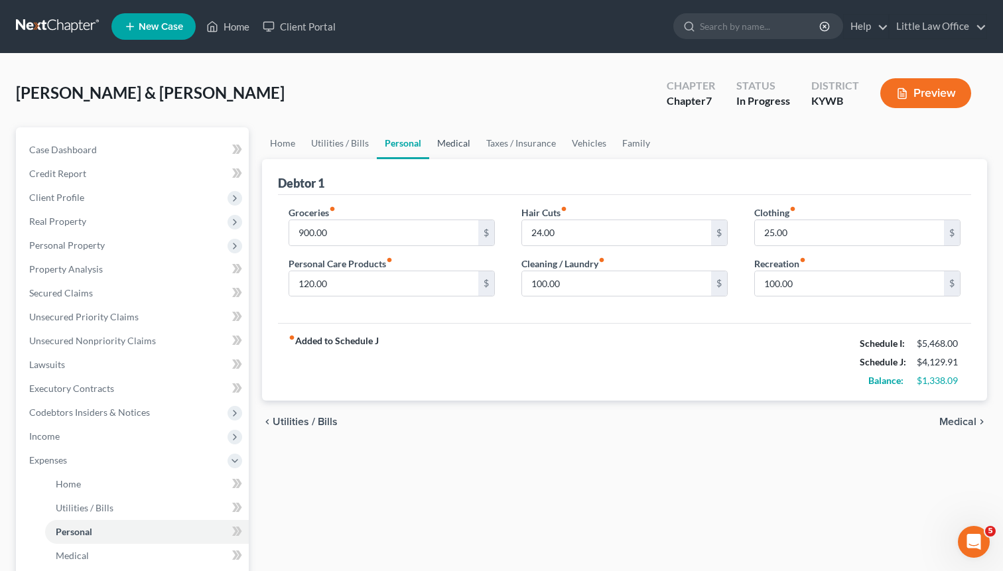
click at [460, 146] on link "Medical" at bounding box center [453, 143] width 49 height 32
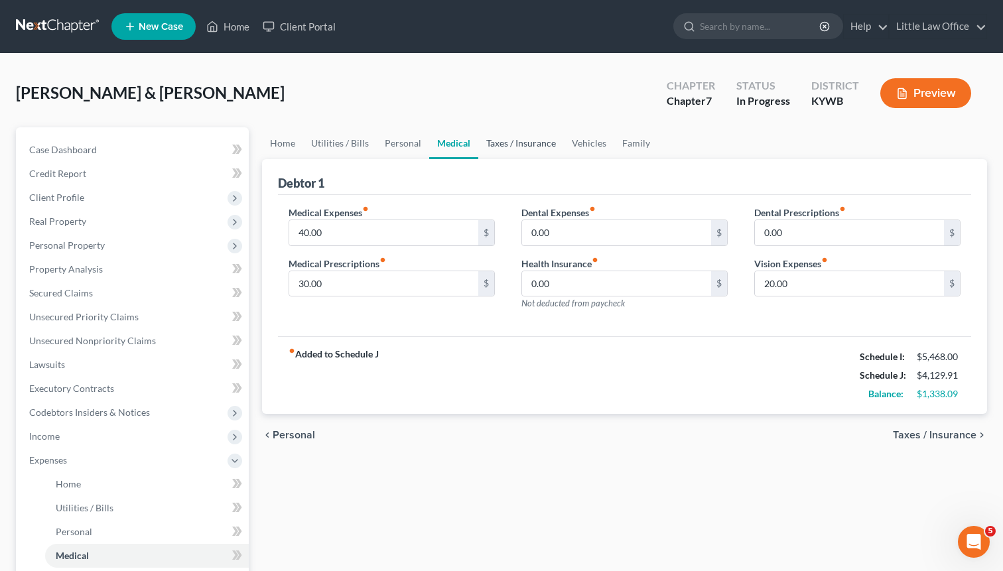
click at [517, 147] on link "Taxes / Insurance" at bounding box center [521, 143] width 86 height 32
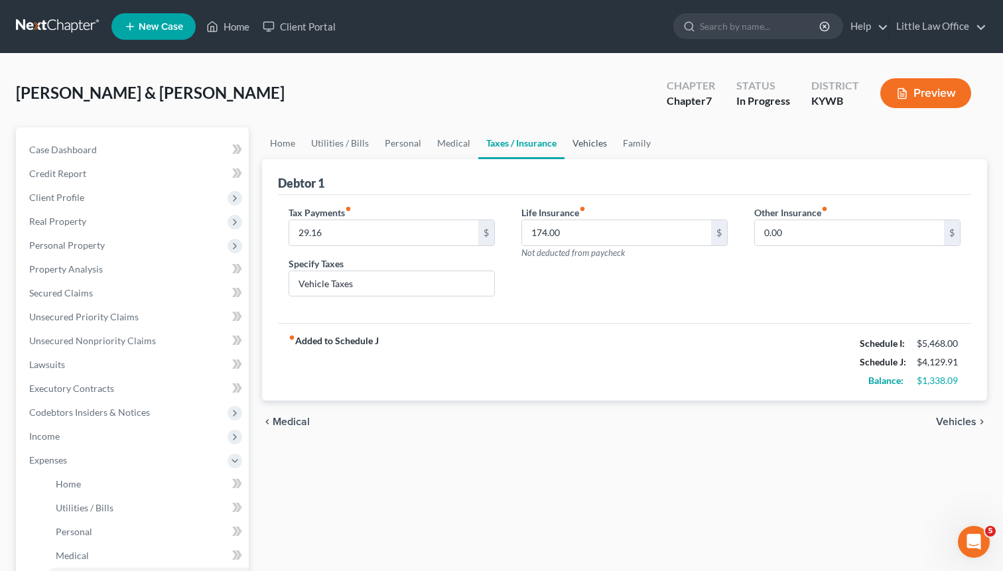
click at [595, 147] on link "Vehicles" at bounding box center [589, 143] width 50 height 32
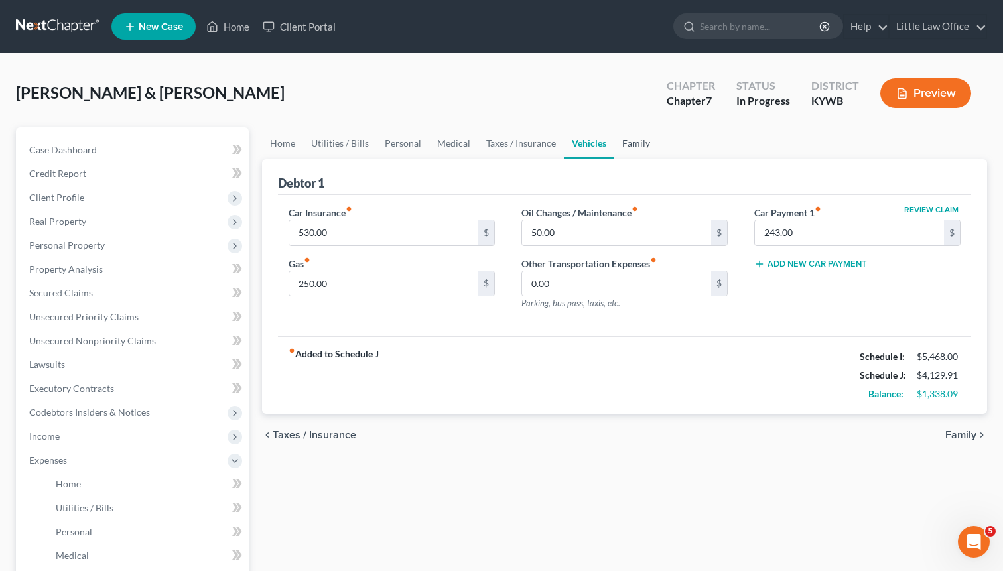
click at [640, 145] on link "Family" at bounding box center [636, 143] width 44 height 32
